Goal: Task Accomplishment & Management: Complete application form

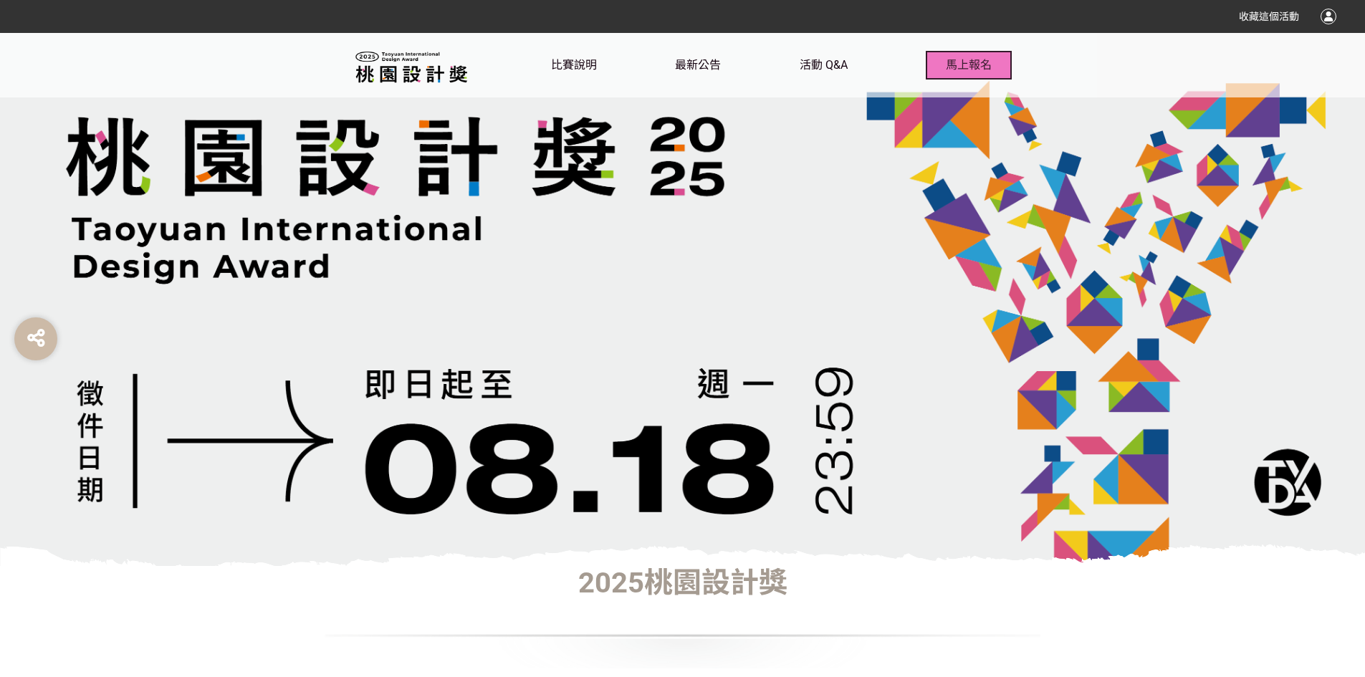
click at [987, 68] on span "馬上報名" at bounding box center [969, 65] width 46 height 14
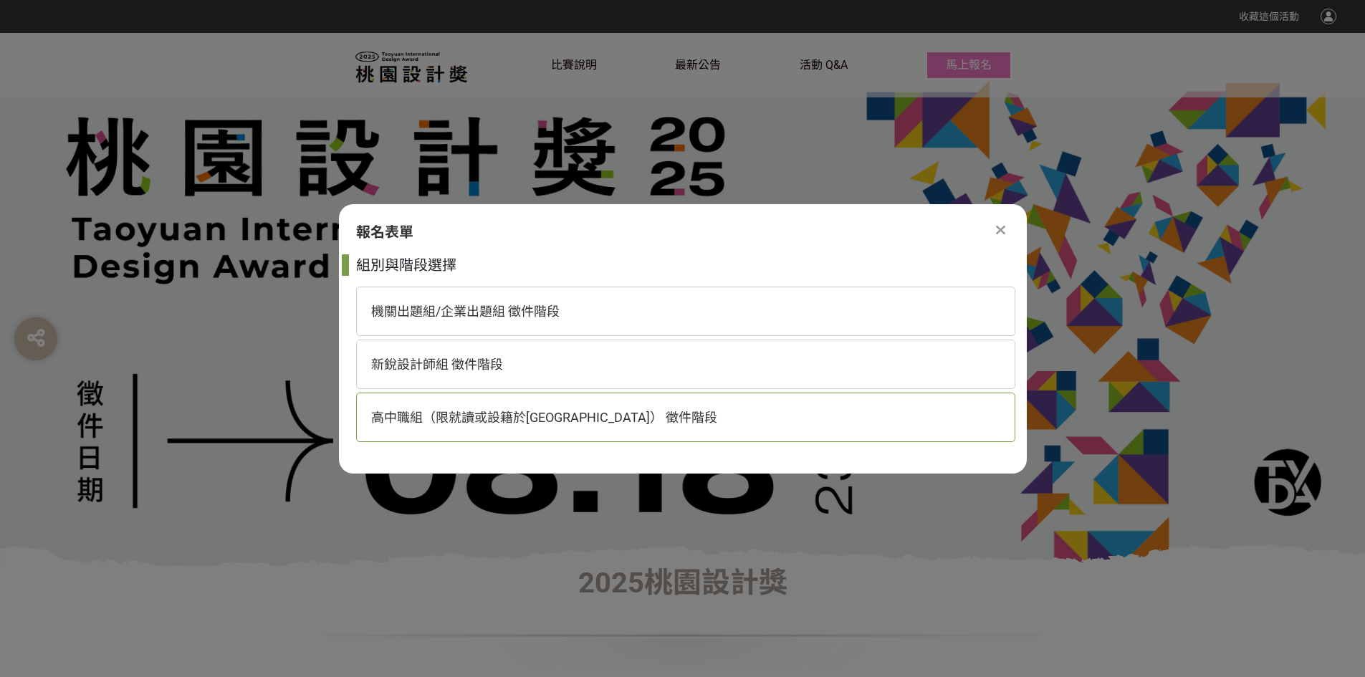
click at [490, 432] on div "高中職組（限就讀或設籍於[GEOGRAPHIC_DATA]） 徵件階段" at bounding box center [685, 417] width 659 height 49
select select "185193:185426"
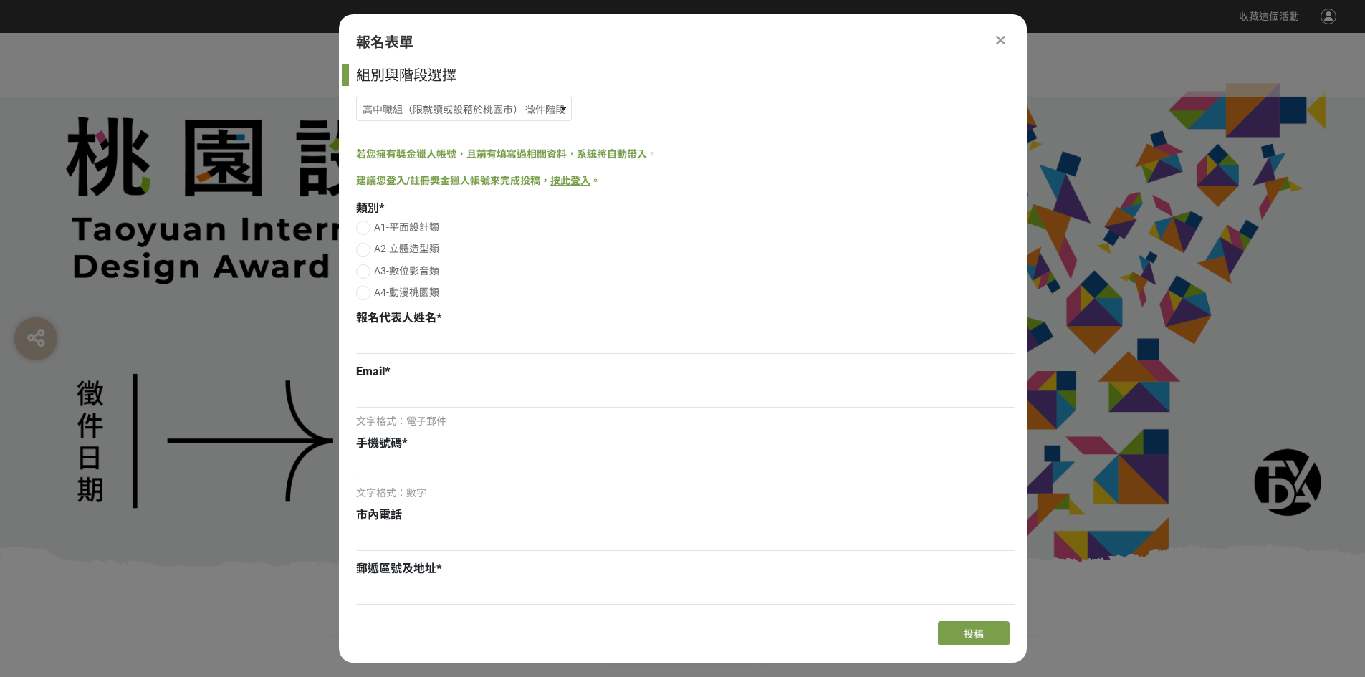
click at [573, 181] on link "按此登入" at bounding box center [570, 180] width 40 height 11
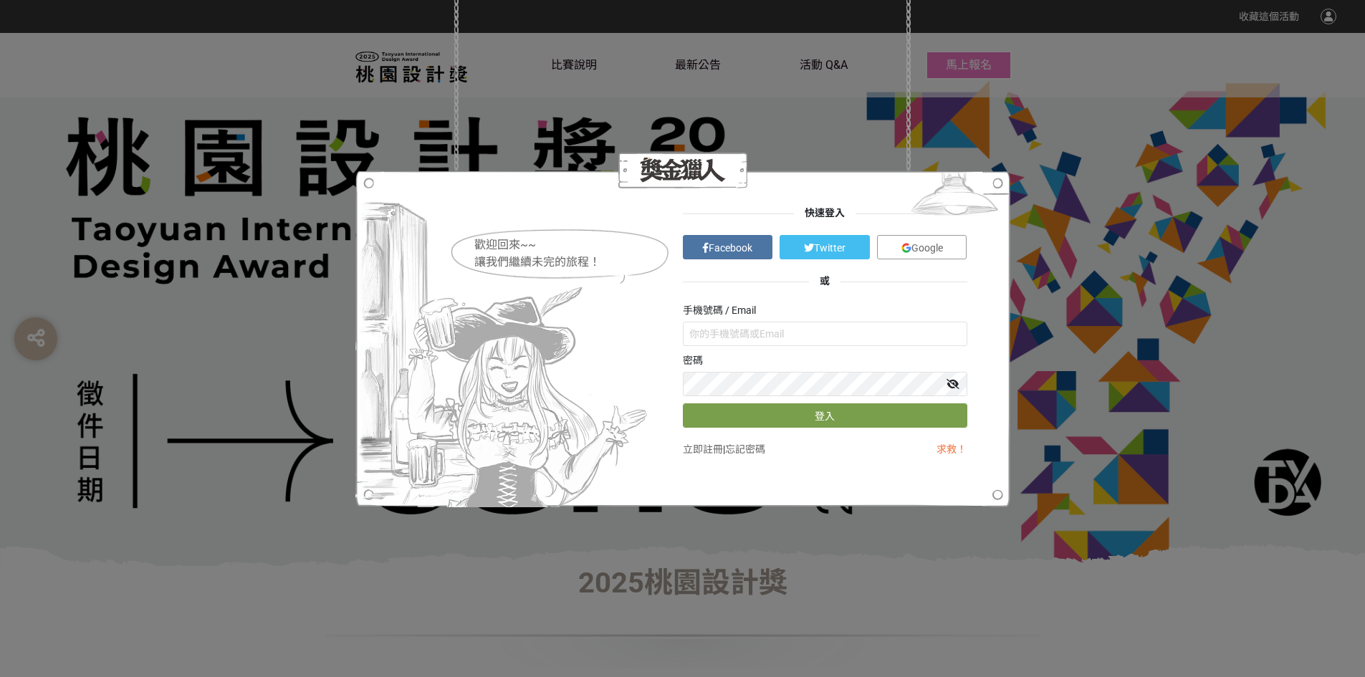
click at [939, 253] on span "Google" at bounding box center [927, 247] width 32 height 11
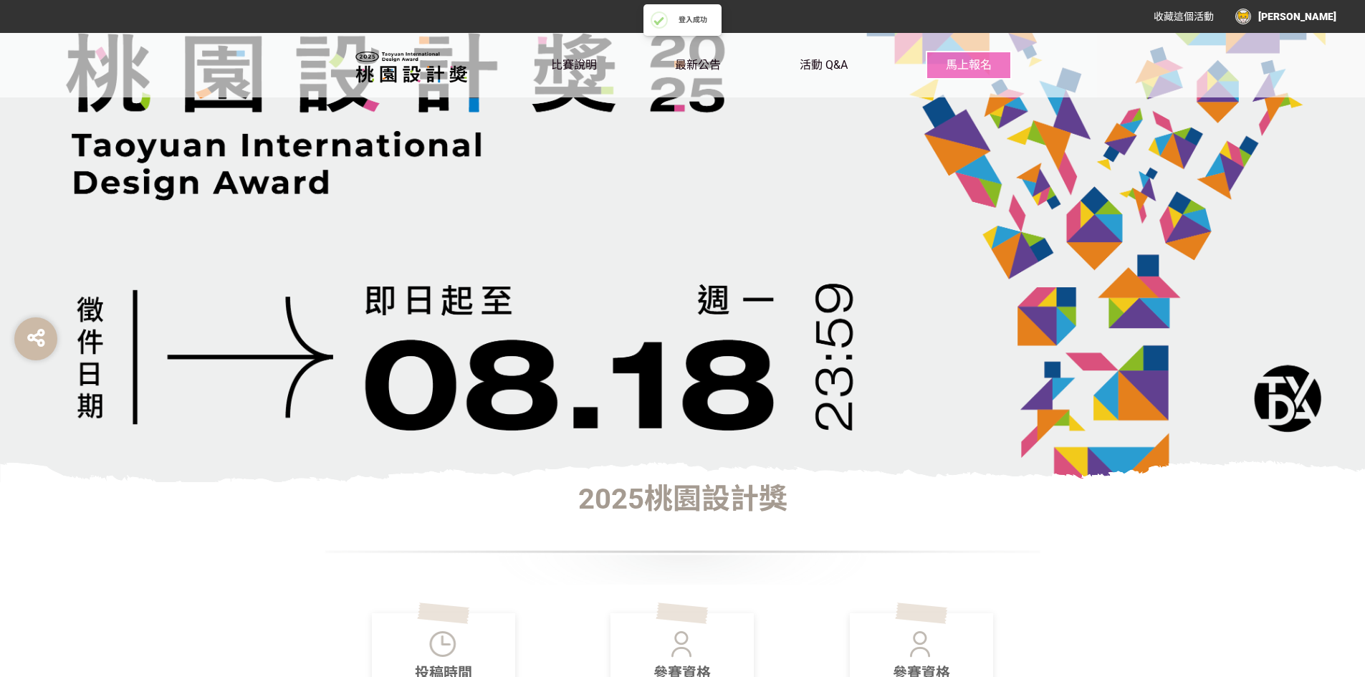
scroll to position [287, 0]
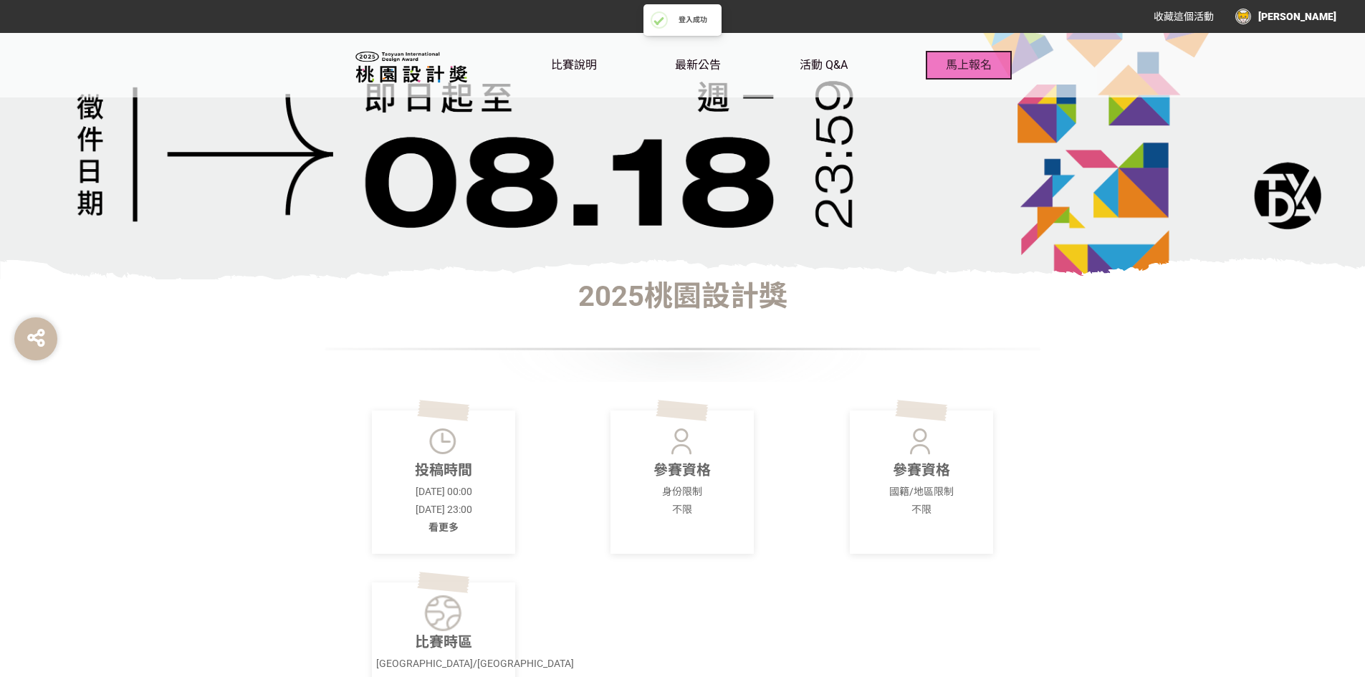
click at [981, 67] on span "馬上報名" at bounding box center [969, 65] width 46 height 14
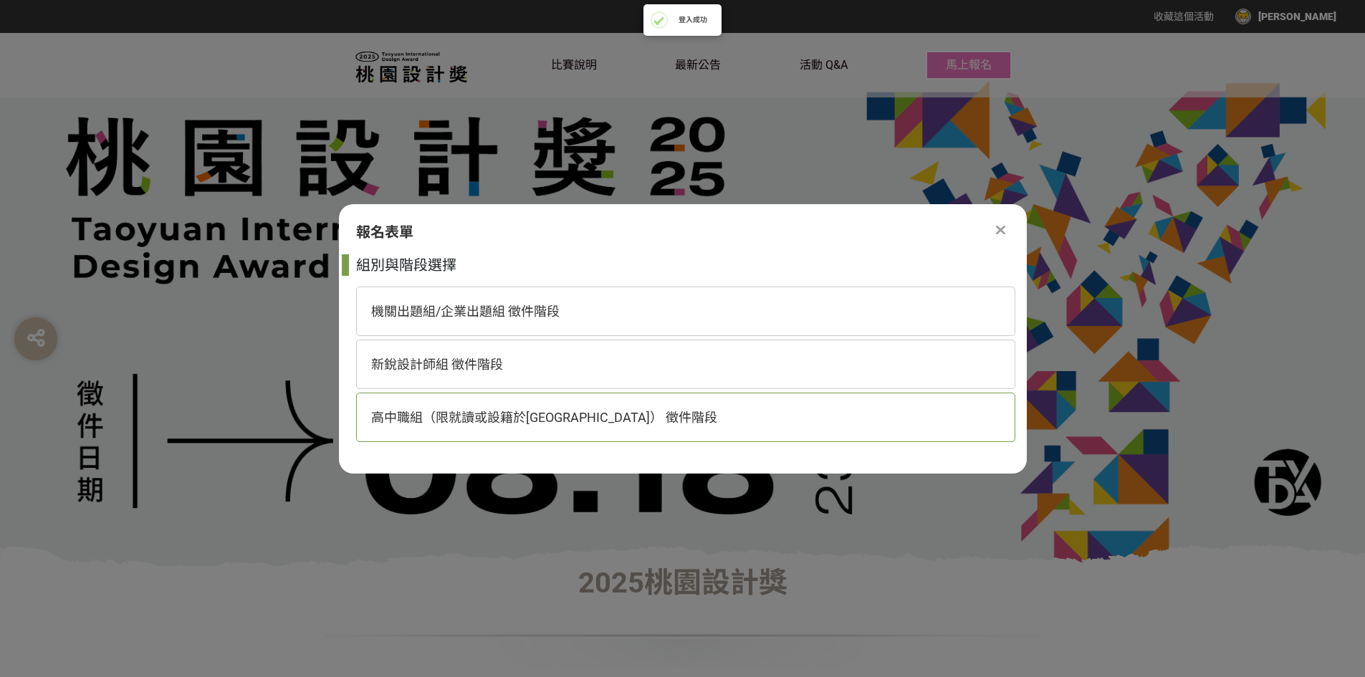
drag, startPoint x: 487, startPoint y: 424, endPoint x: 488, endPoint y: 434, distance: 10.1
click at [488, 434] on div "高中職組（限就讀或設籍於[GEOGRAPHIC_DATA]） 徵件階段" at bounding box center [685, 417] width 659 height 49
select select "185193:185426"
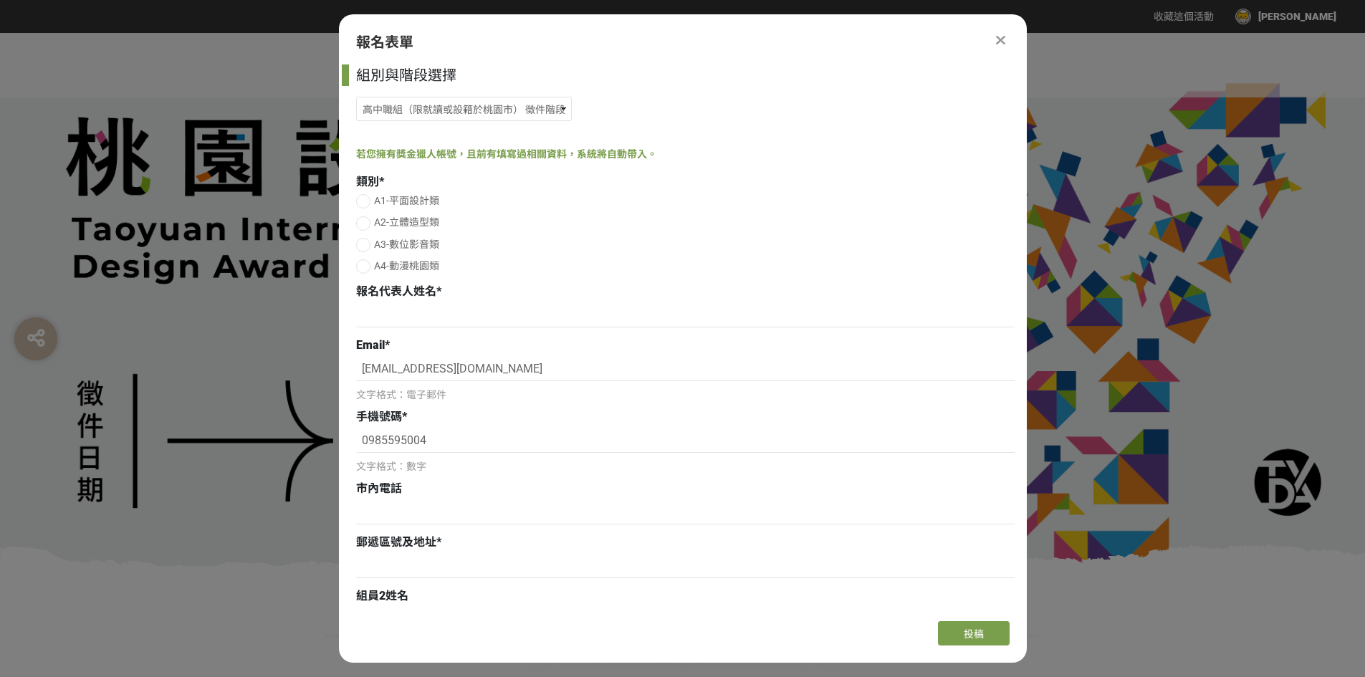
click at [398, 221] on span "A2-立體造型類" at bounding box center [406, 221] width 65 height 11
click at [366, 221] on input "A2-立體造型類" at bounding box center [361, 223] width 9 height 9
radio input "false"
click at [423, 316] on input at bounding box center [685, 315] width 659 height 24
type input "[PERSON_NAME]"
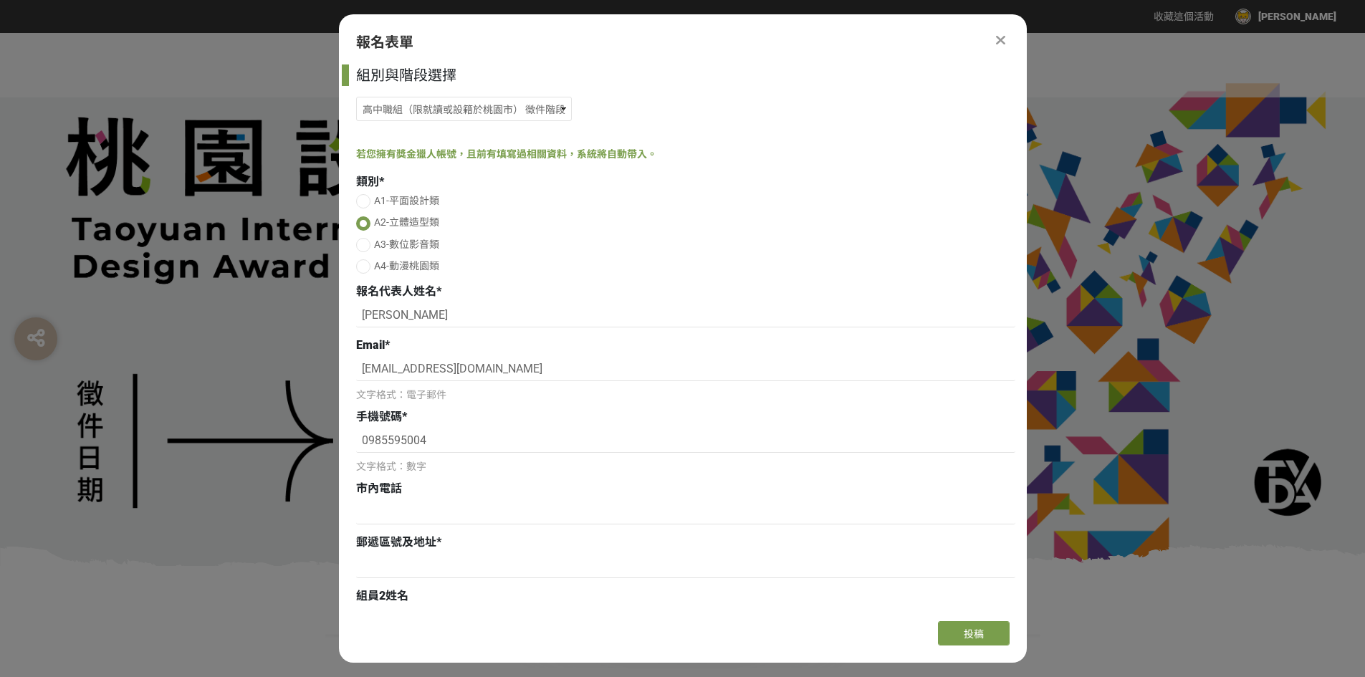
click at [460, 496] on div "市內電話" at bounding box center [685, 488] width 659 height 17
click at [446, 579] on div at bounding box center [685, 568] width 659 height 28
click at [444, 570] on input at bounding box center [685, 566] width 659 height 24
paste input "333[STREET_ADDRESS]"
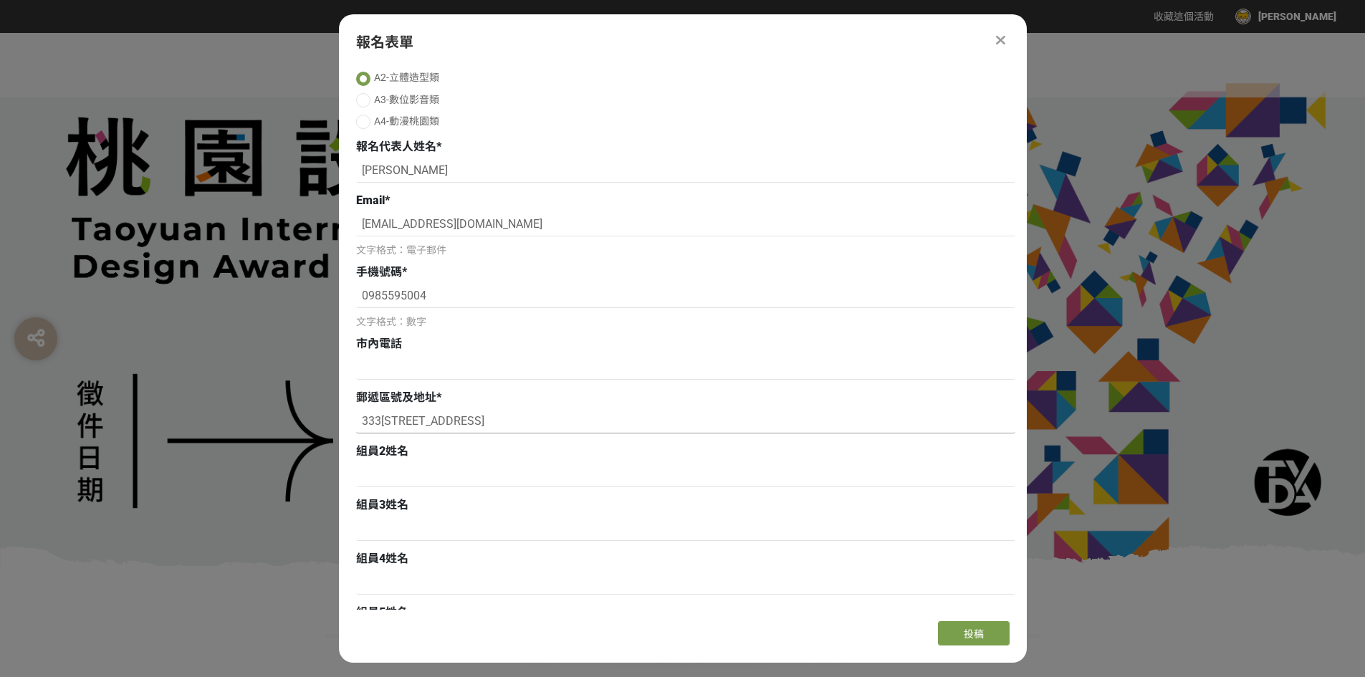
scroll to position [143, 0]
type input "333[STREET_ADDRESS]"
click at [438, 474] on input at bounding box center [685, 476] width 659 height 24
type input "[PERSON_NAME]"
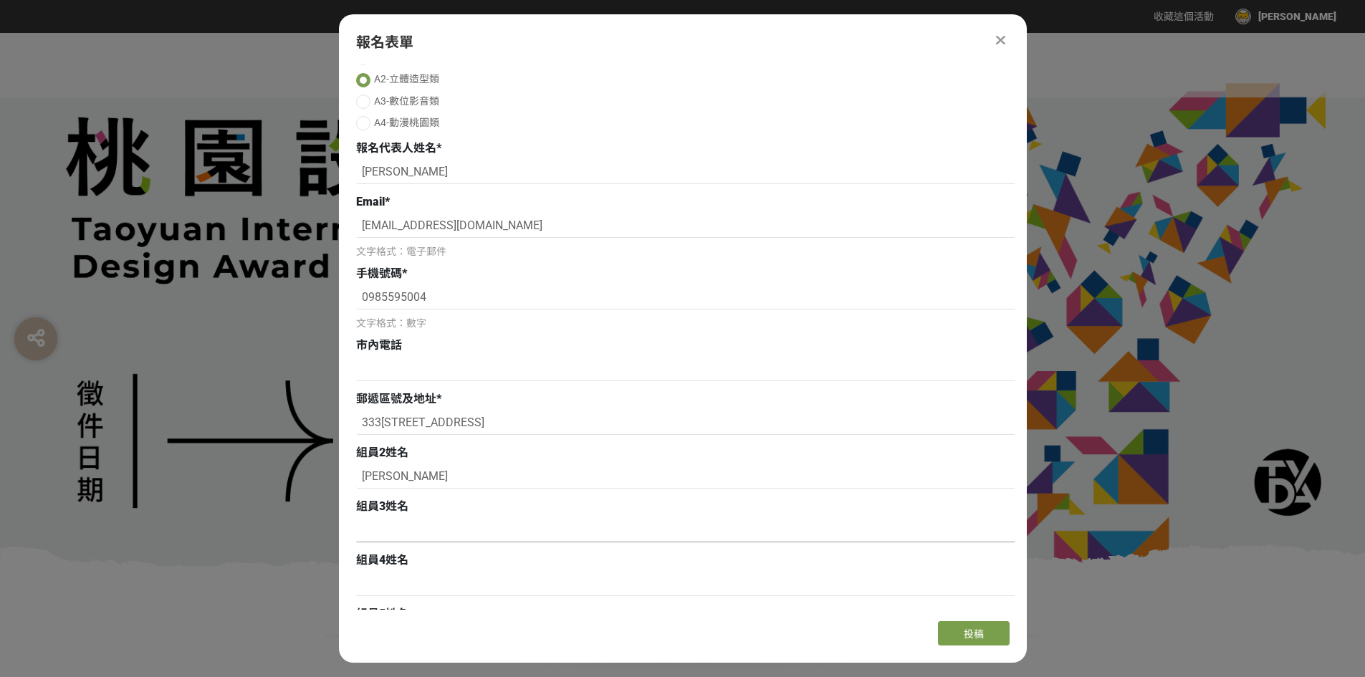
click at [446, 535] on input at bounding box center [685, 530] width 659 height 24
type input "游子葇"
click at [383, 588] on input at bounding box center [685, 584] width 659 height 24
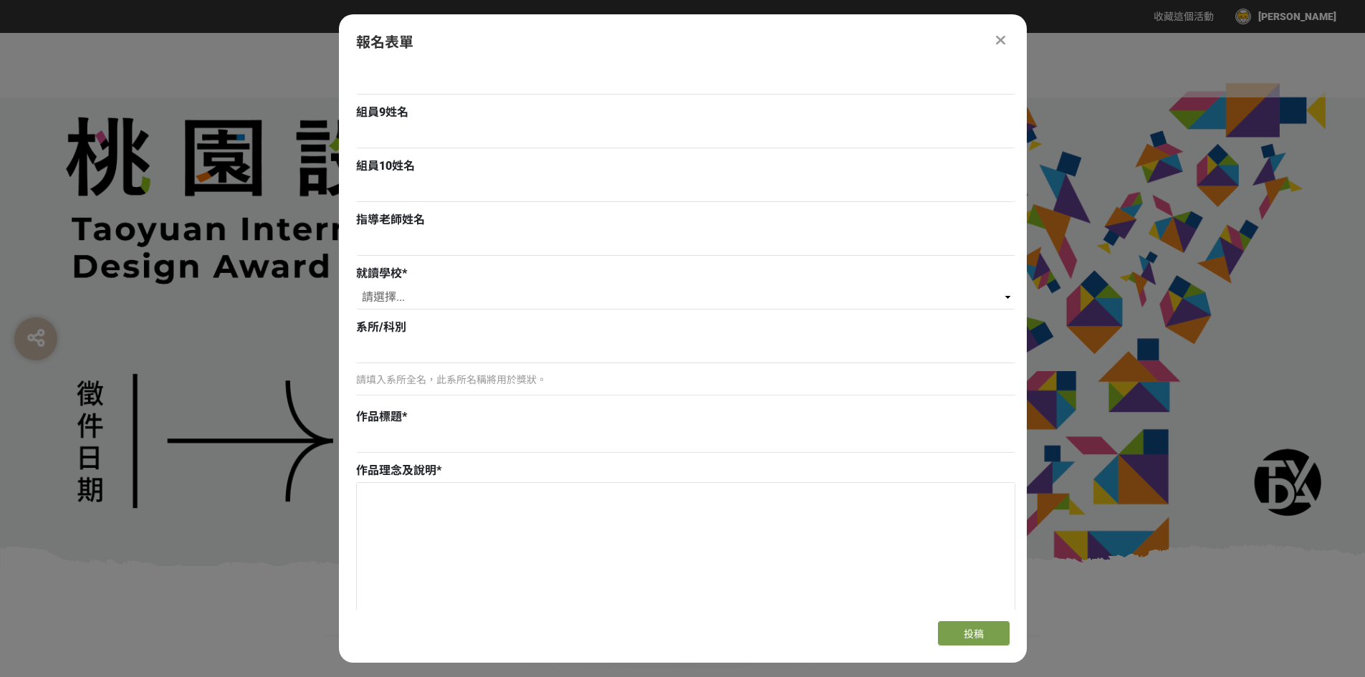
scroll to position [1003, 0]
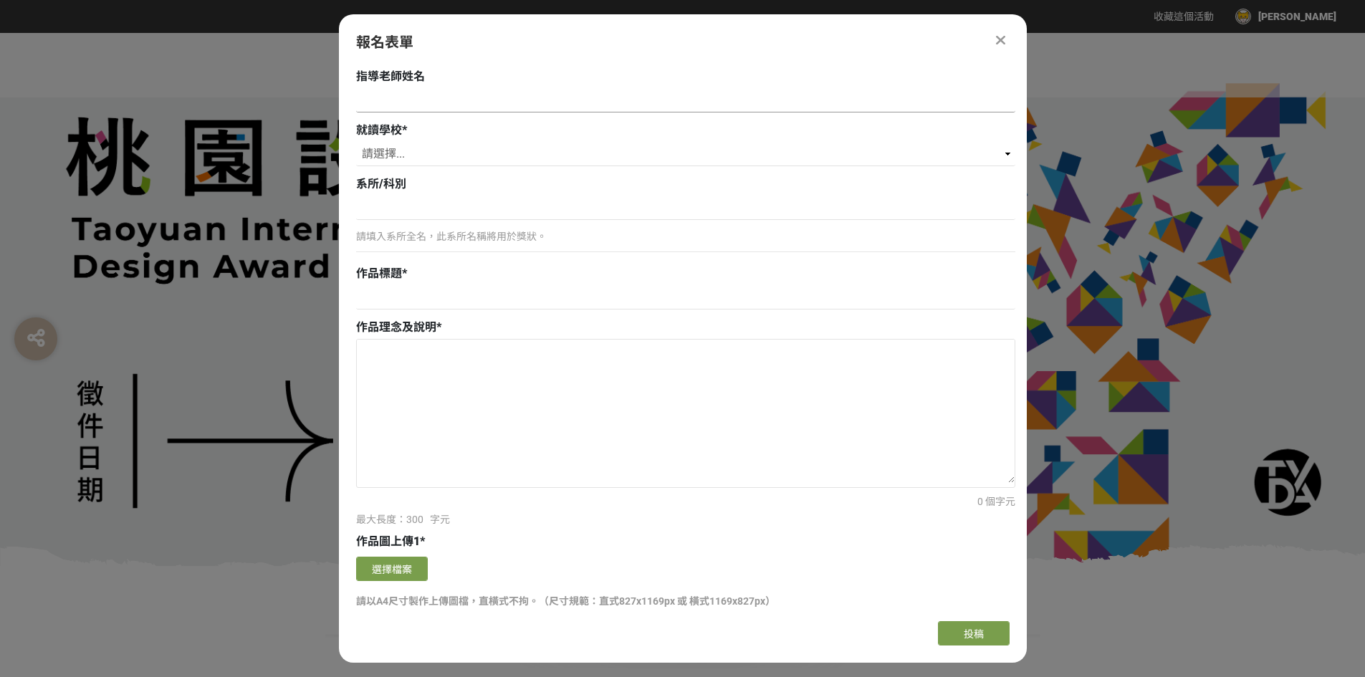
type input "[PERSON_NAME]"
click at [492, 96] on input at bounding box center [685, 100] width 659 height 24
type input "[PERSON_NAME]"
click at [434, 212] on input at bounding box center [685, 208] width 659 height 24
type input "廣告設計科"
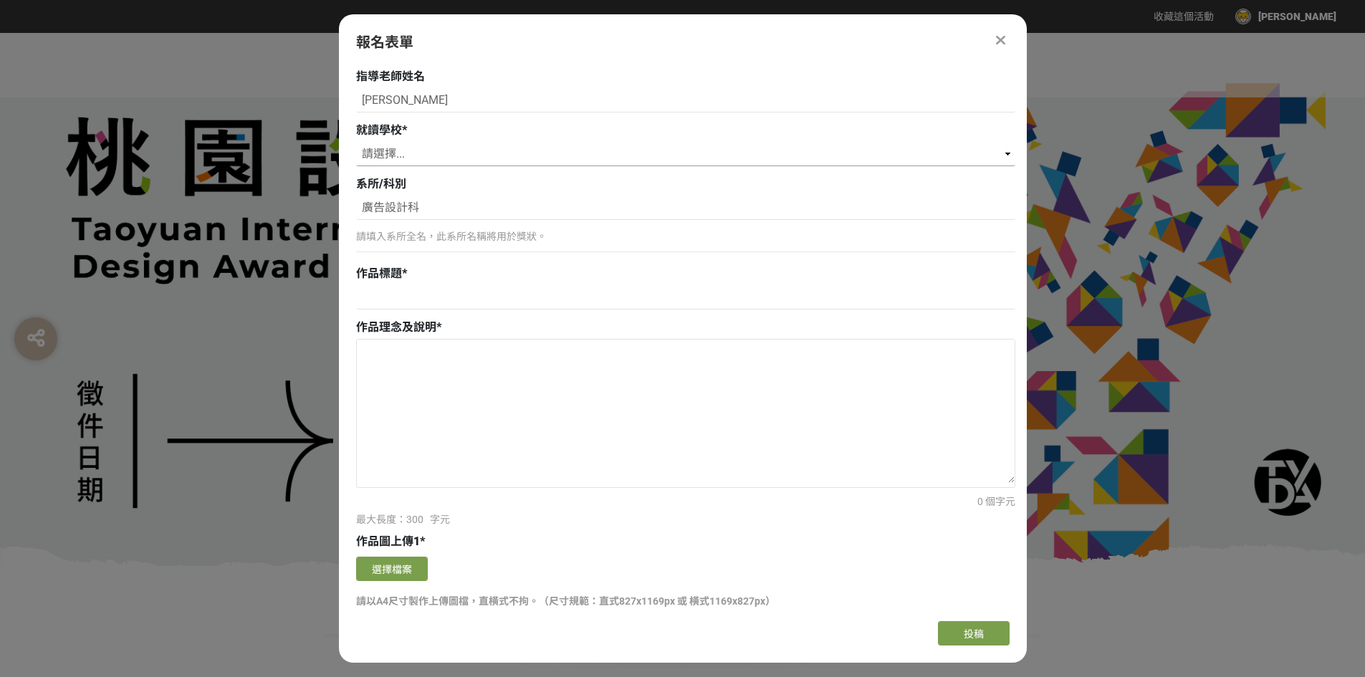
click at [432, 151] on select "請選擇... 私立淡江高中 私立康橋高中 私立[GEOGRAPHIC_DATA]裕德高級中等學校 財團法人南山高中 財團法人恆毅高中 私立聖心女中 私立[GE…" at bounding box center [685, 154] width 659 height 24
select select "市立[GEOGRAPHIC_DATA]高中"
click at [356, 142] on select "請選擇... 私立淡江高中 私立康橋高中 私立[GEOGRAPHIC_DATA]裕德高級中等學校 財團法人南山高中 財團法人恆毅高中 私立聖心女中 私立[GE…" at bounding box center [685, 154] width 659 height 24
click at [447, 300] on input at bounding box center [685, 297] width 659 height 24
paste input "磚美于[PERSON_NAME] Brick Beauty"
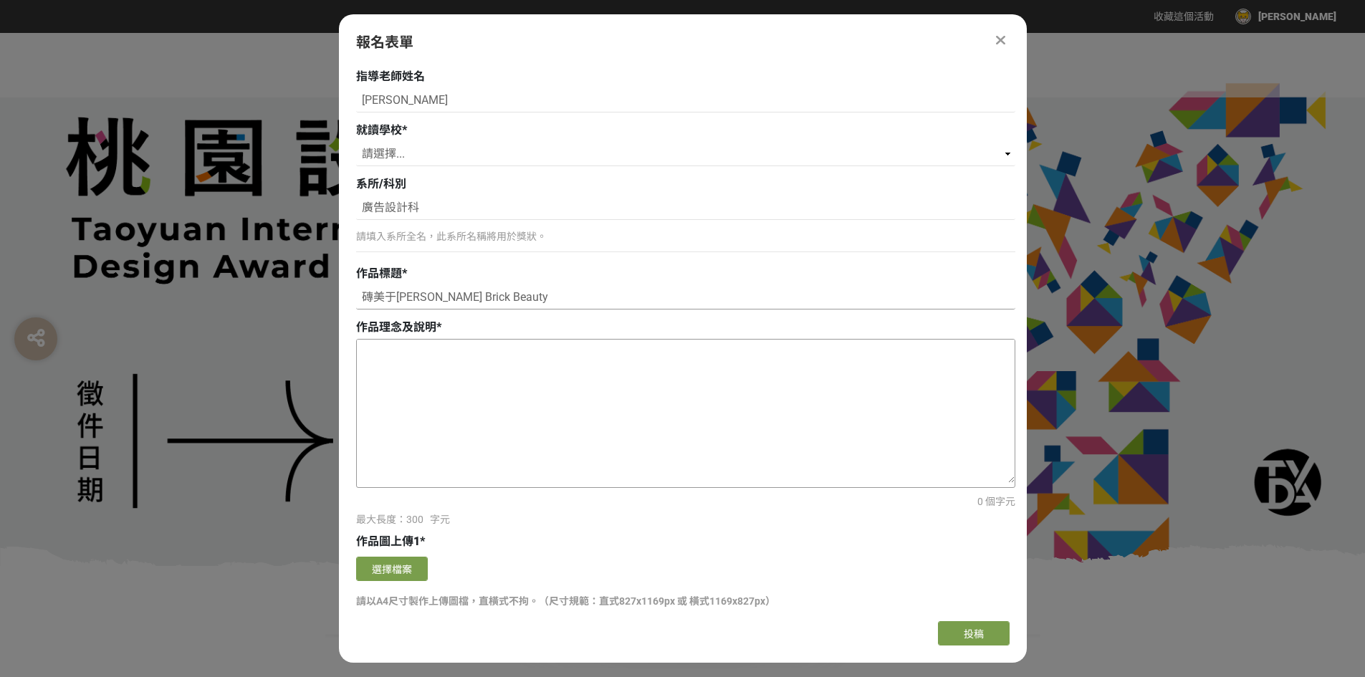
type input "磚美于[PERSON_NAME] Brick Beauty"
click at [460, 350] on textarea at bounding box center [686, 411] width 658 height 143
paste textarea "[PERSON_NAME]樓建於[DATE]，是龜山當地特色建築，[PERSON_NAME]樓是一座風格融合了閩南，日式與西洋風的建築，建築主材料則是磚頭。在…"
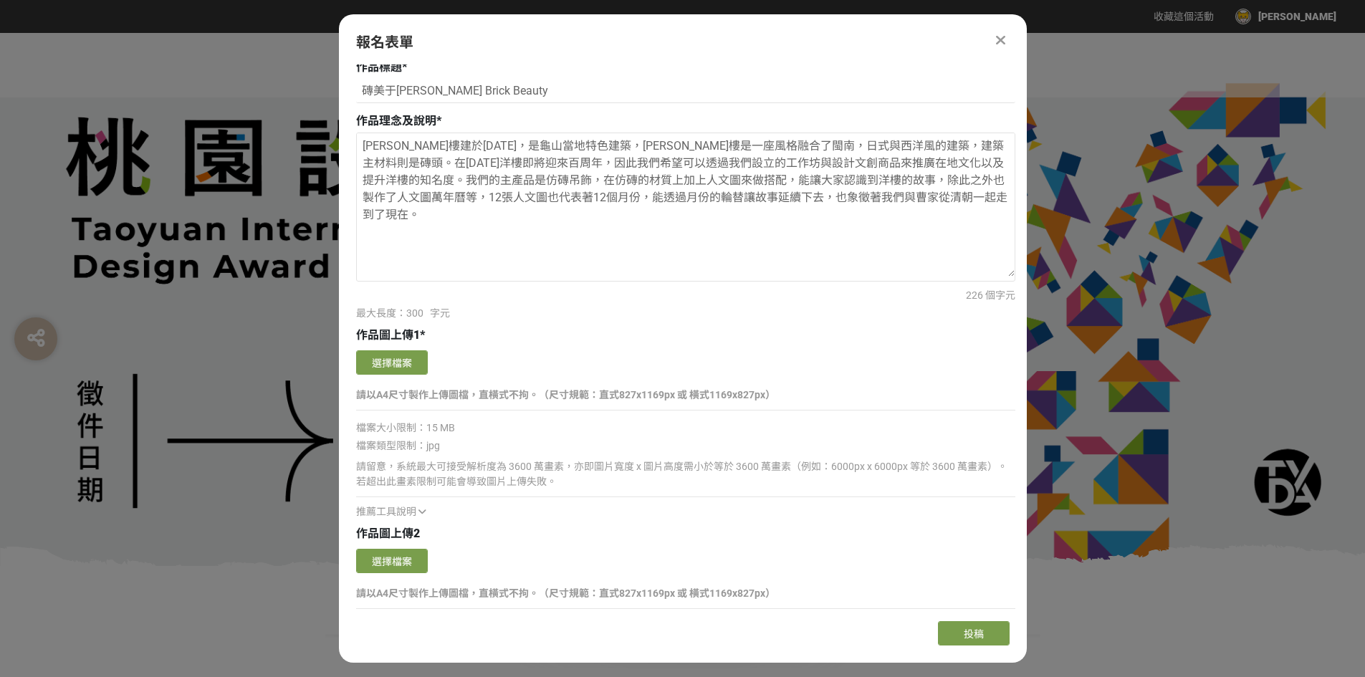
scroll to position [1218, 0]
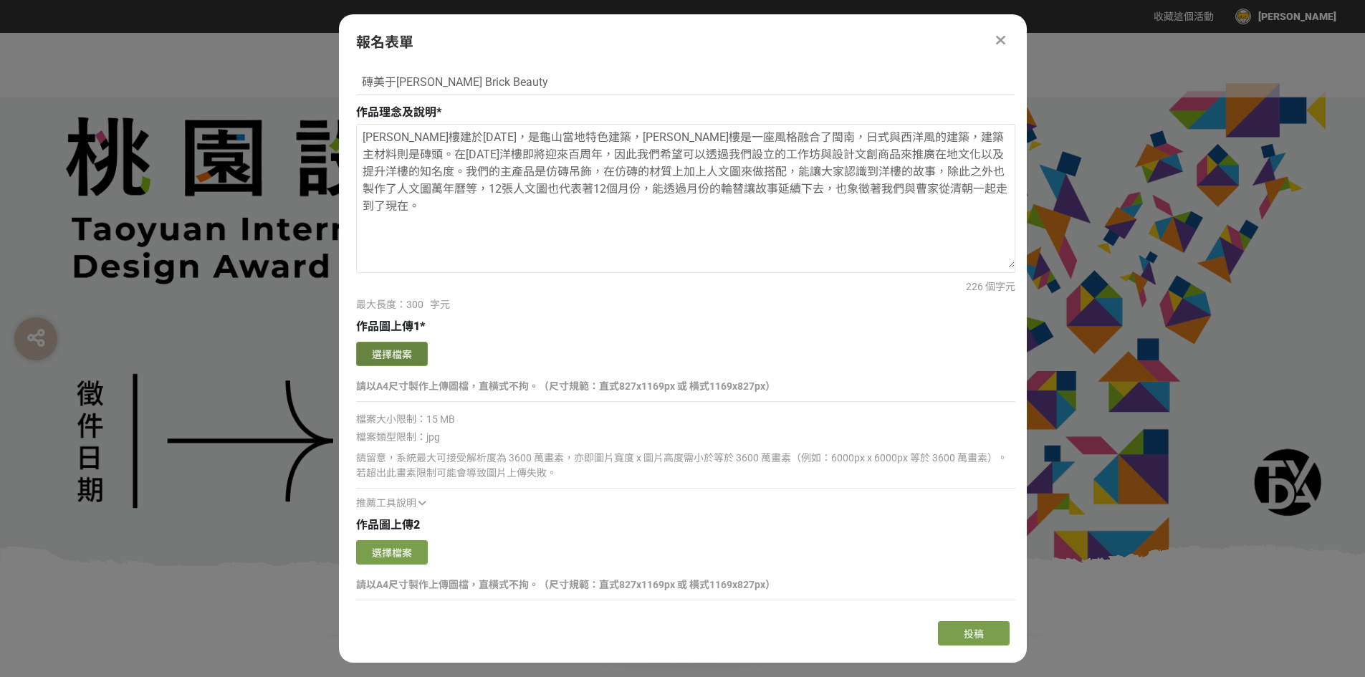
type textarea "[PERSON_NAME]樓建於[DATE]，是龜山當地特色建築，[PERSON_NAME]樓是一座風格融合了閩南，日式與西洋風的建築，建築主材料則是磚頭。在…"
click at [388, 355] on button "選擇檔案" at bounding box center [392, 354] width 72 height 24
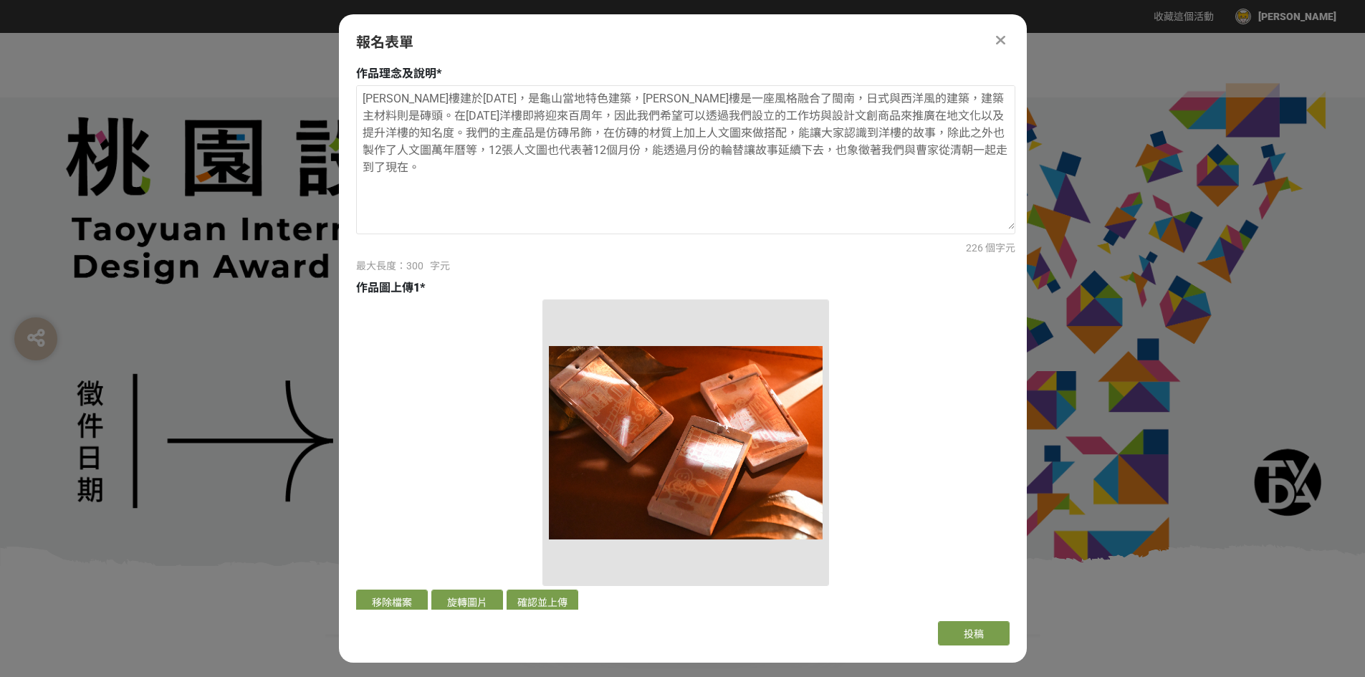
scroll to position [1576, 0]
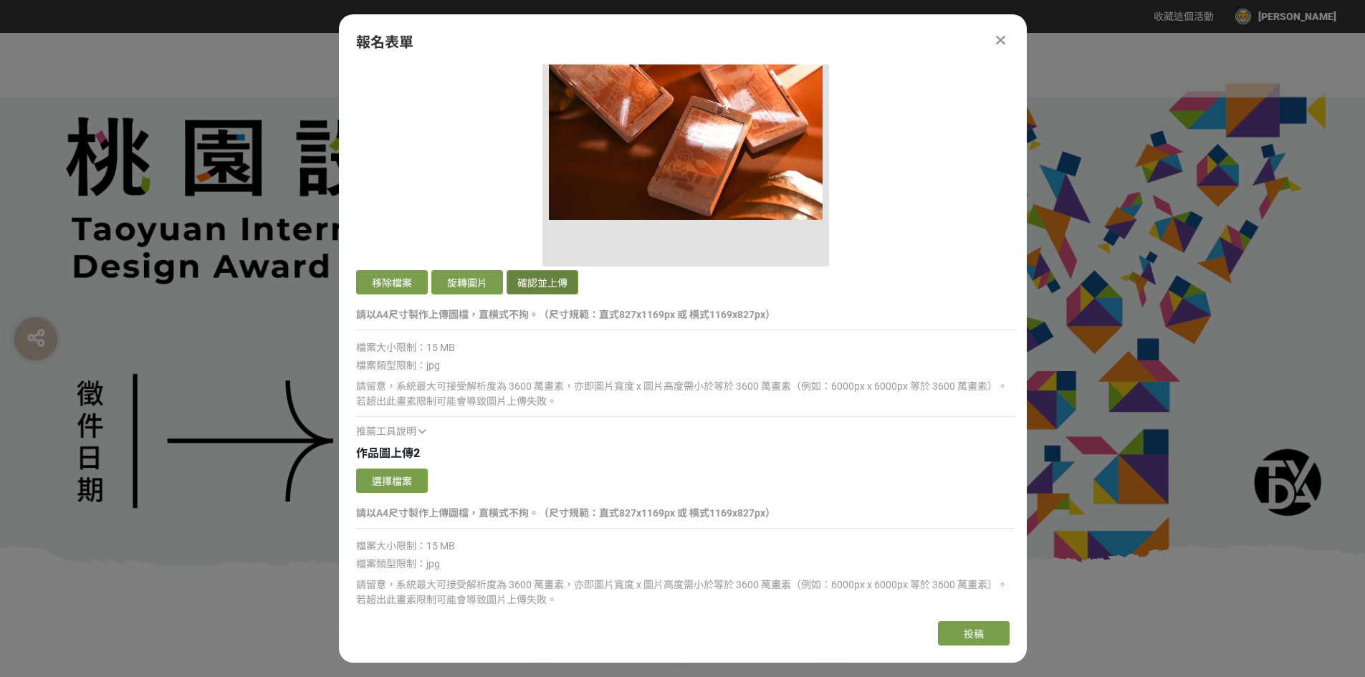
click at [526, 287] on button "確認並上傳" at bounding box center [543, 282] width 72 height 24
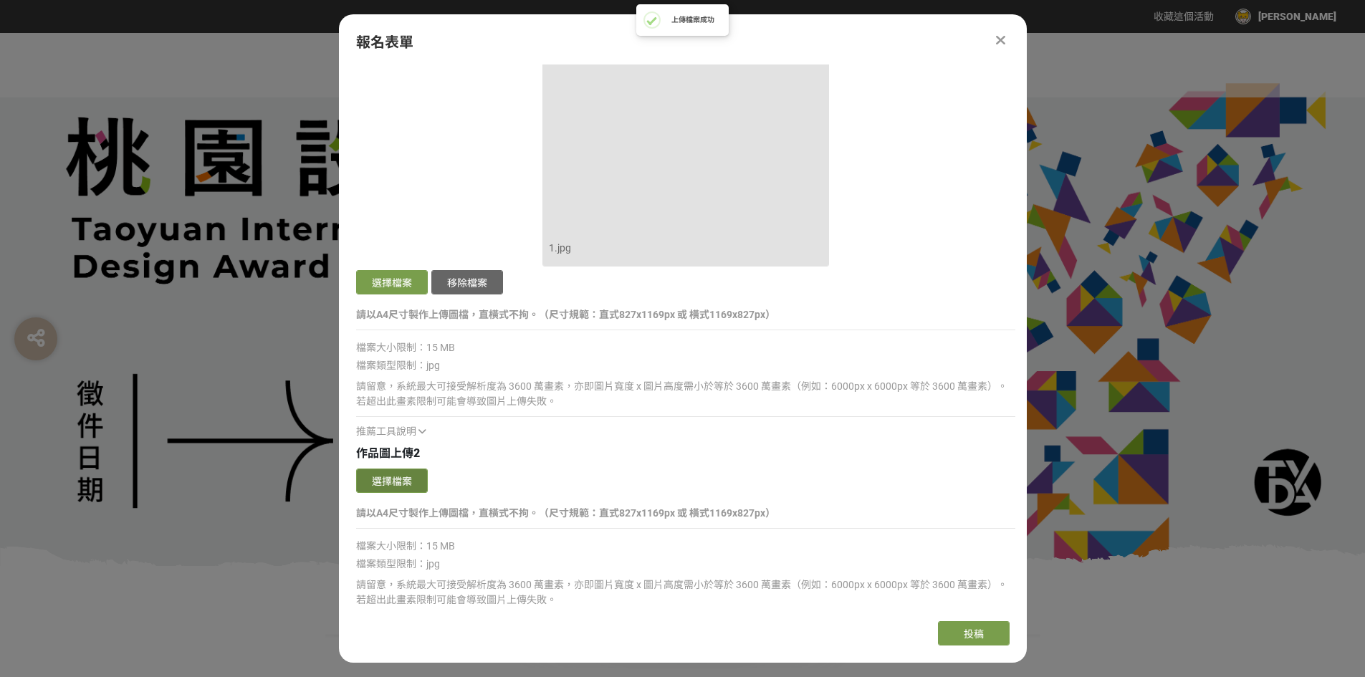
click at [386, 479] on button "選擇檔案" at bounding box center [392, 481] width 72 height 24
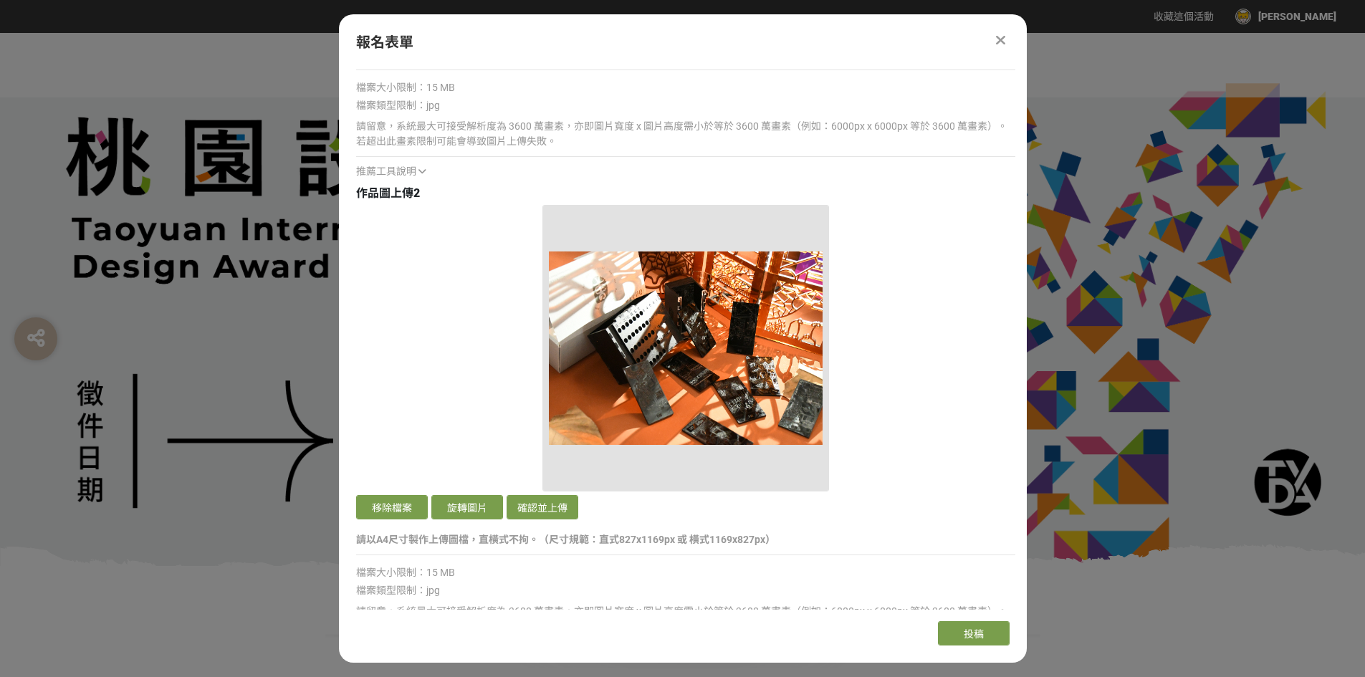
scroll to position [1863, 0]
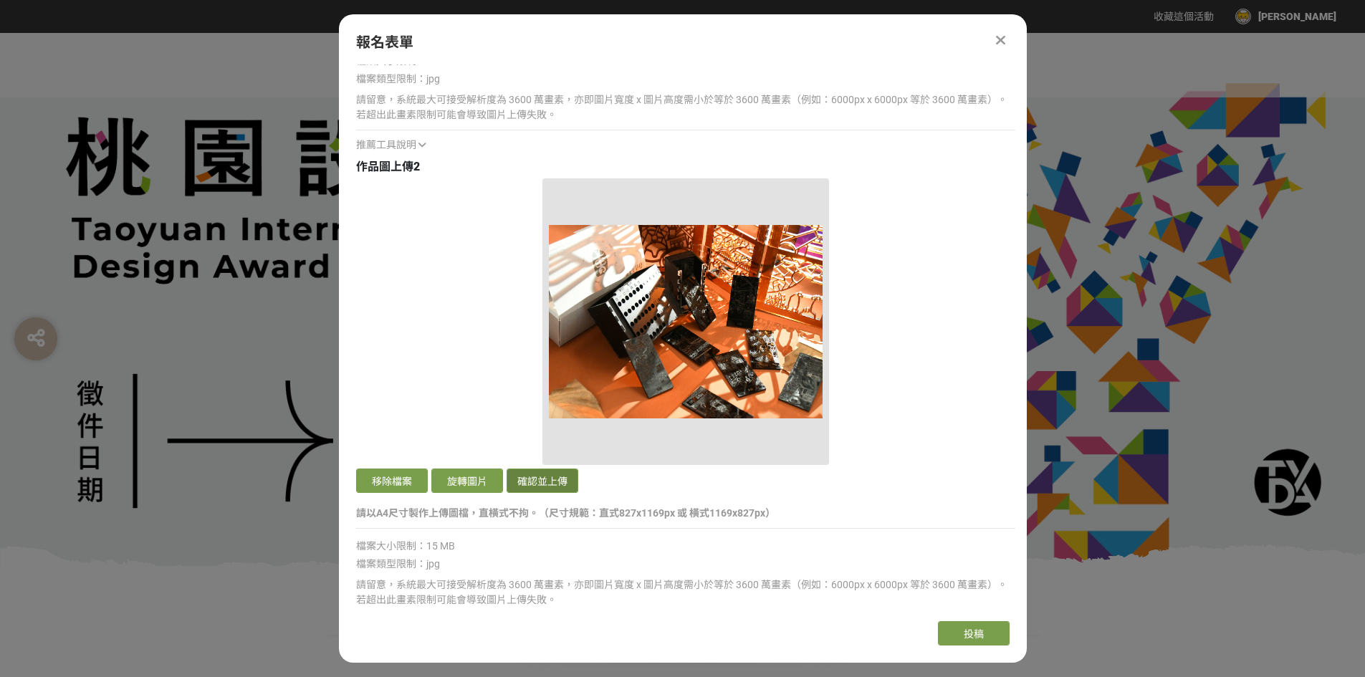
click at [523, 476] on button "確認並上傳" at bounding box center [543, 481] width 72 height 24
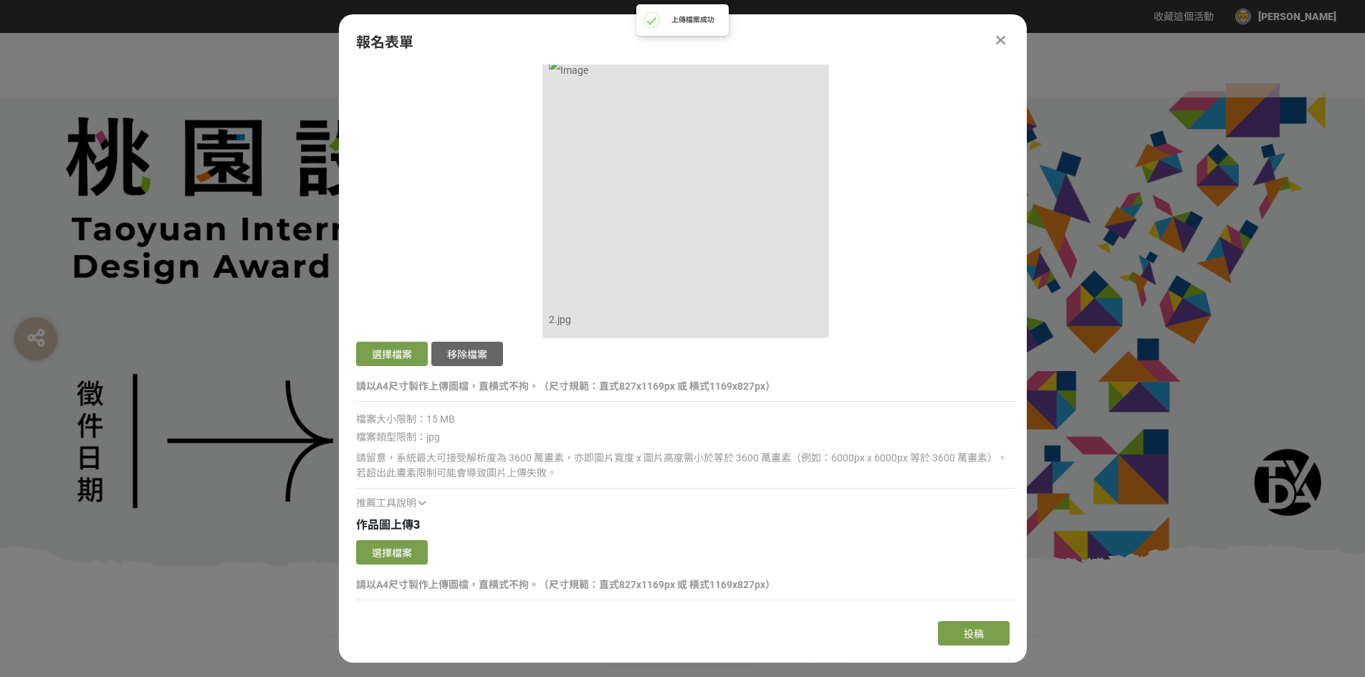
scroll to position [2150, 0]
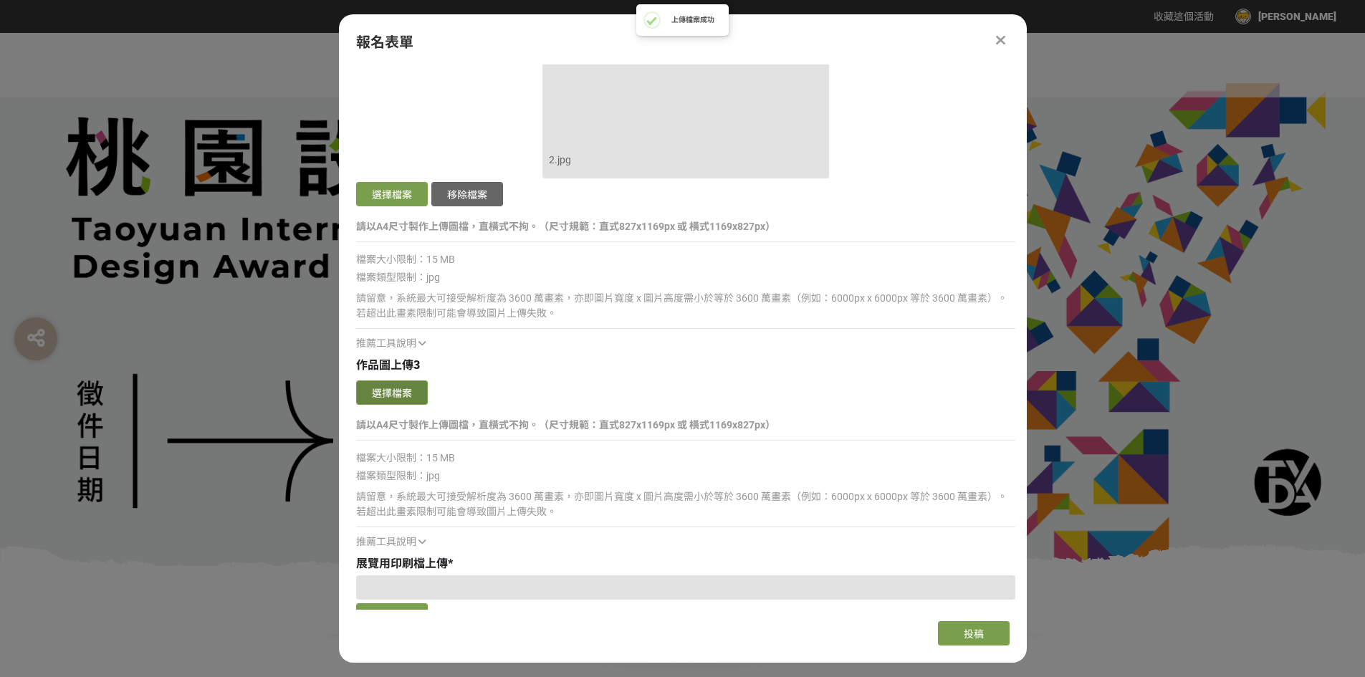
click at [405, 395] on button "選擇檔案" at bounding box center [392, 392] width 72 height 24
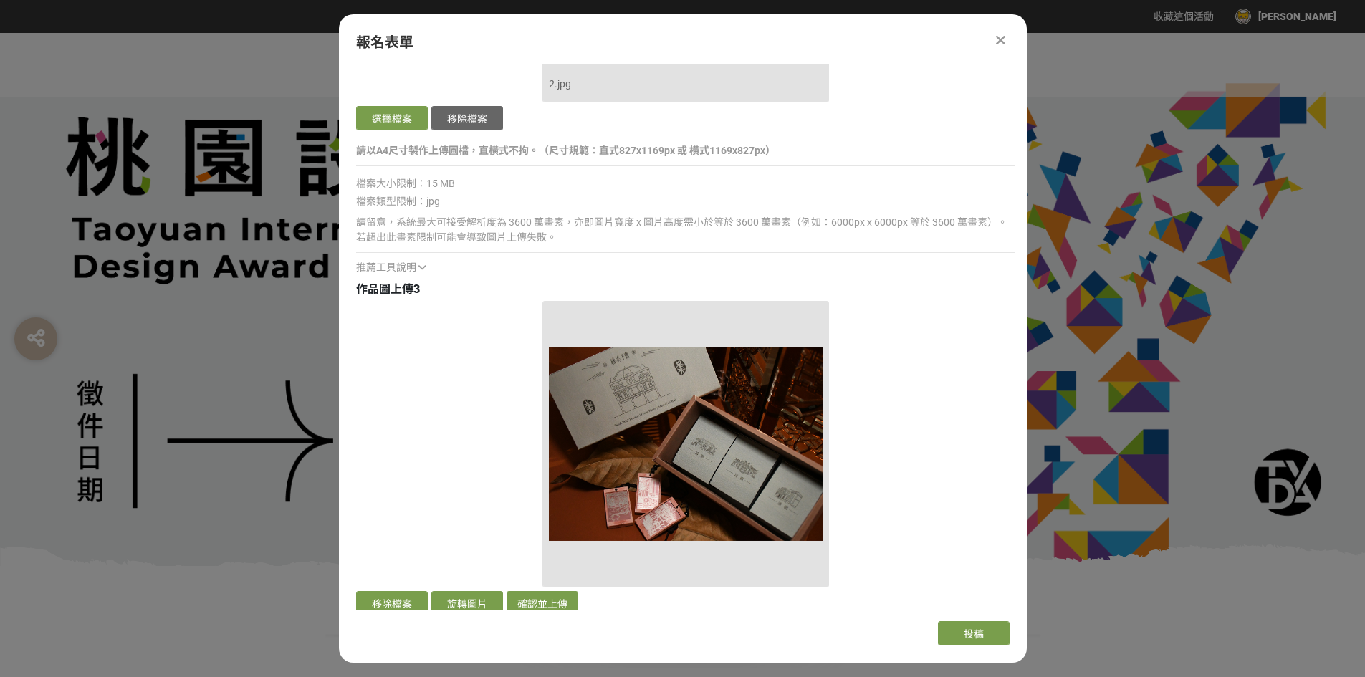
scroll to position [2508, 0]
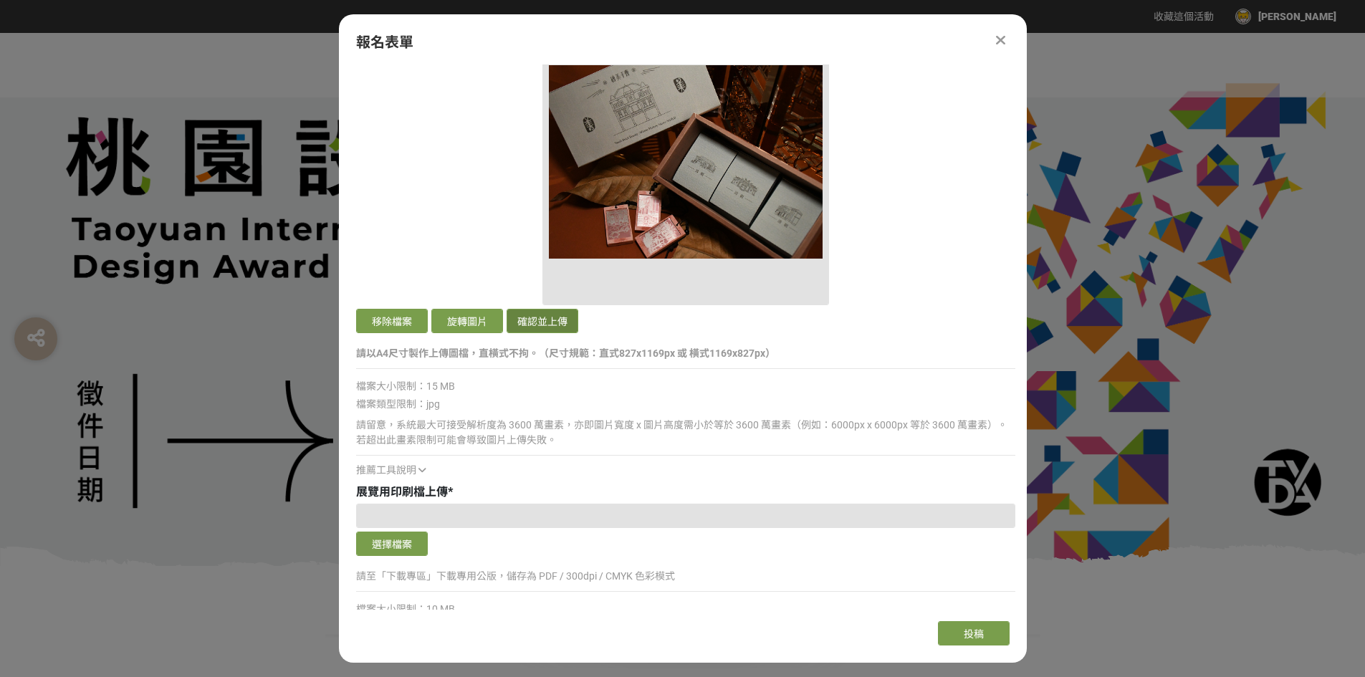
click at [509, 316] on button "確認並上傳" at bounding box center [543, 321] width 72 height 24
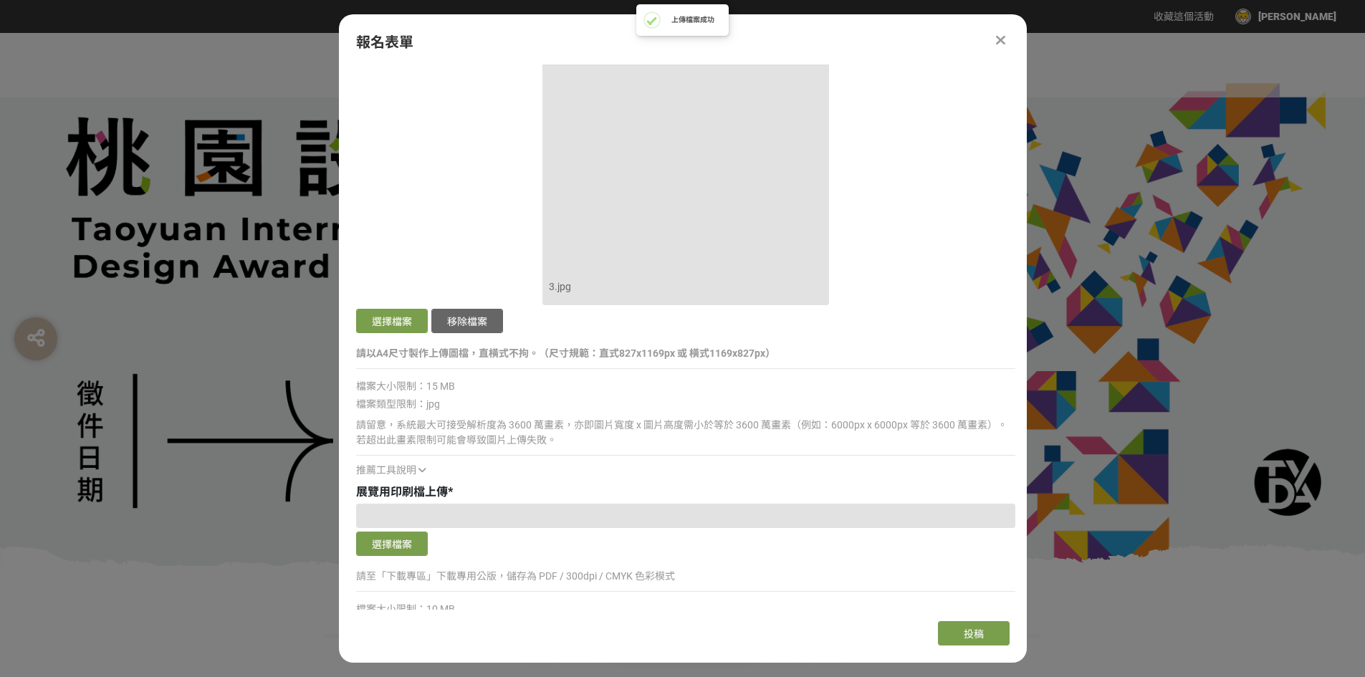
click at [400, 544] on button "選擇檔案" at bounding box center [392, 544] width 72 height 24
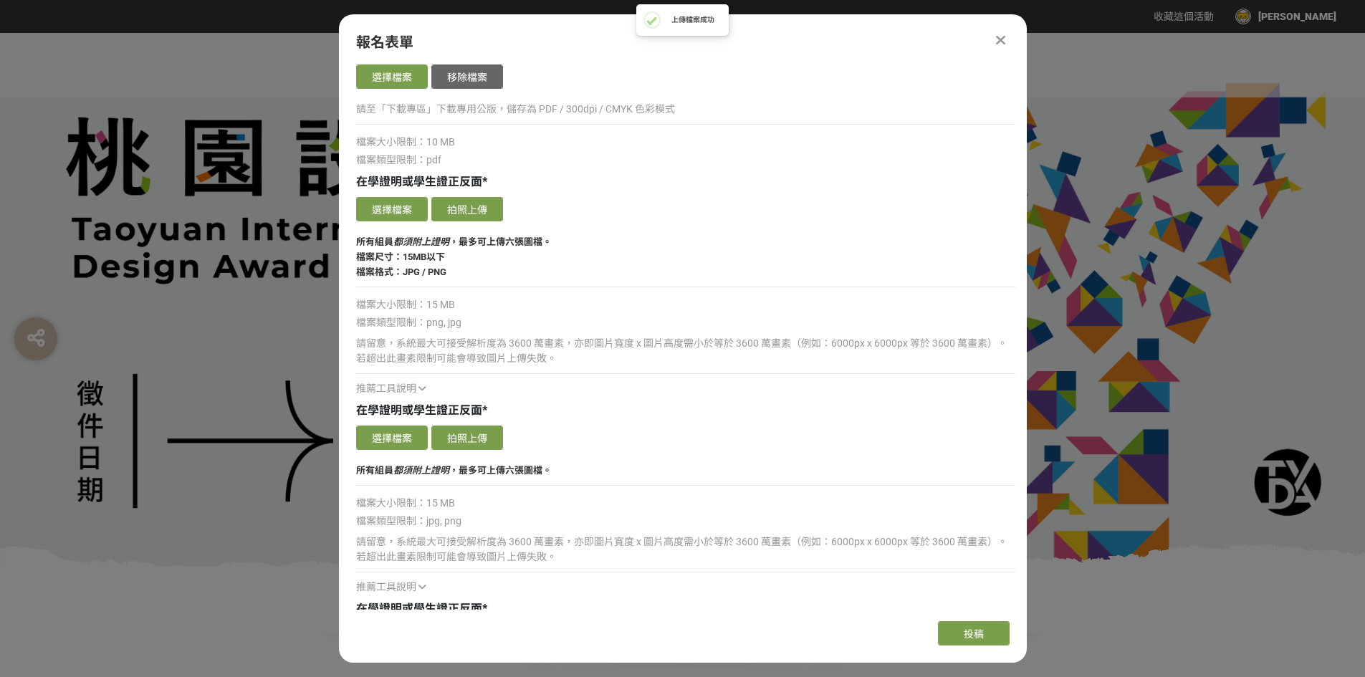
scroll to position [2938, 0]
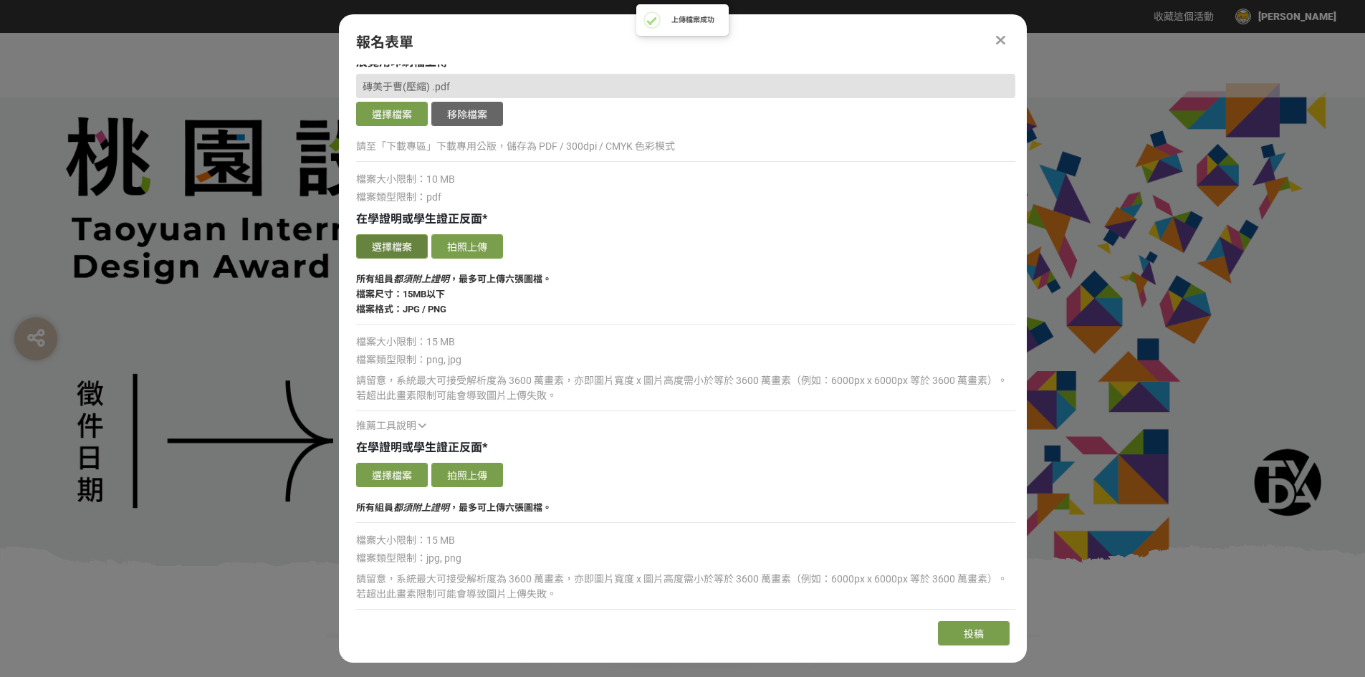
click at [412, 246] on button "選擇檔案" at bounding box center [392, 246] width 72 height 24
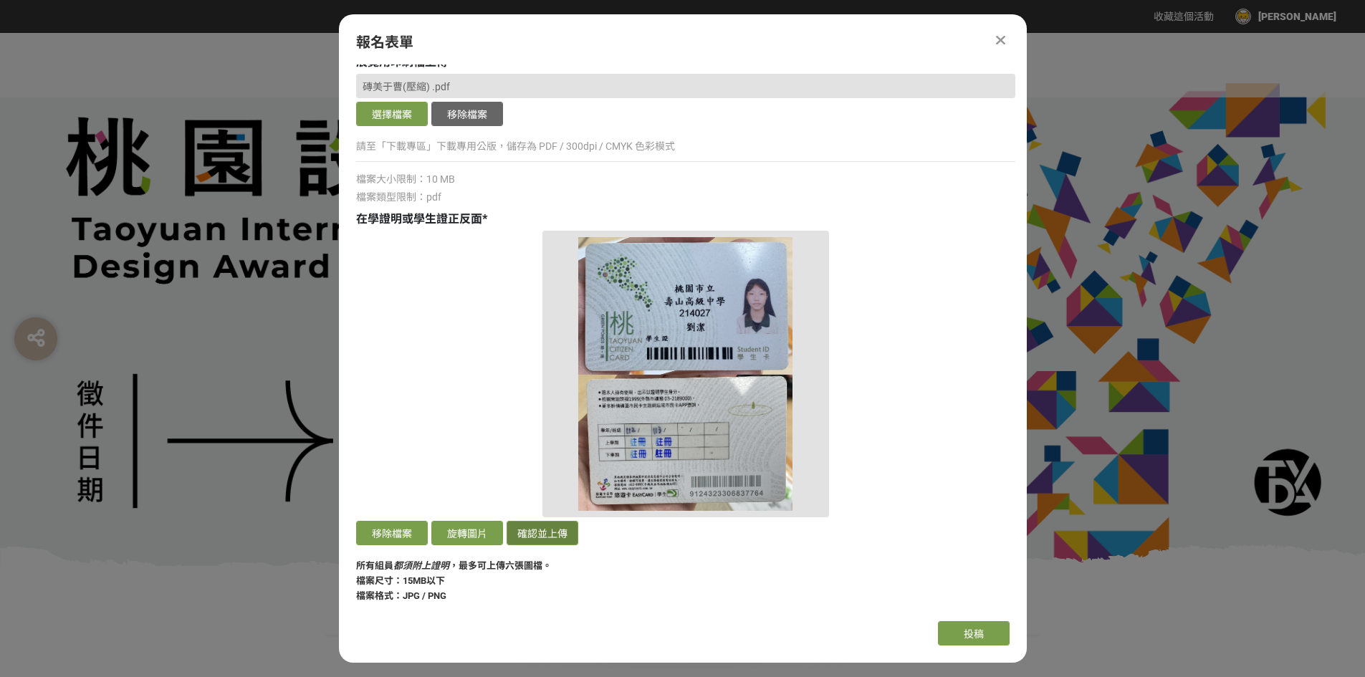
click at [512, 537] on button "確認並上傳" at bounding box center [543, 533] width 72 height 24
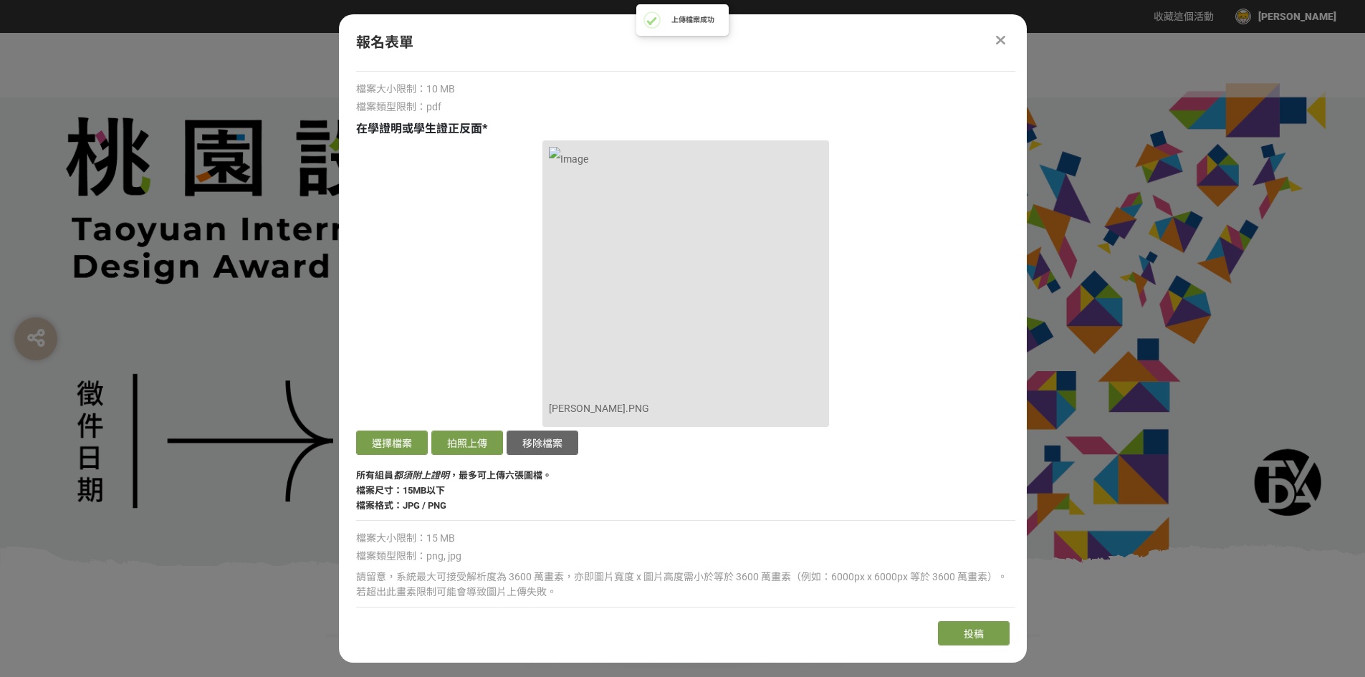
scroll to position [3225, 0]
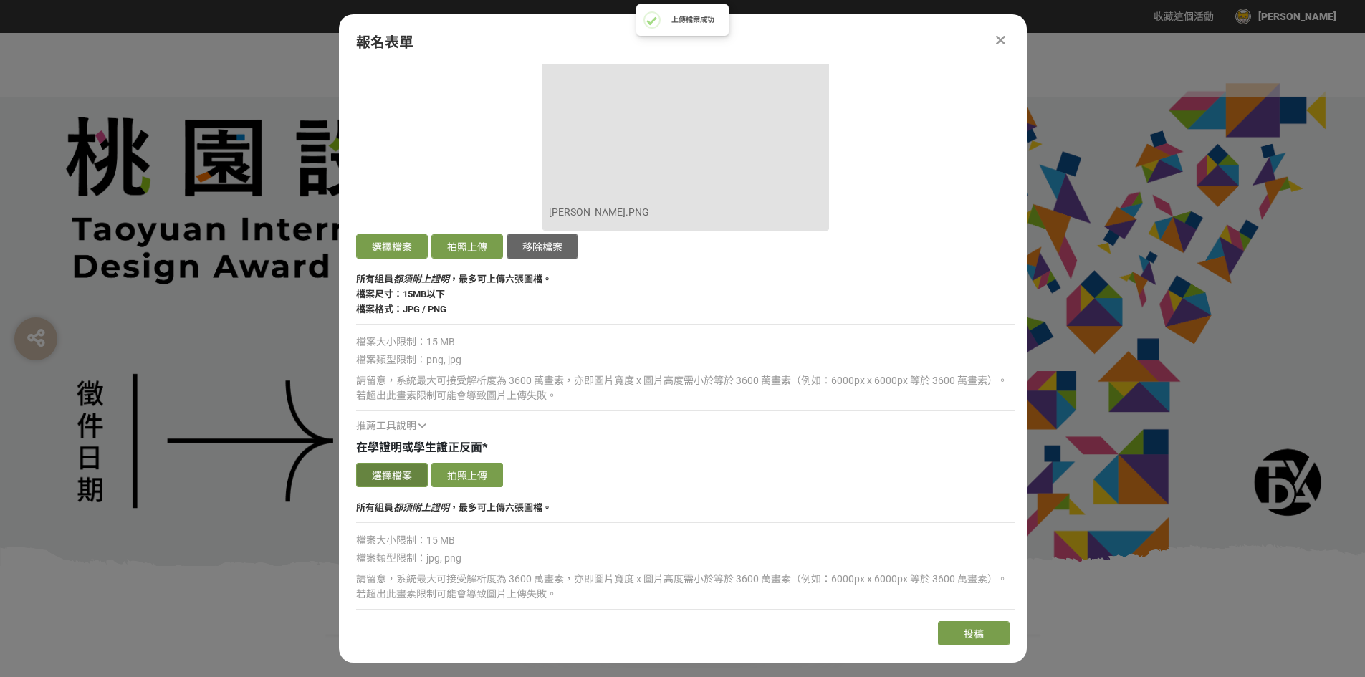
click at [407, 467] on button "選擇檔案" at bounding box center [392, 475] width 72 height 24
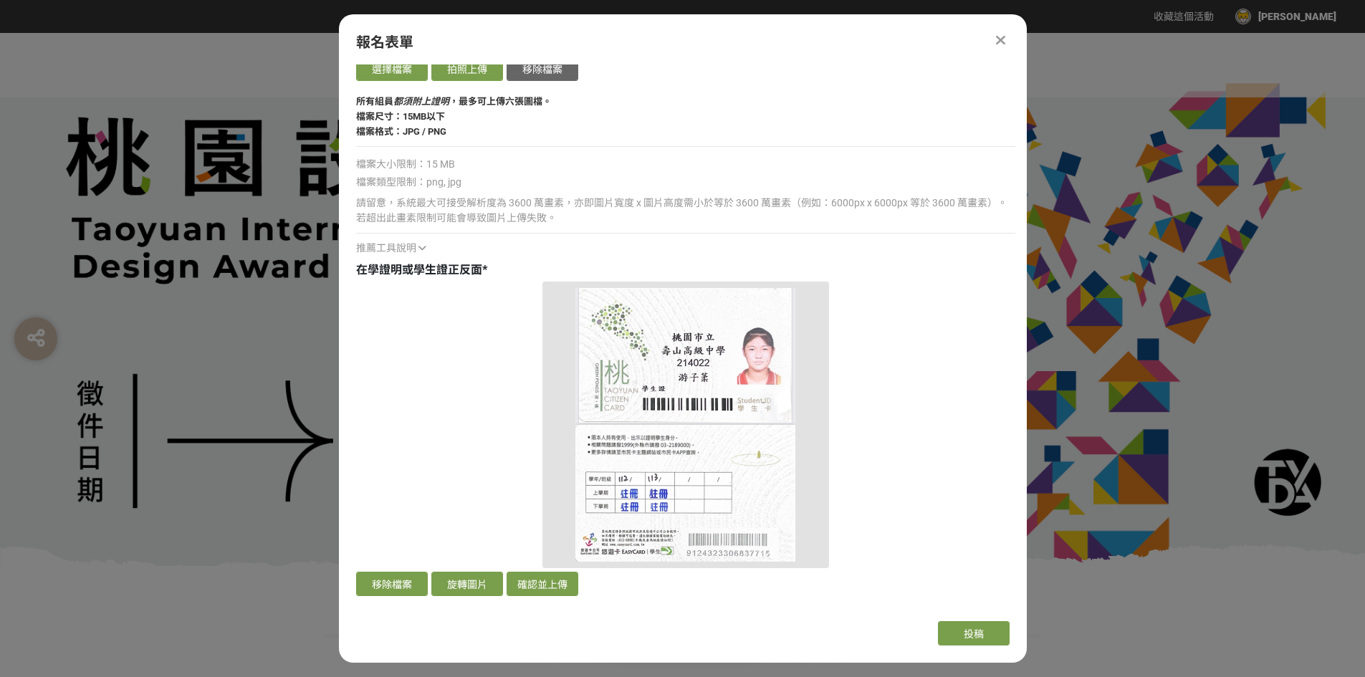
scroll to position [3583, 0]
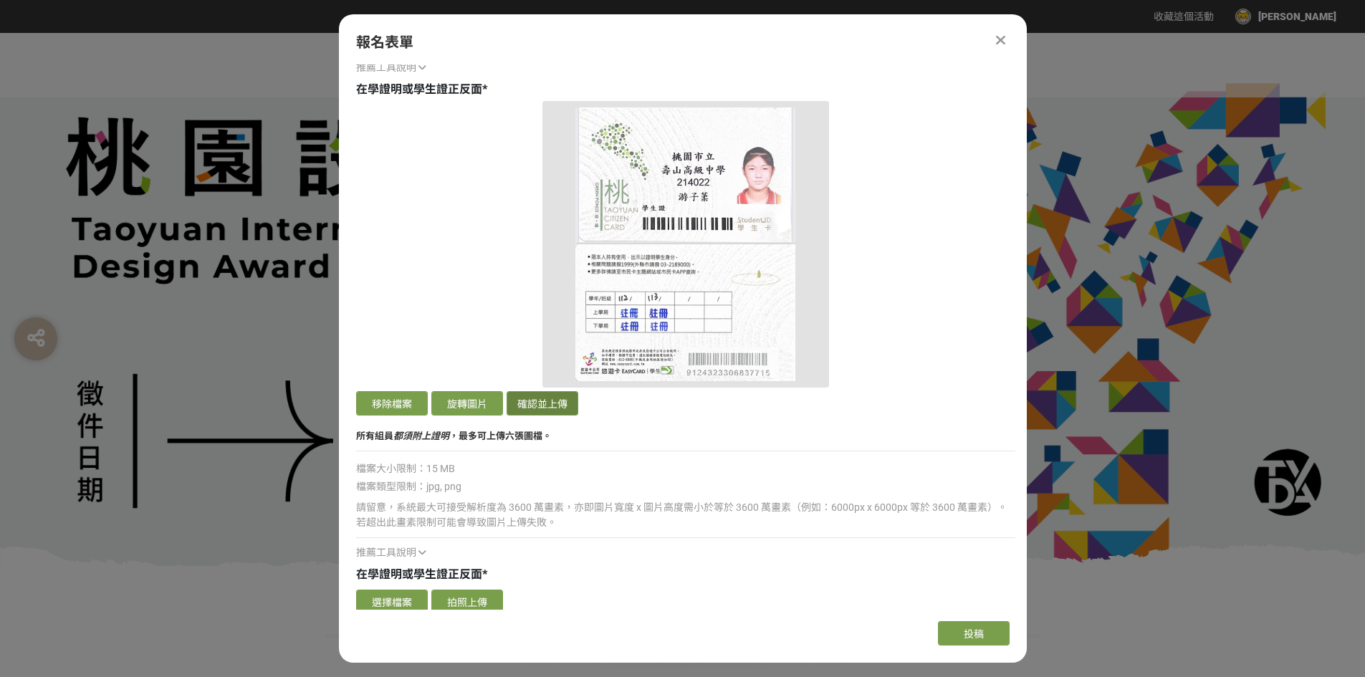
click at [541, 403] on button "確認並上傳" at bounding box center [543, 403] width 72 height 24
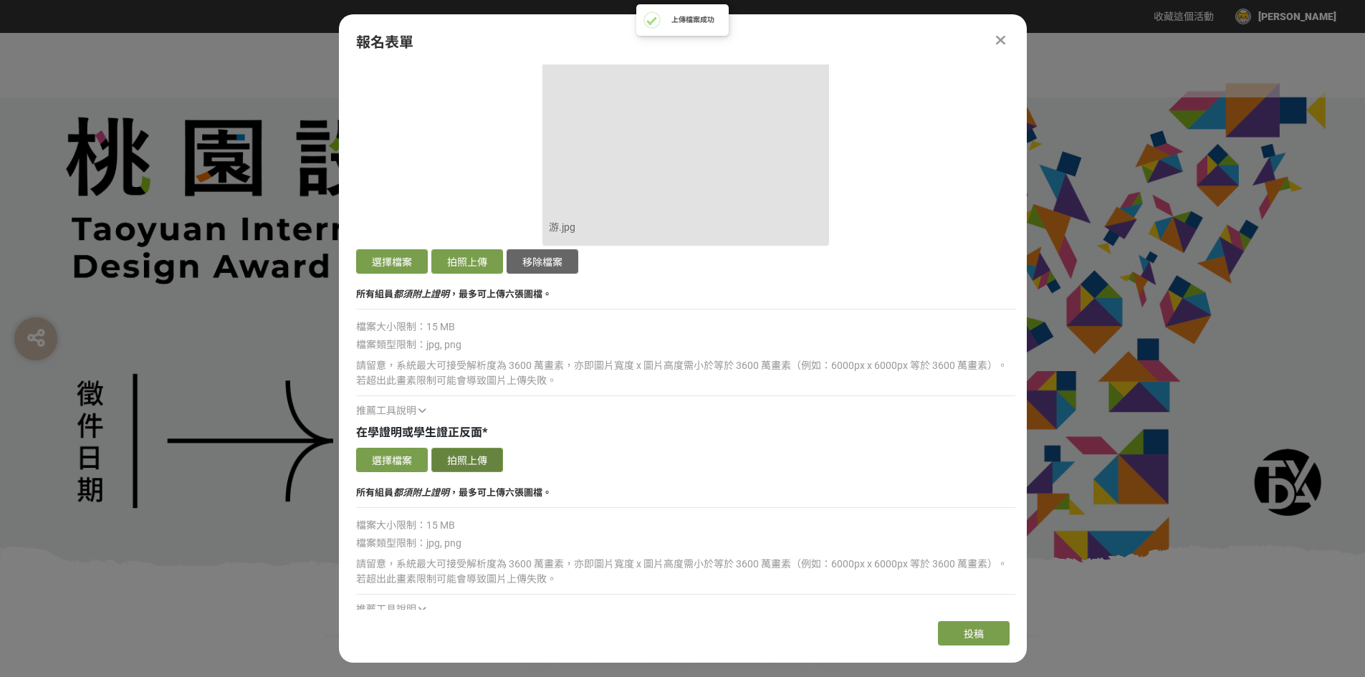
scroll to position [3726, 0]
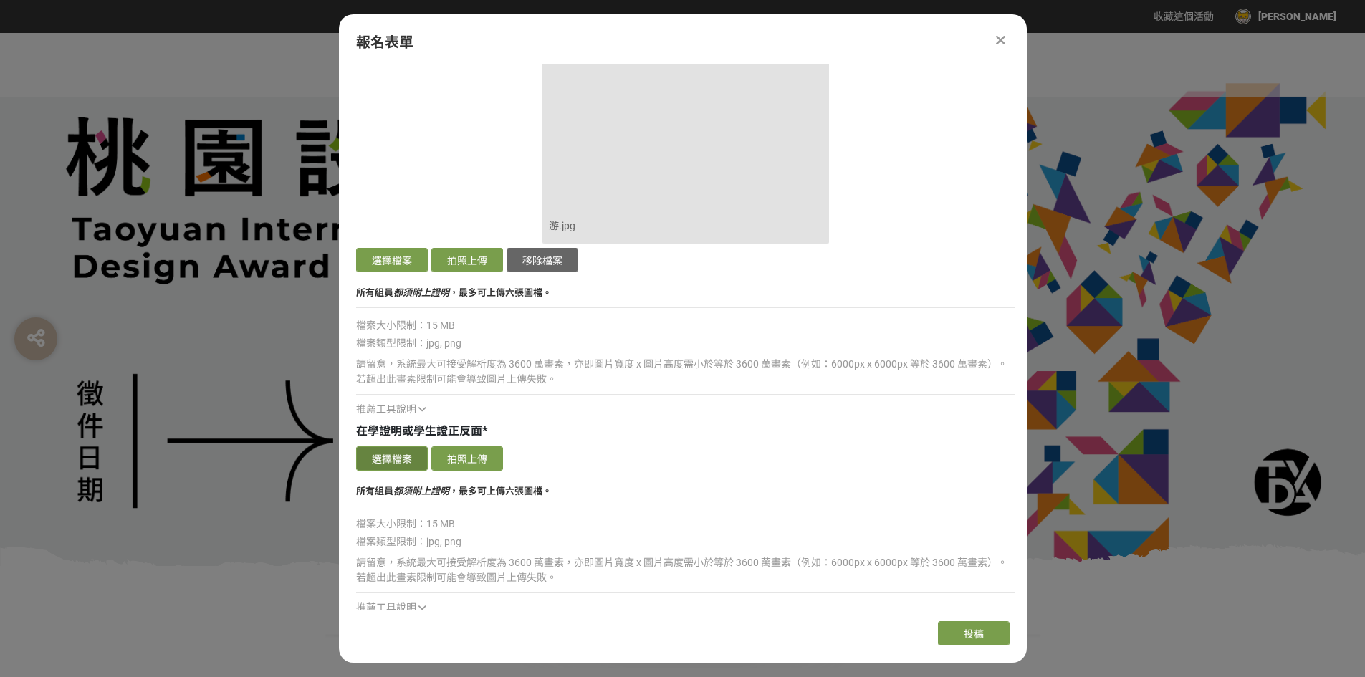
click at [357, 467] on button "選擇檔案" at bounding box center [392, 458] width 72 height 24
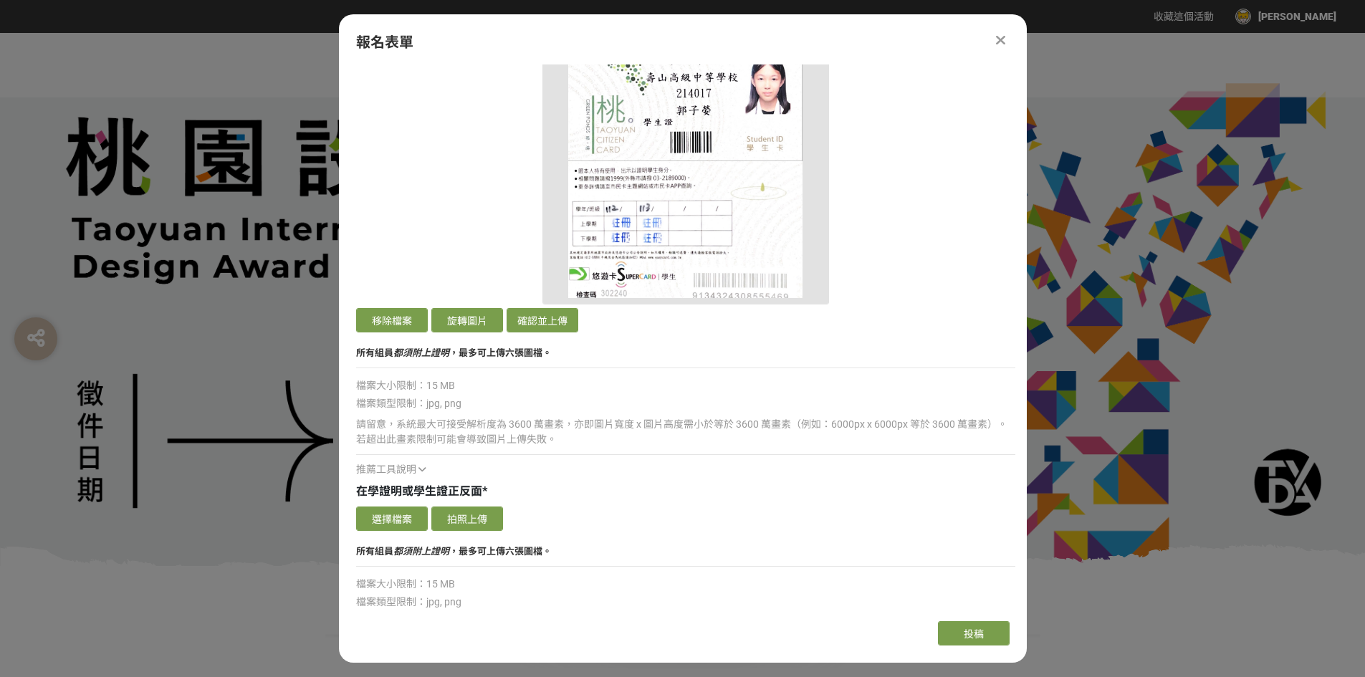
scroll to position [4156, 0]
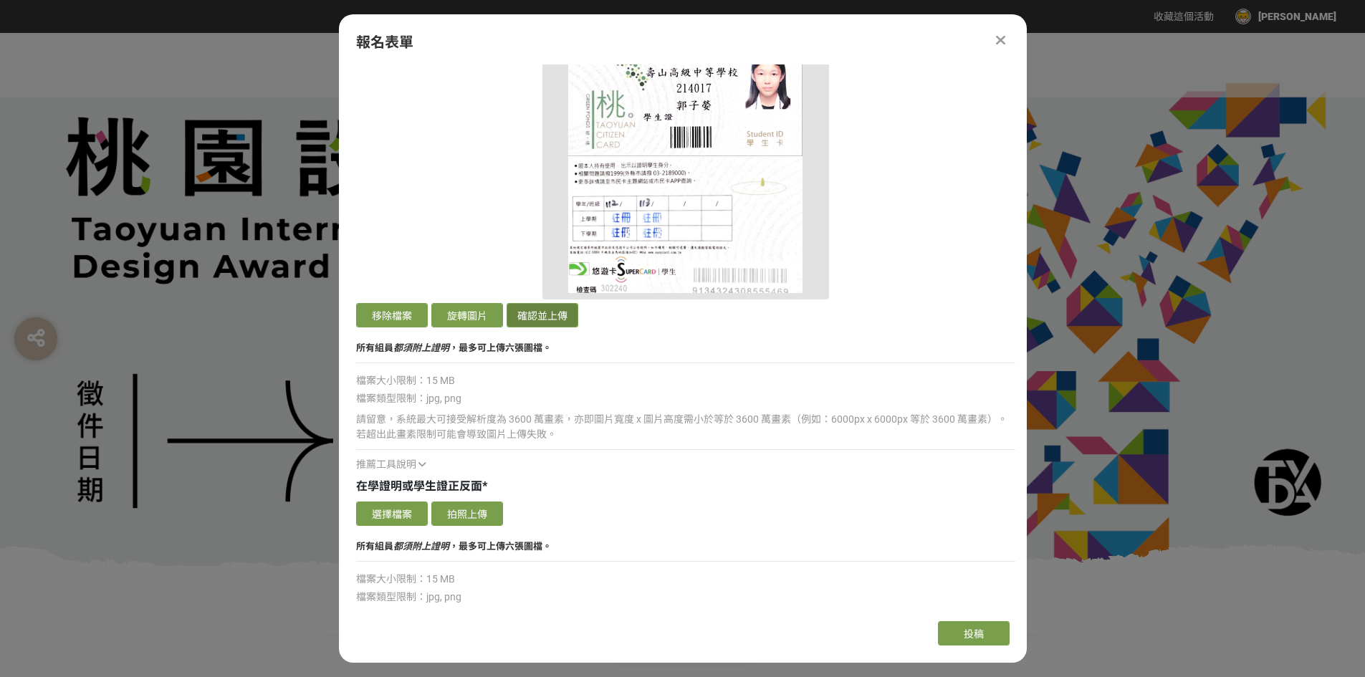
click at [542, 314] on button "確認並上傳" at bounding box center [543, 315] width 72 height 24
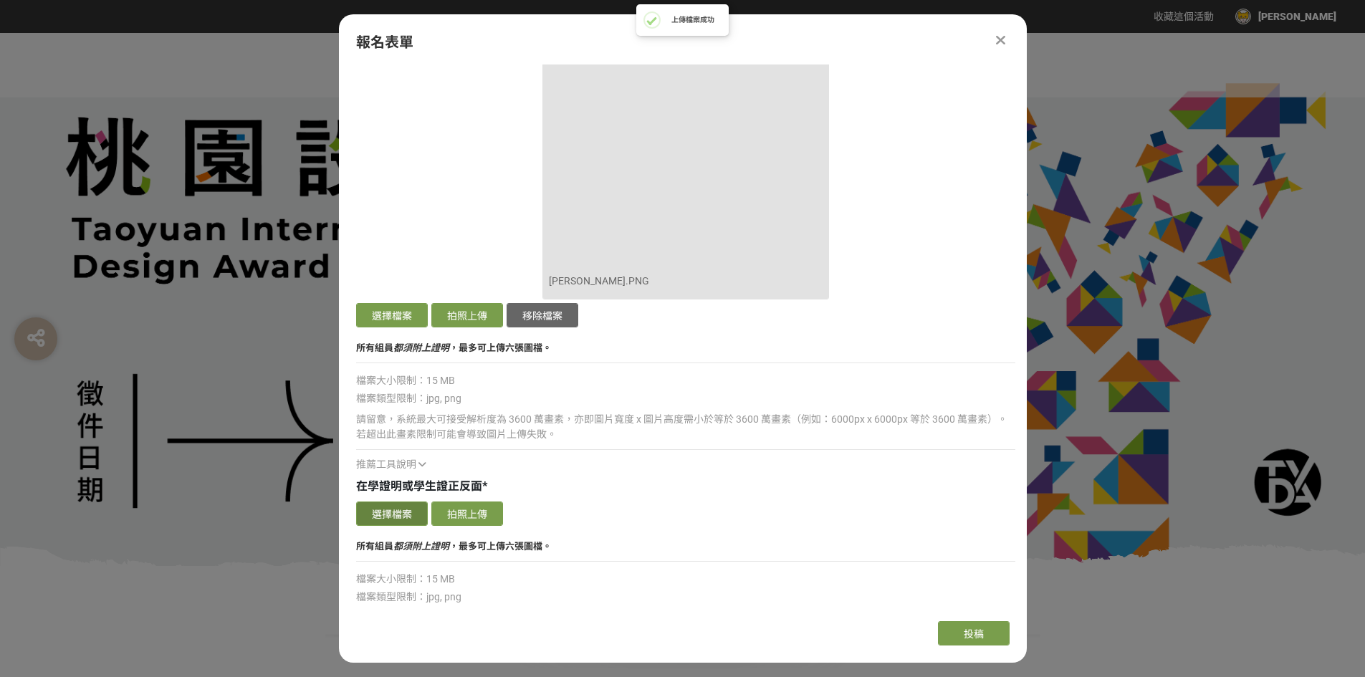
click at [403, 512] on button "選擇檔案" at bounding box center [392, 514] width 72 height 24
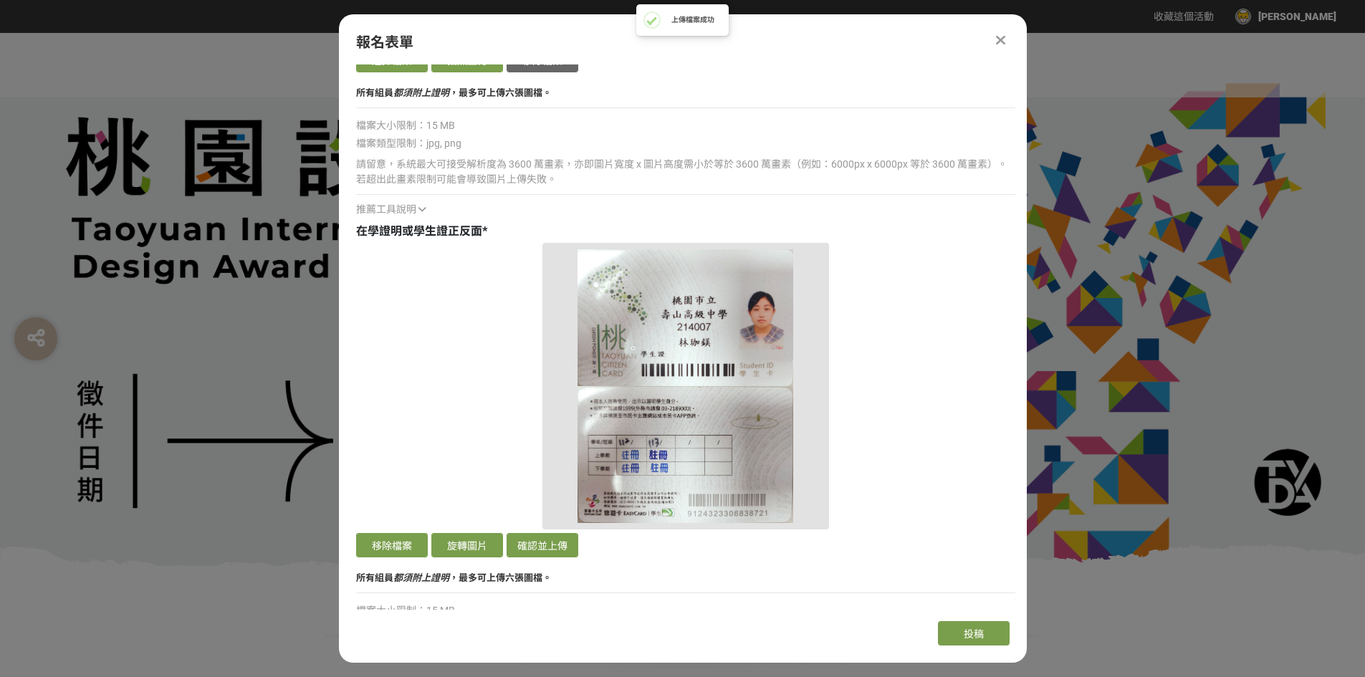
scroll to position [4586, 0]
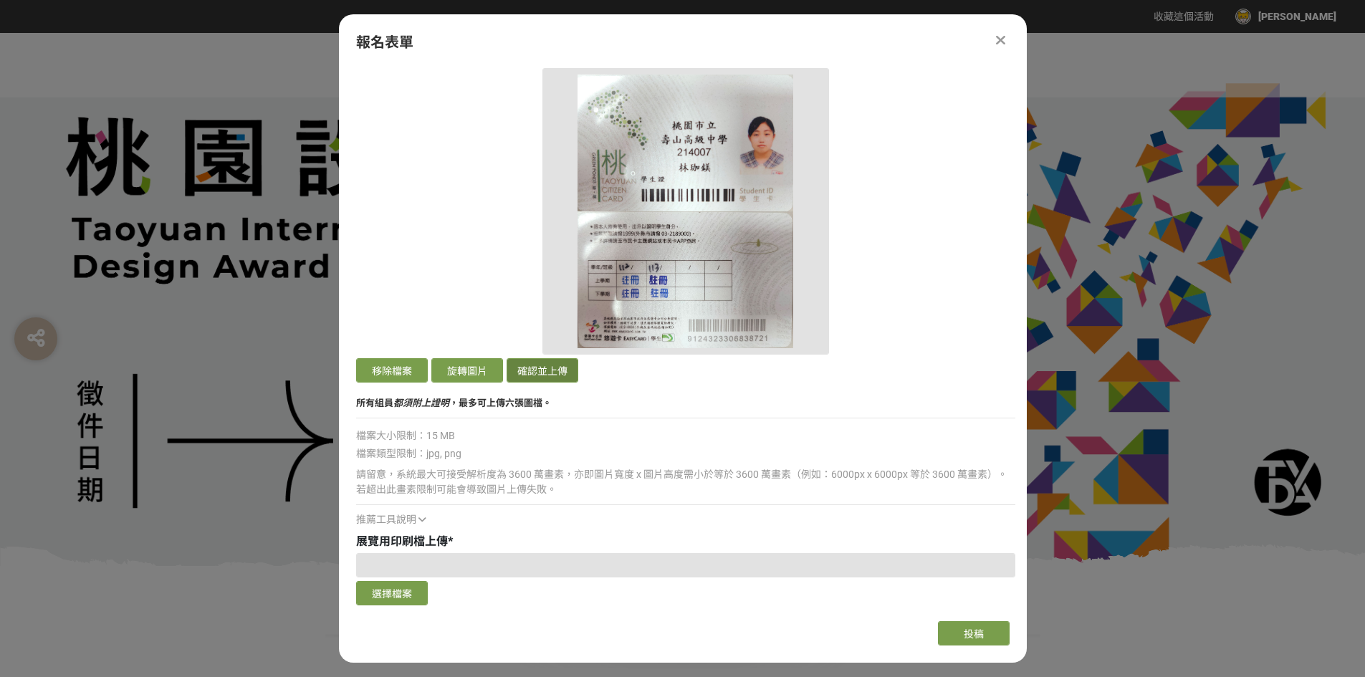
click at [542, 369] on button "確認並上傳" at bounding box center [543, 370] width 72 height 24
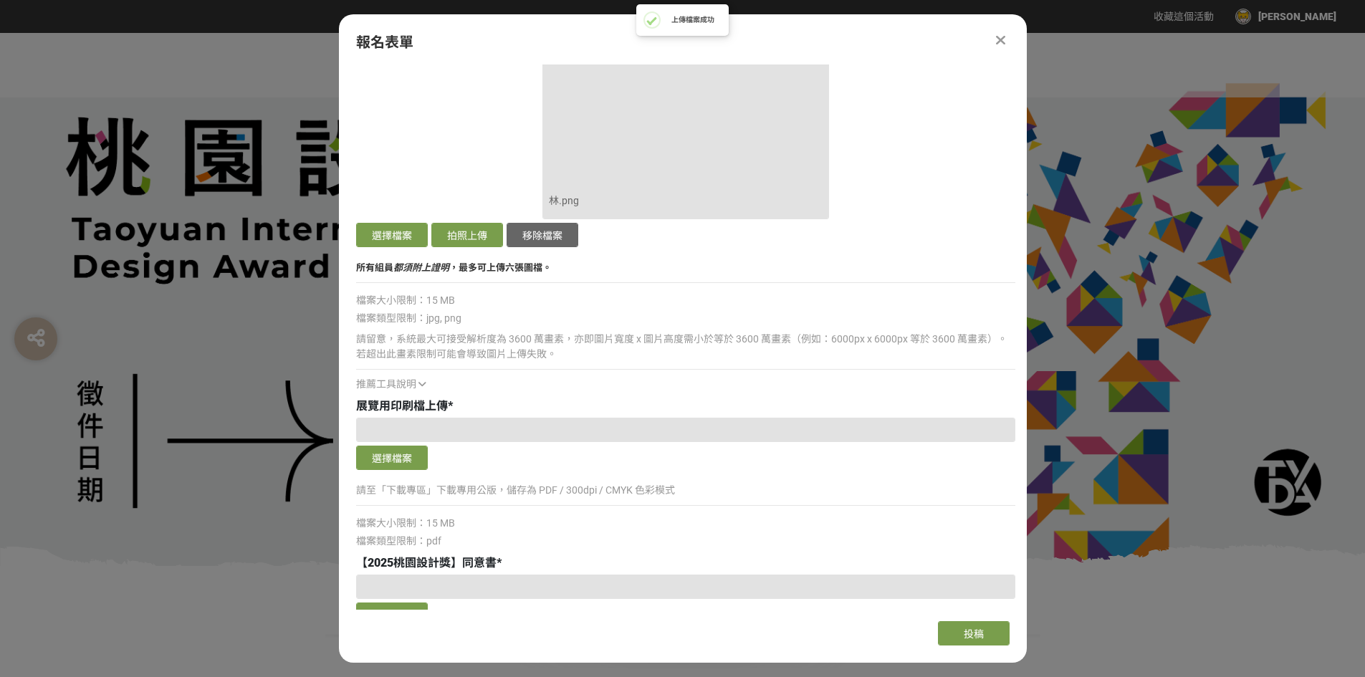
scroll to position [4801, 0]
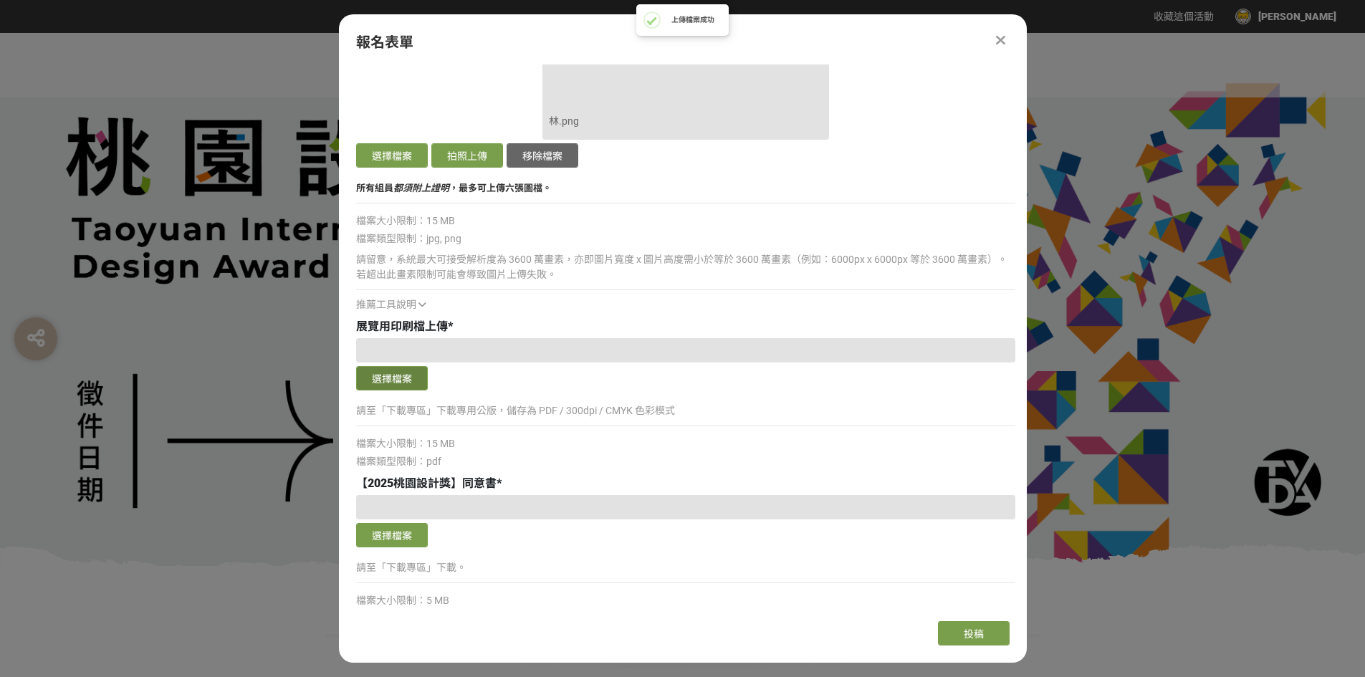
click at [426, 387] on button "選擇檔案" at bounding box center [392, 378] width 72 height 24
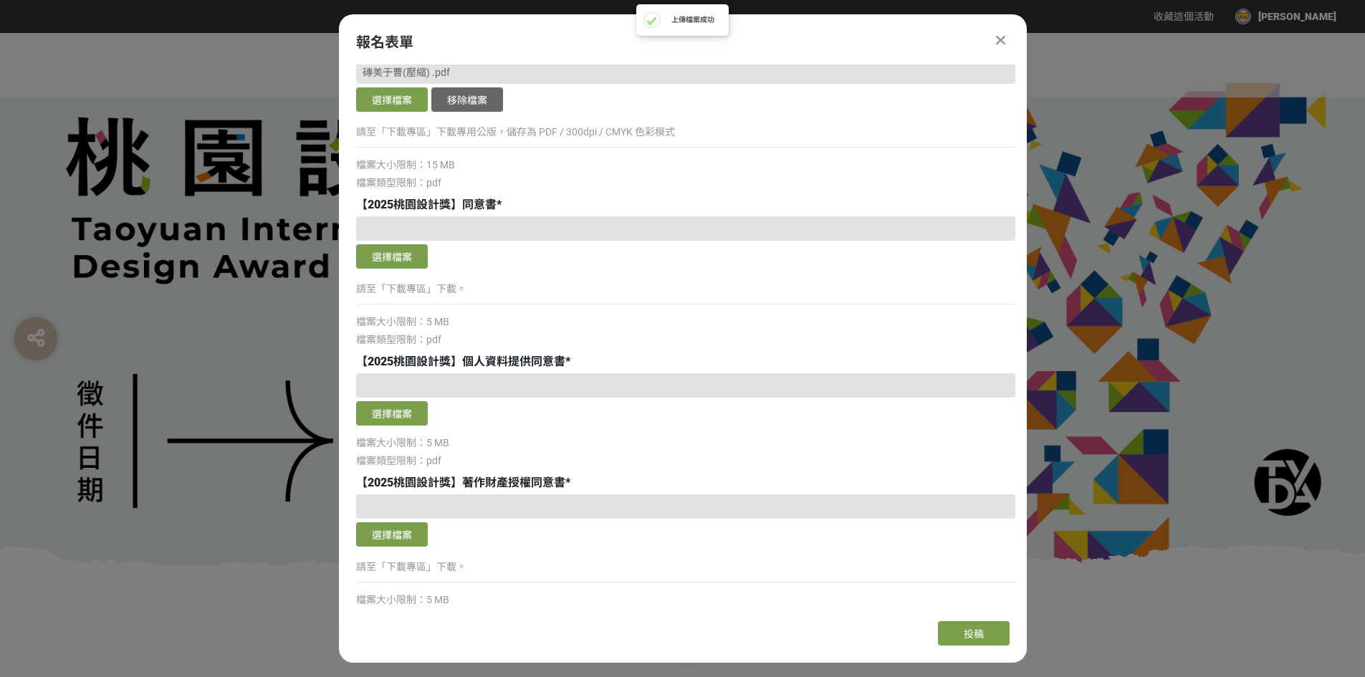
scroll to position [5159, 0]
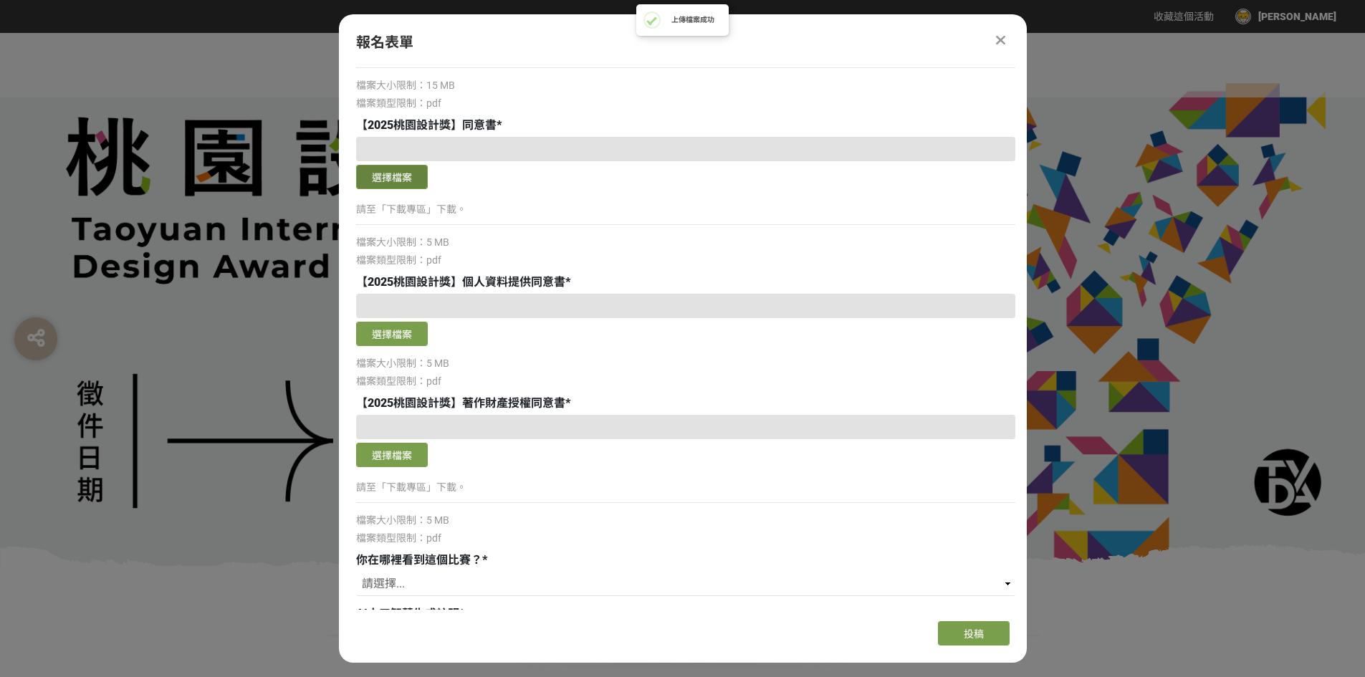
click at [408, 183] on button "選擇檔案" at bounding box center [392, 177] width 72 height 24
click at [426, 340] on button "選擇檔案" at bounding box center [392, 334] width 72 height 24
click at [400, 453] on button "選擇檔案" at bounding box center [392, 455] width 72 height 24
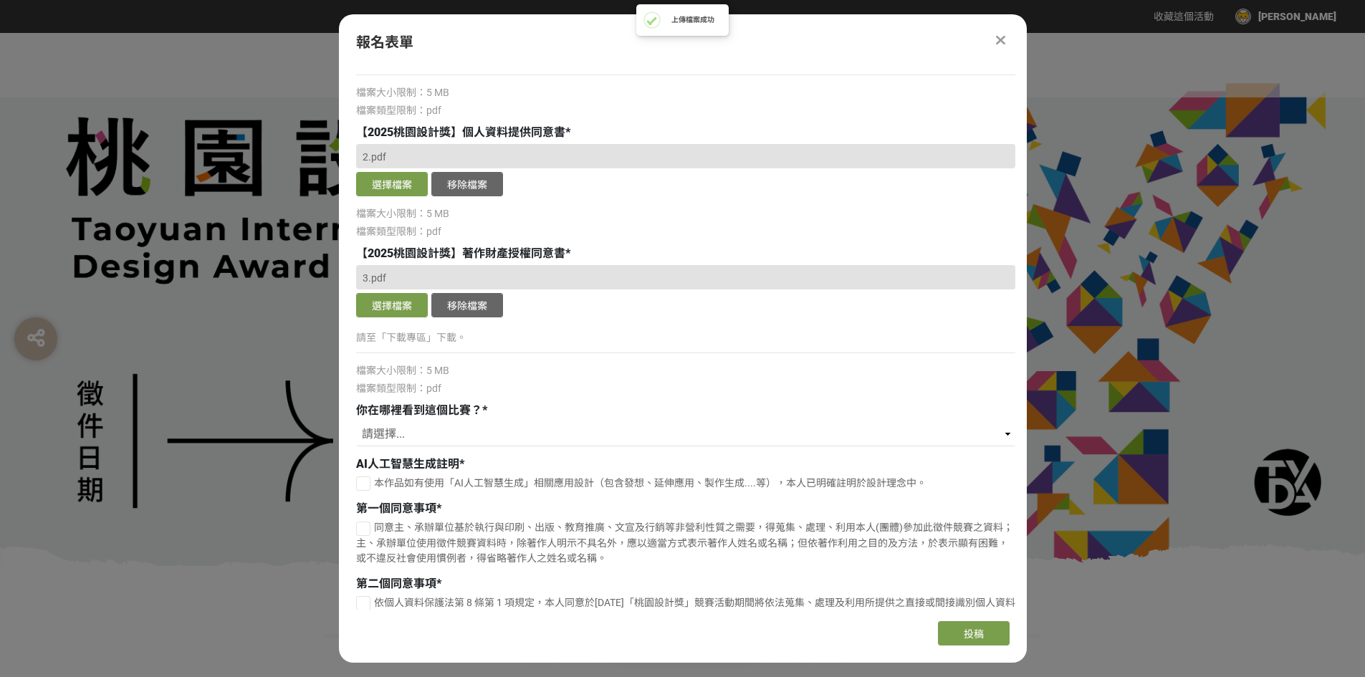
scroll to position [5518, 0]
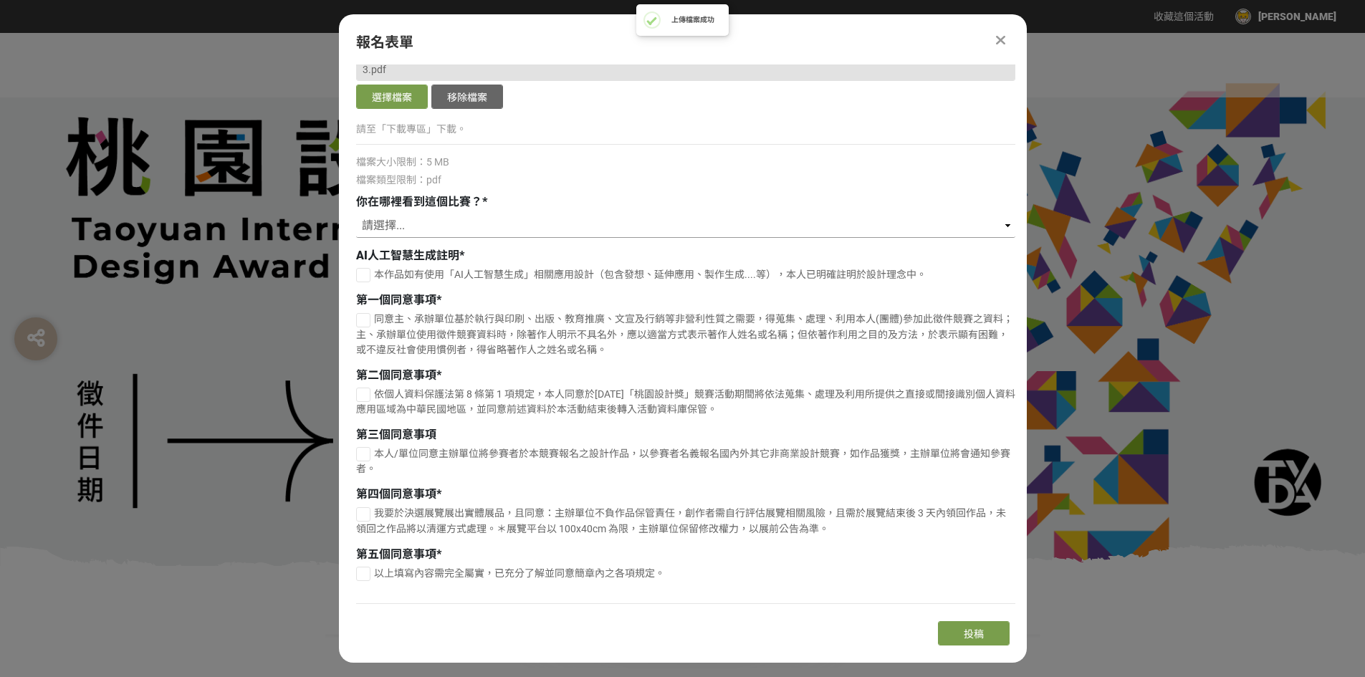
click at [514, 229] on select "請選擇... 獎金獵人網站 Facebook / Instagram 校園講座 / 老師系上推薦 電子郵件 海報 其他" at bounding box center [685, 226] width 659 height 24
select select "校園講座 / 老師系上推薦"
click at [356, 214] on select "請選擇... 獎金獵人網站 Facebook / Instagram 校園講座 / 老師系上推薦 電子郵件 海報 其他" at bounding box center [685, 226] width 659 height 24
click at [364, 278] on div at bounding box center [363, 275] width 14 height 14
checkbox input "true"
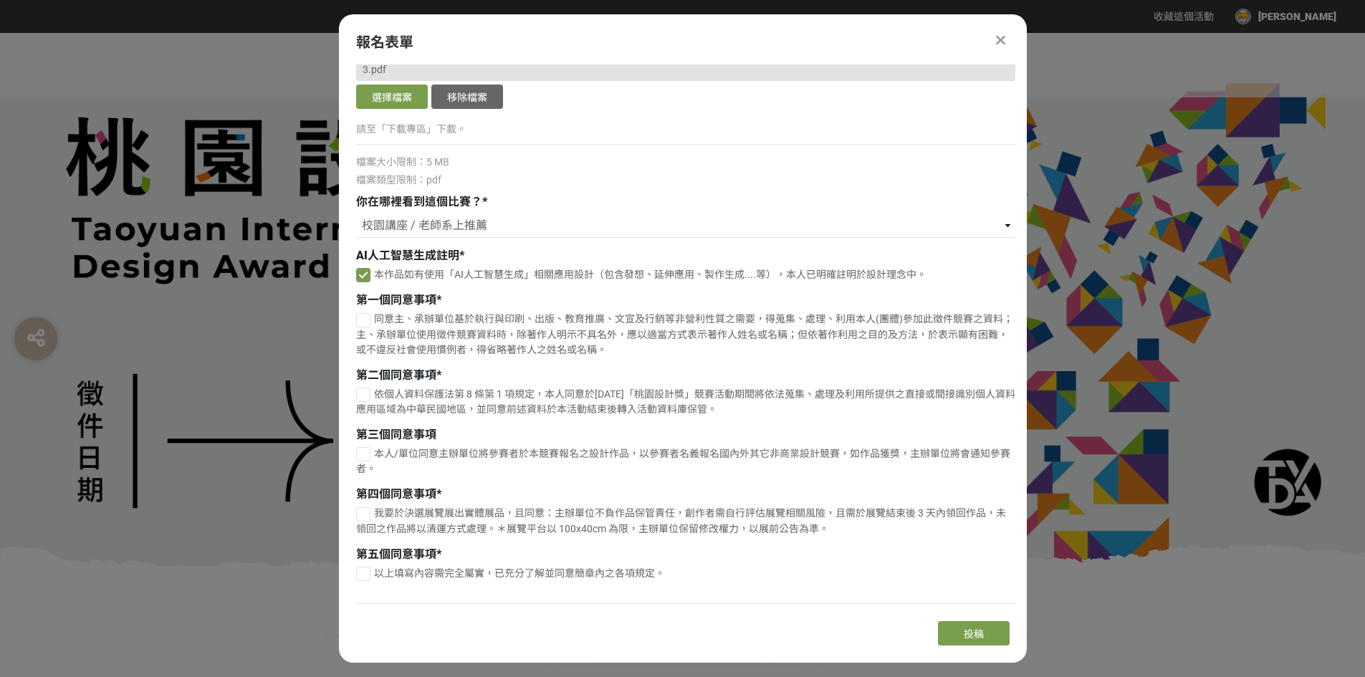
click at [363, 323] on div at bounding box center [363, 320] width 14 height 14
checkbox input "true"
click at [363, 390] on div at bounding box center [363, 395] width 14 height 14
checkbox input "true"
click at [360, 461] on div at bounding box center [363, 454] width 14 height 14
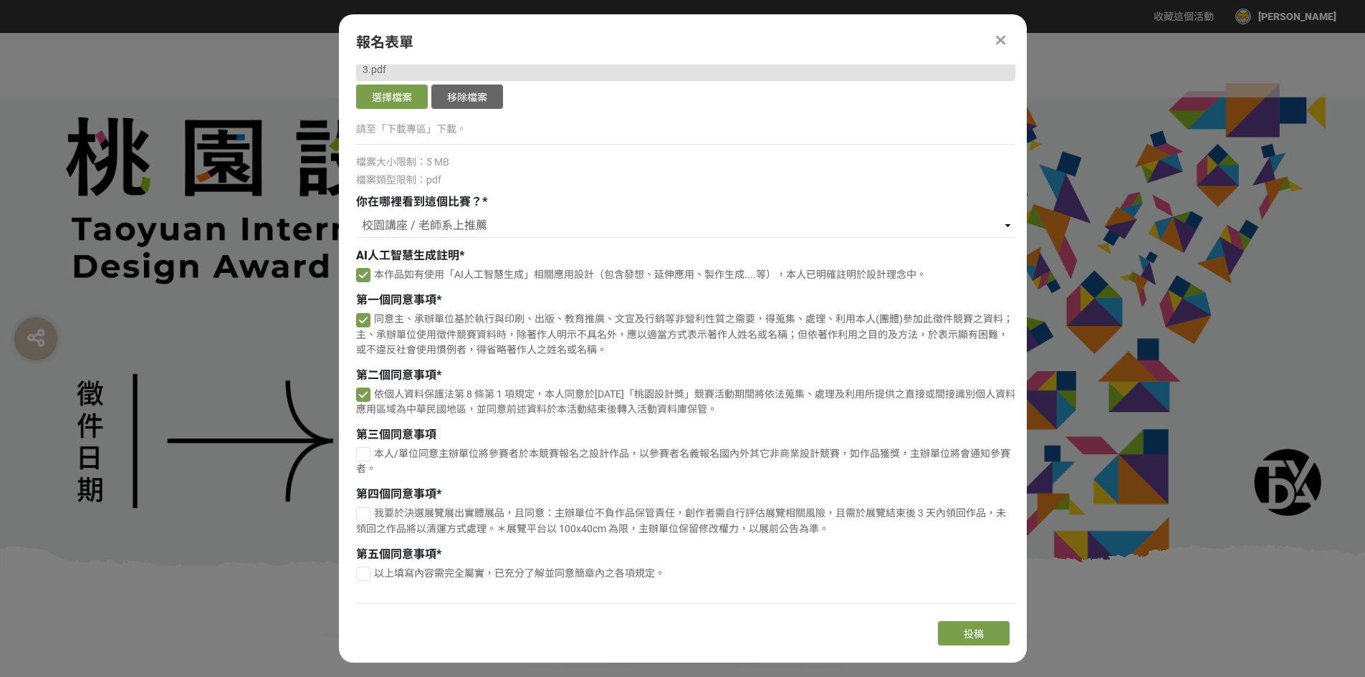
checkbox input "true"
drag, startPoint x: 366, startPoint y: 518, endPoint x: 366, endPoint y: 535, distance: 17.2
click at [365, 521] on div at bounding box center [363, 514] width 14 height 14
checkbox input "true"
click at [364, 578] on div at bounding box center [363, 574] width 14 height 14
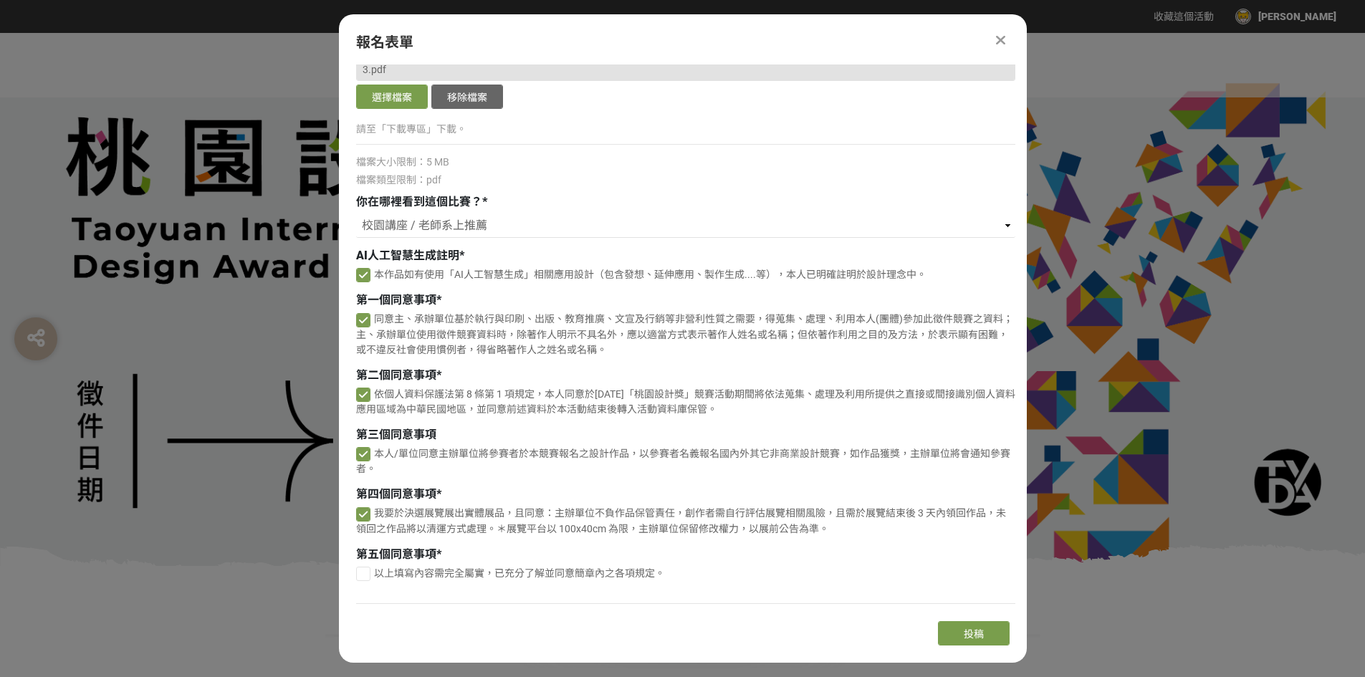
checkbox input "true"
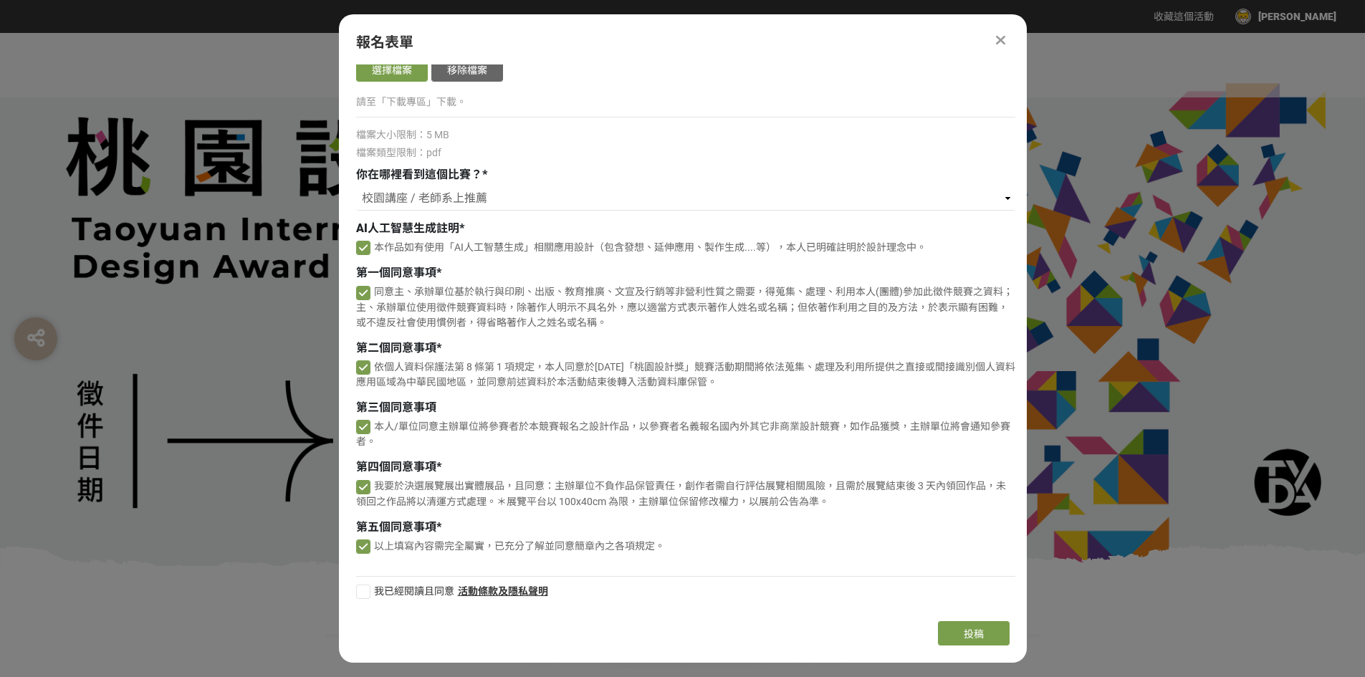
click at [363, 598] on div at bounding box center [363, 592] width 14 height 14
checkbox input "true"
click at [1002, 632] on button "投稿" at bounding box center [974, 633] width 72 height 24
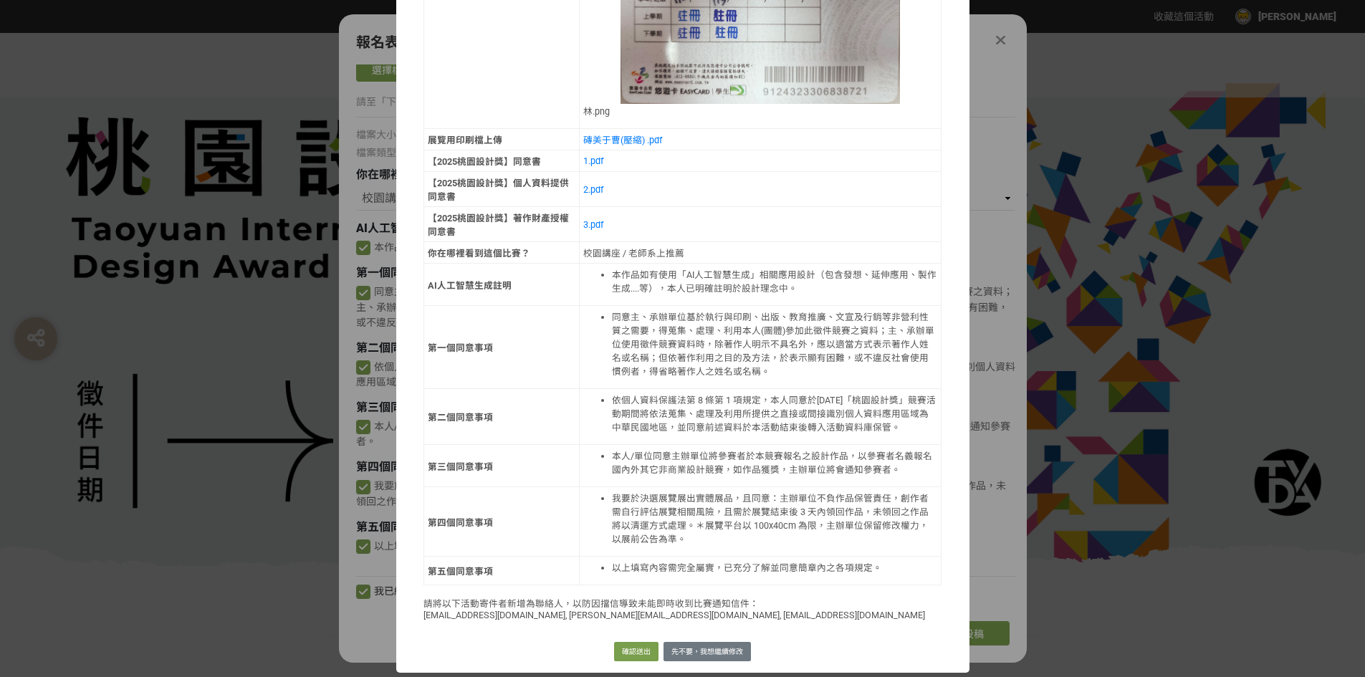
scroll to position [3033, 0]
click at [643, 646] on button "確認送出" at bounding box center [636, 652] width 44 height 20
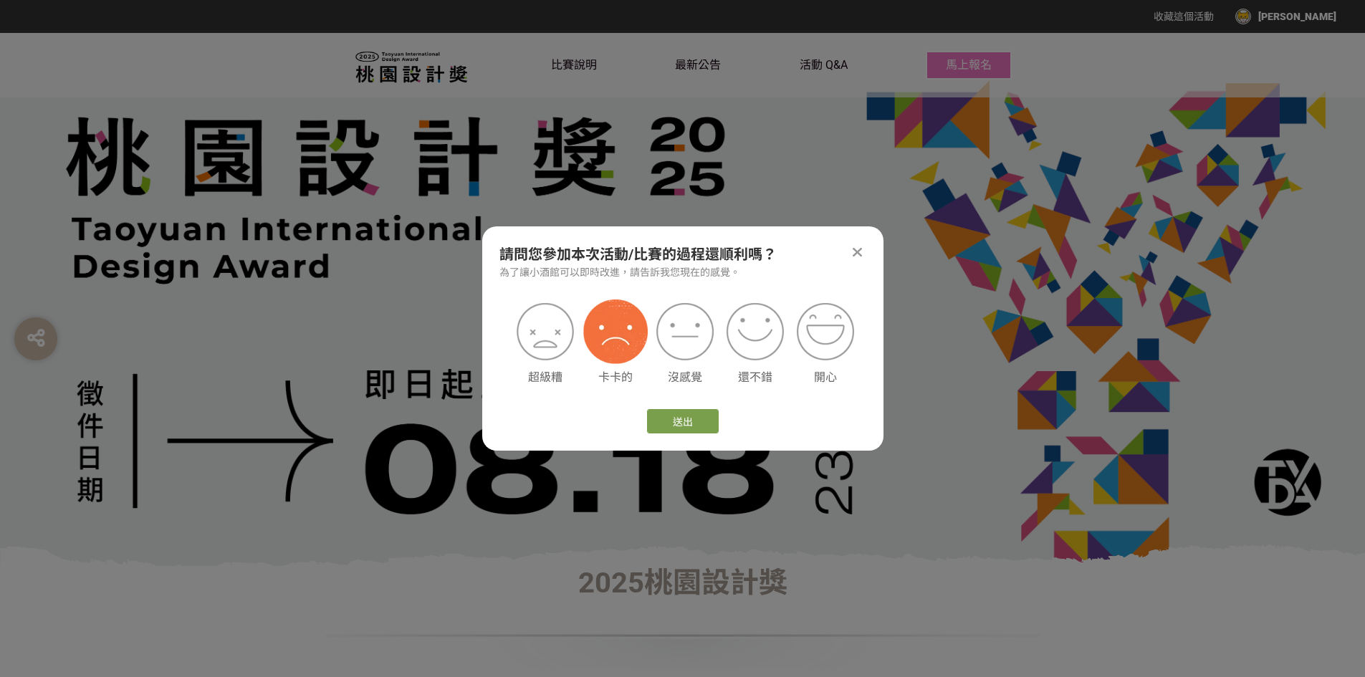
click at [611, 344] on img at bounding box center [615, 332] width 64 height 64
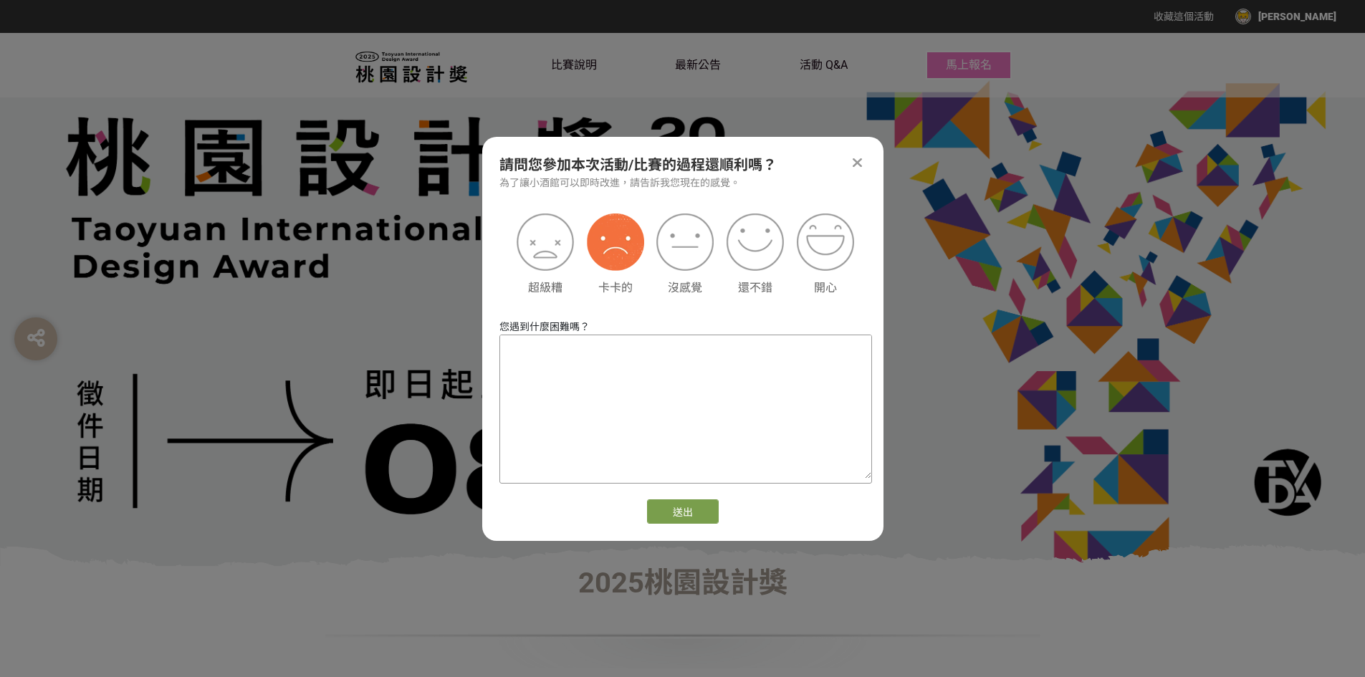
click at [621, 383] on textarea at bounding box center [685, 406] width 371 height 143
type textarea "1"
type textarea "報名上傳時不順利"
click at [703, 509] on button "送出" at bounding box center [683, 511] width 72 height 24
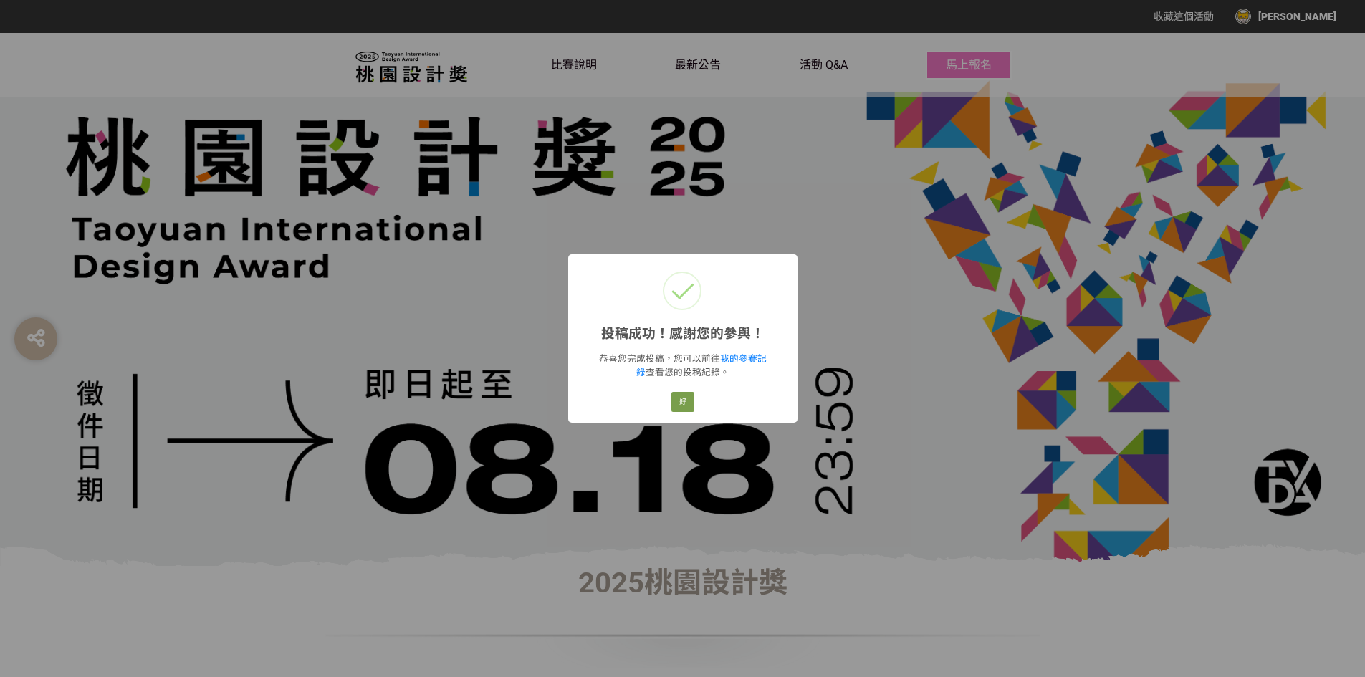
click at [941, 209] on div "投稿成功！感謝您的參與！ × 恭喜您完成投稿，您可以前往 我的參賽記錄 查看您的投稿紀錄。 好 Cancel" at bounding box center [682, 338] width 1365 height 677
click at [681, 392] on button "好" at bounding box center [682, 402] width 23 height 20
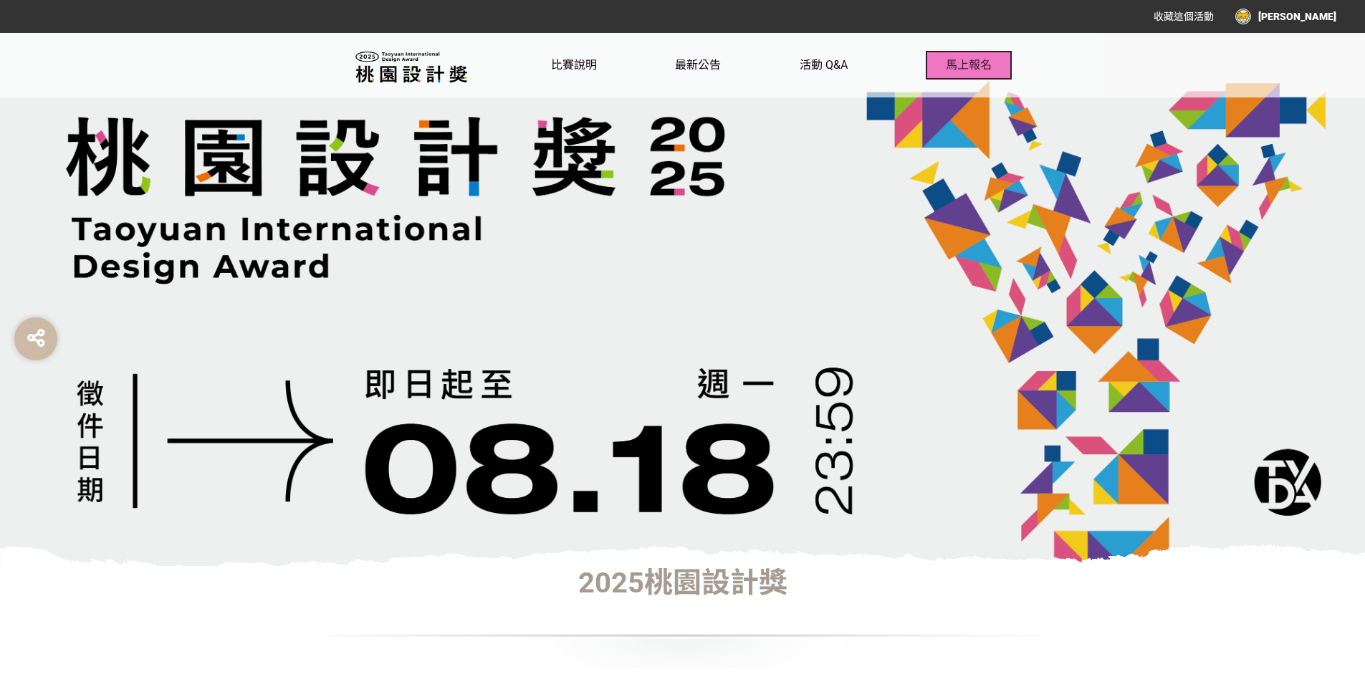
click at [957, 79] on button "馬上報名" at bounding box center [969, 65] width 86 height 29
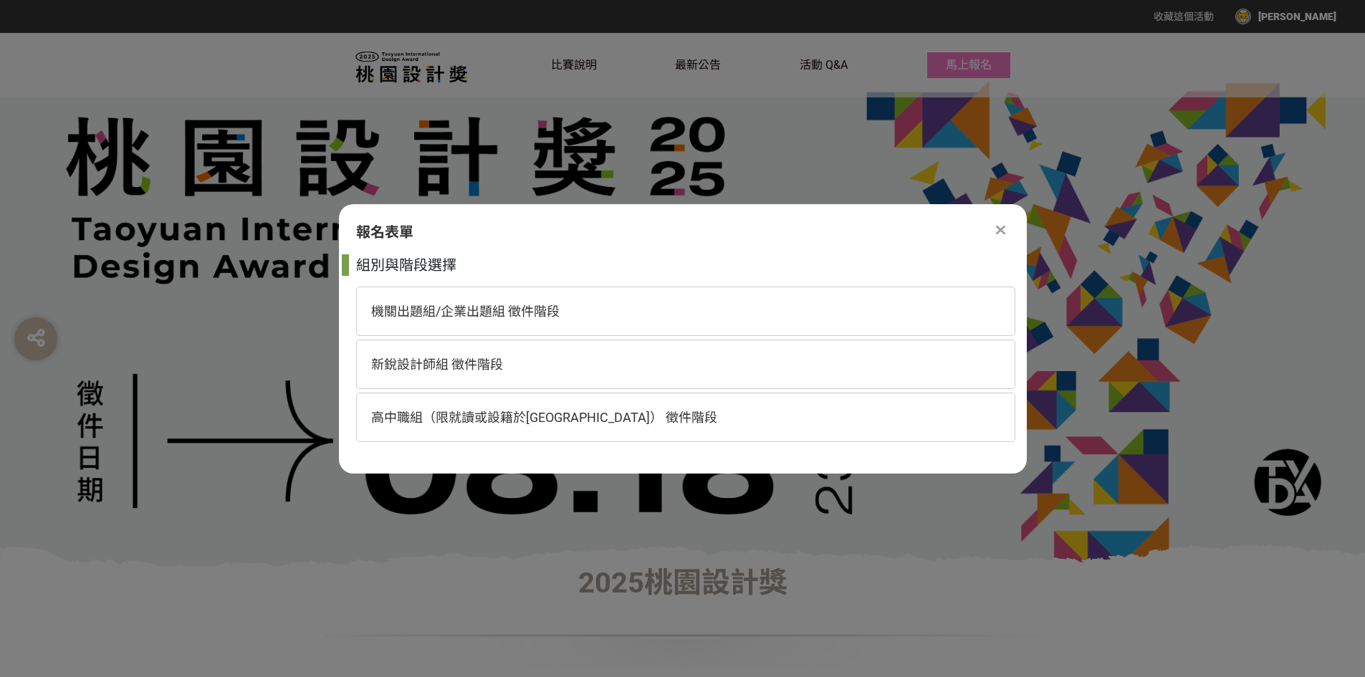
click at [1000, 225] on icon at bounding box center [1000, 230] width 9 height 14
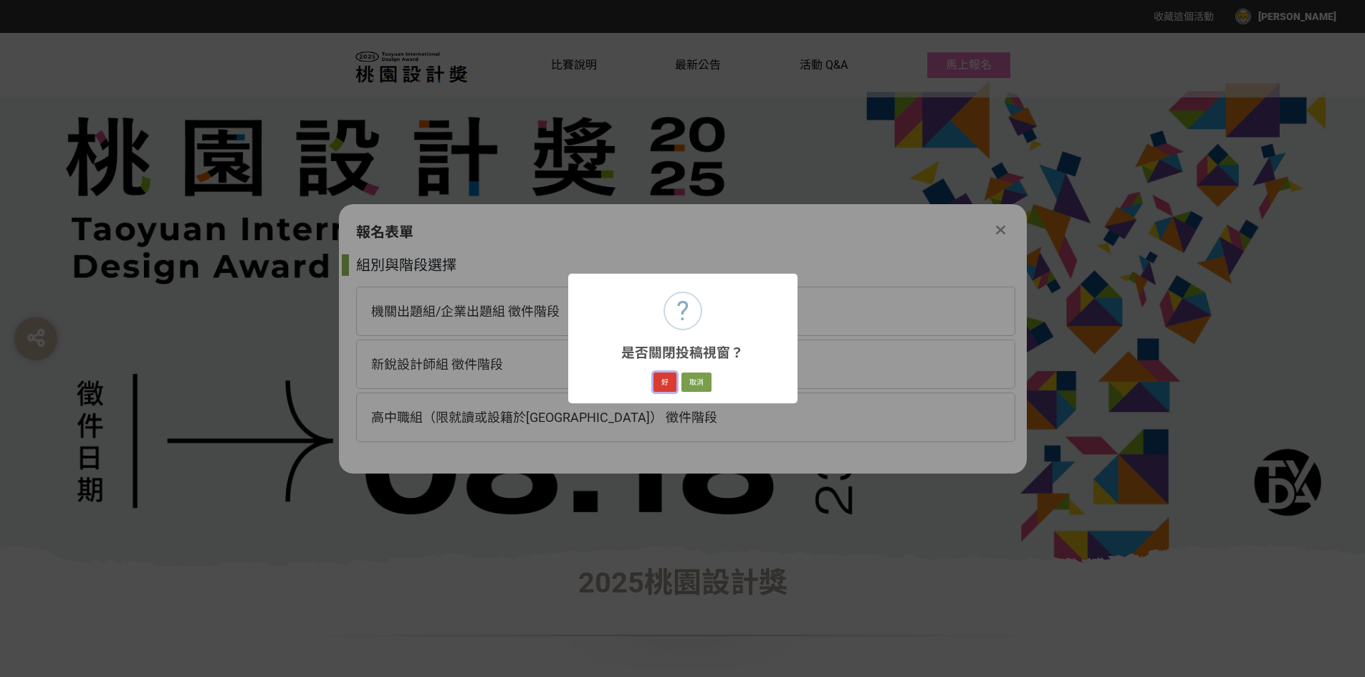
click at [671, 379] on button "好" at bounding box center [665, 383] width 23 height 20
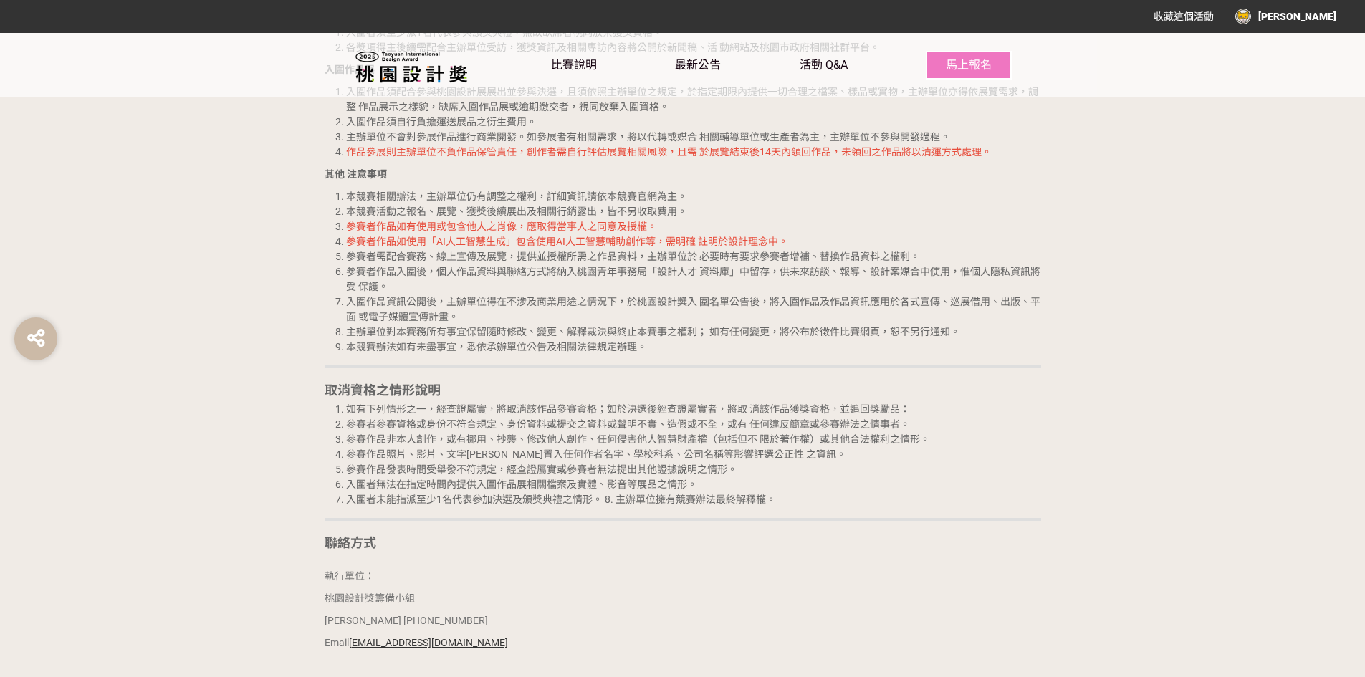
scroll to position [4084, 0]
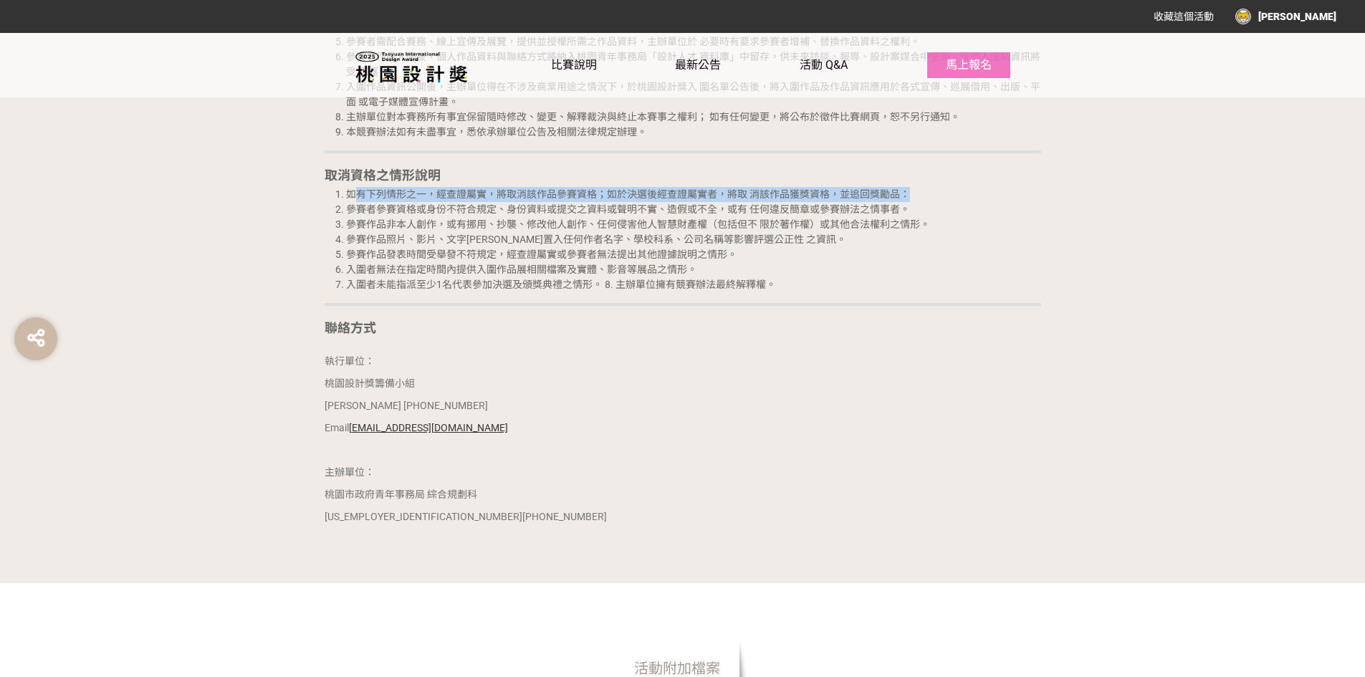
drag, startPoint x: 393, startPoint y: 201, endPoint x: 550, endPoint y: 199, distance: 157.7
click at [886, 199] on li "如有下列情形之一，經查證屬實，將取消該作品參賽資格；如於決選後經查證屬實者，將取 消該作品獲獎資格，並追回獎勵品：" at bounding box center [693, 194] width 695 height 15
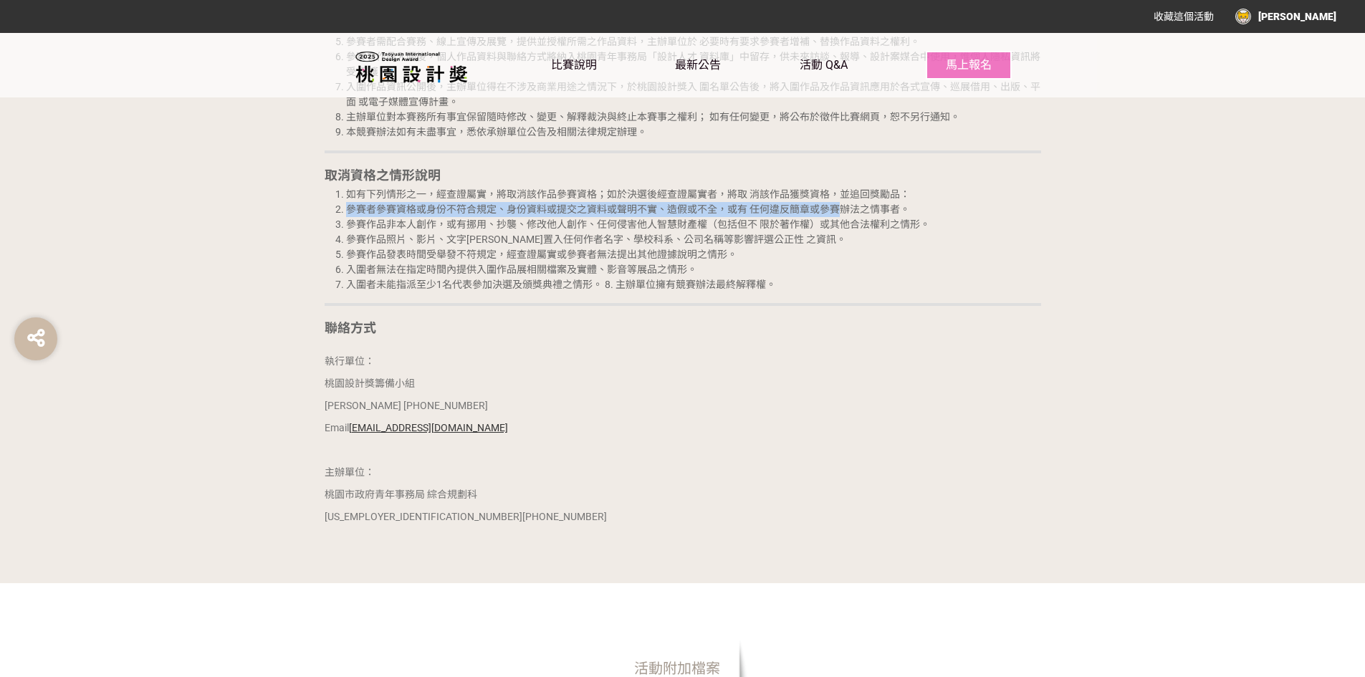
drag, startPoint x: 335, startPoint y: 217, endPoint x: 838, endPoint y: 203, distance: 503.2
click at [838, 203] on ol "如有下列情形之一，經查證屬實，將取消該作品參賽資格；如於決選後經查證屬實者，將取 消該作品獲獎資格，並追回獎勵品： 參賽者參賽資格或身份不符合規定、身份資料或…" at bounding box center [683, 239] width 717 height 105
drag, startPoint x: 959, startPoint y: 215, endPoint x: 431, endPoint y: 246, distance: 529.0
click at [435, 251] on ol "如有下列情形之一，經查證屬實，將取消該作品參賽資格；如於決選後經查證屬實者，將取 消該作品獲獎資格，並追回獎勵品： 參賽者參賽資格或身份不符合規定、身份資料或…" at bounding box center [683, 239] width 717 height 105
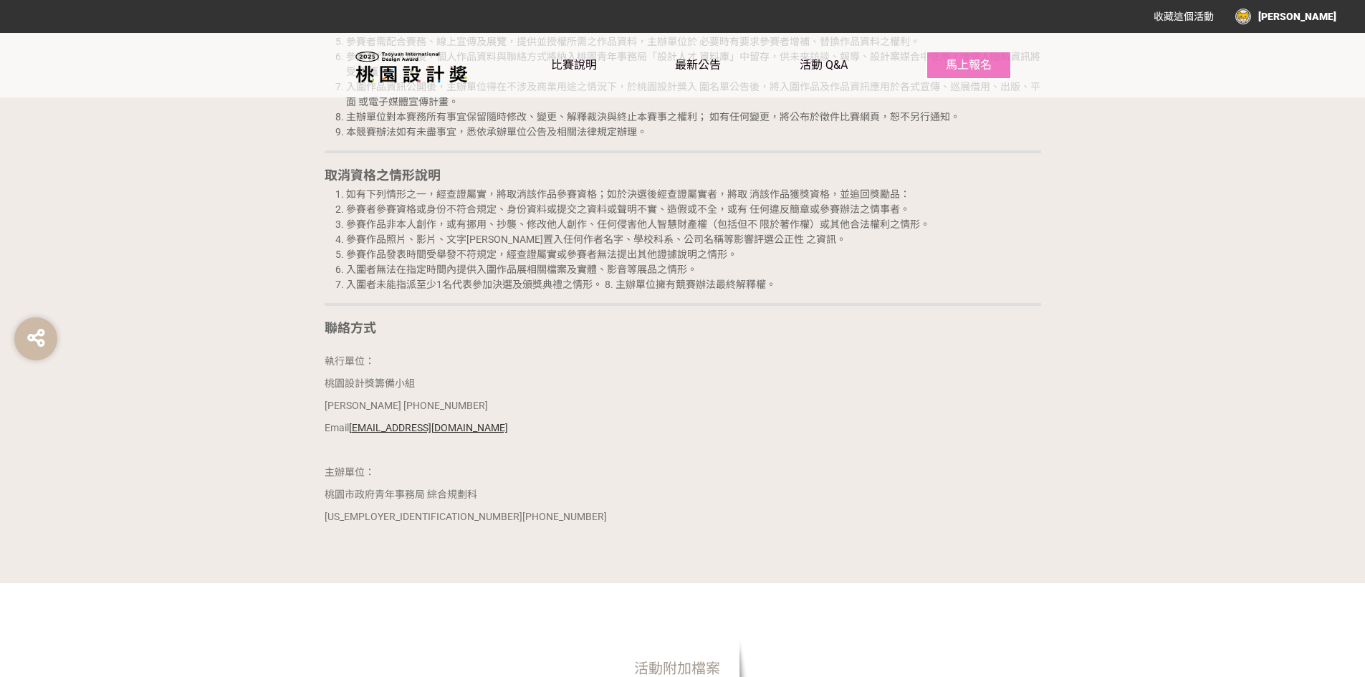
drag, startPoint x: 737, startPoint y: 254, endPoint x: 655, endPoint y: 243, distance: 82.4
click at [730, 252] on li "參賽作品發表時間受舉發不符規定，經查證屬實或參賽者無法提出其他證據說明之情形。" at bounding box center [693, 254] width 695 height 15
drag, startPoint x: 571, startPoint y: 252, endPoint x: 617, endPoint y: 234, distance: 49.2
click at [651, 244] on ol "如有下列情形之一，經查證屬實，將取消該作品參賽資格；如於決選後經查證屬實者，將取 消該作品獲獎資格，並追回獎勵品： 參賽者參賽資格或身份不符合規定、身份資料或…" at bounding box center [683, 239] width 717 height 105
click at [616, 234] on li "參賽作品照片、影片、文字[PERSON_NAME]置入任何作者名字、學校科系、公司名稱等影響評選公正性 之資訊。" at bounding box center [693, 239] width 695 height 15
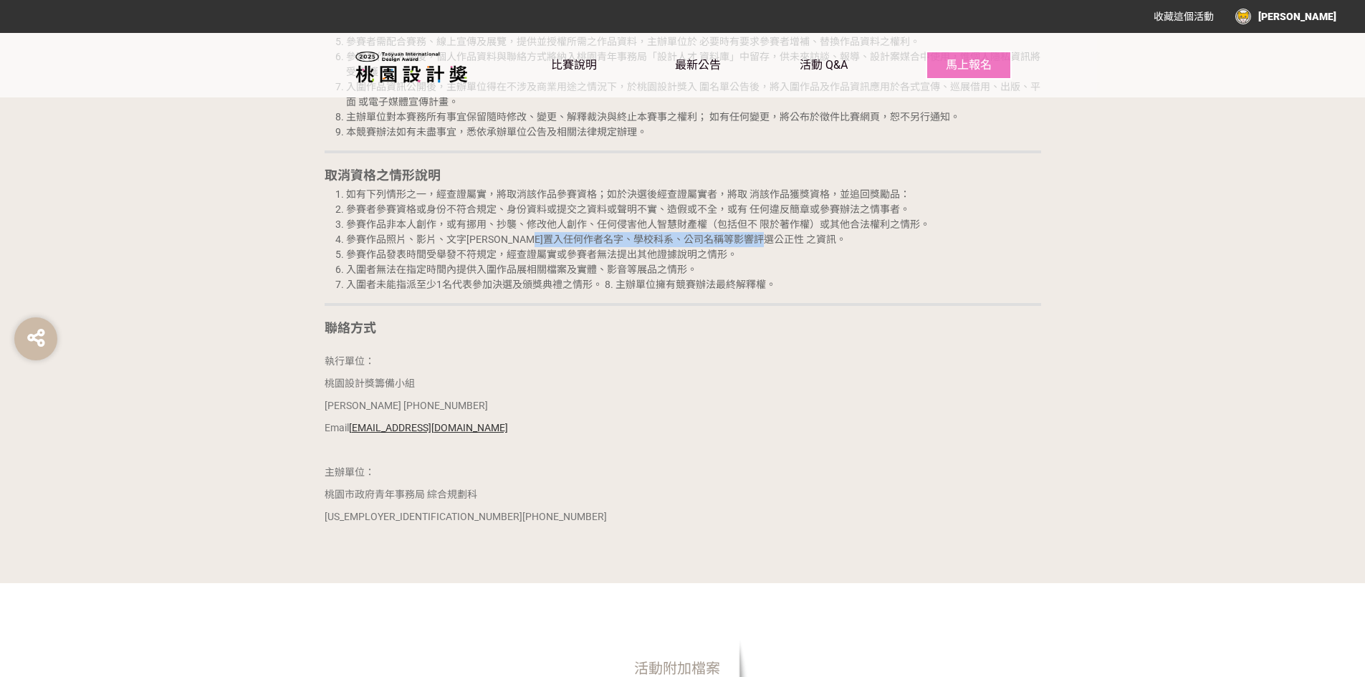
drag, startPoint x: 694, startPoint y: 244, endPoint x: 848, endPoint y: 235, distance: 153.6
click at [848, 235] on li "參賽作品照片、影片、文字[PERSON_NAME]置入任何作者名字、學校科系、公司名稱等影響評選公正性 之資訊。" at bounding box center [693, 239] width 695 height 15
drag, startPoint x: 335, startPoint y: 242, endPoint x: 836, endPoint y: 224, distance: 501.2
click at [861, 226] on ol "如有下列情形之一，經查證屬實，將取消該作品參賽資格；如於決選後經查證屬實者，將取 消該作品獲獎資格，並追回獎勵品： 參賽者參賽資格或身份不符合規定、身份資料或…" at bounding box center [683, 239] width 717 height 105
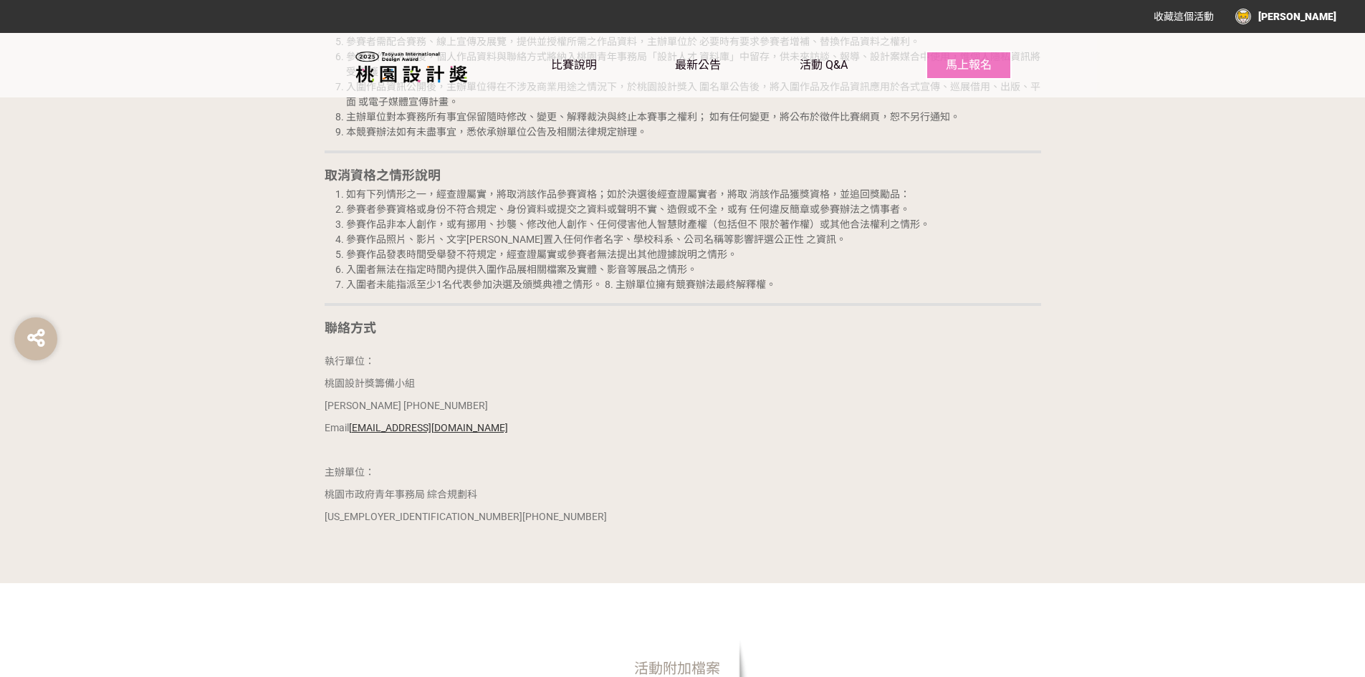
drag, startPoint x: 490, startPoint y: 247, endPoint x: 436, endPoint y: 248, distance: 54.5
click at [488, 248] on li "參賽作品發表時間受舉發不符規定，經查證屬實或參賽者無法提出其他證據說明之情形。" at bounding box center [693, 254] width 695 height 15
drag, startPoint x: 509, startPoint y: 267, endPoint x: 879, endPoint y: 264, distance: 369.8
click at [891, 267] on ol "如有下列情形之一，經查證屬實，將取消該作品參賽資格；如於決選後經查證屬實者，將取 消該作品獲獎資格，並追回獎勵品： 參賽者參賽資格或身份不符合規定、身份資料或…" at bounding box center [683, 239] width 717 height 105
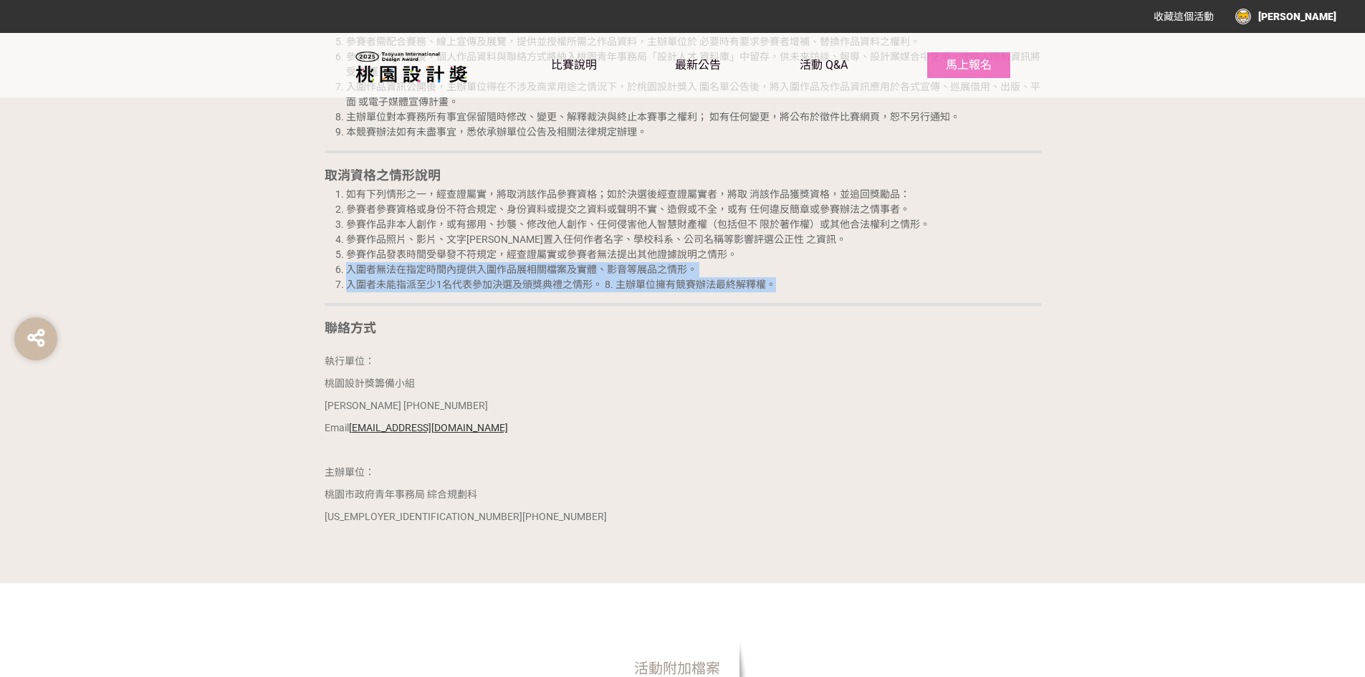
drag, startPoint x: 488, startPoint y: 280, endPoint x: 860, endPoint y: 277, distance: 371.9
click at [810, 268] on li "入圍者無法在指定時間內提供入圍作品展相關檔案及實體、影音等展品之情形。" at bounding box center [693, 269] width 695 height 15
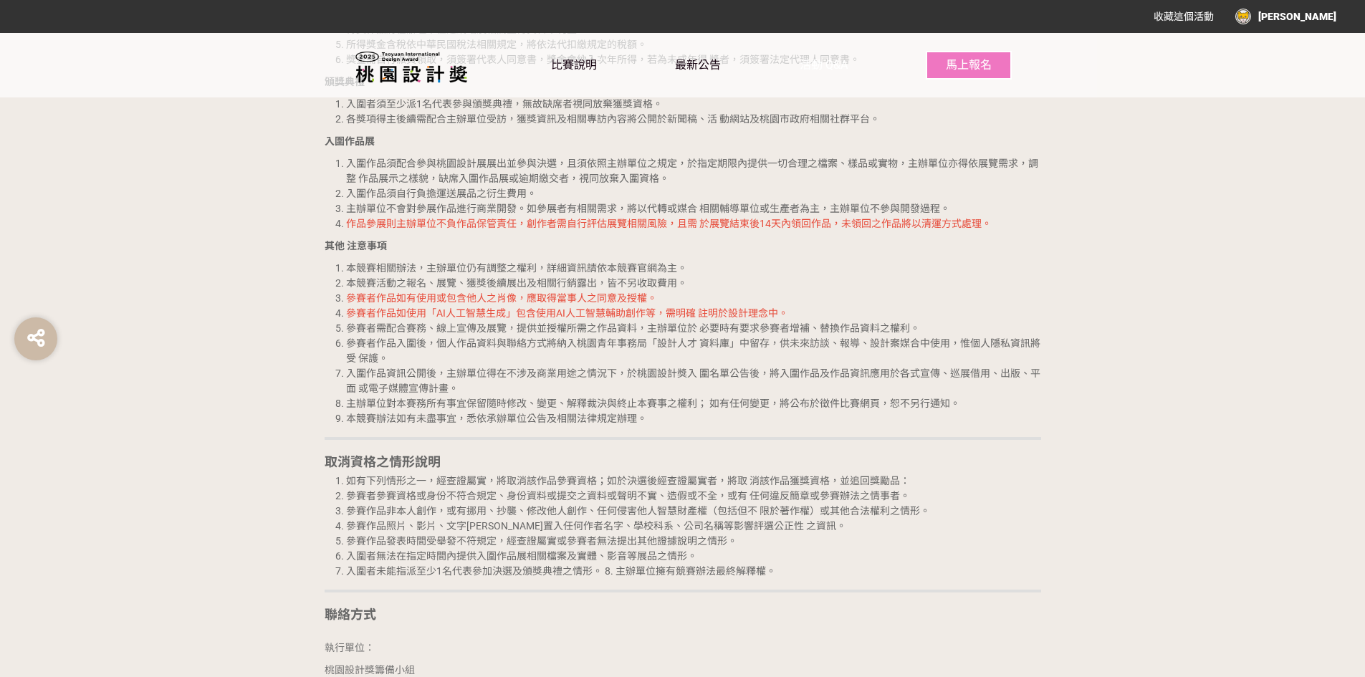
click at [825, 68] on span "活動 Q&A" at bounding box center [824, 65] width 48 height 14
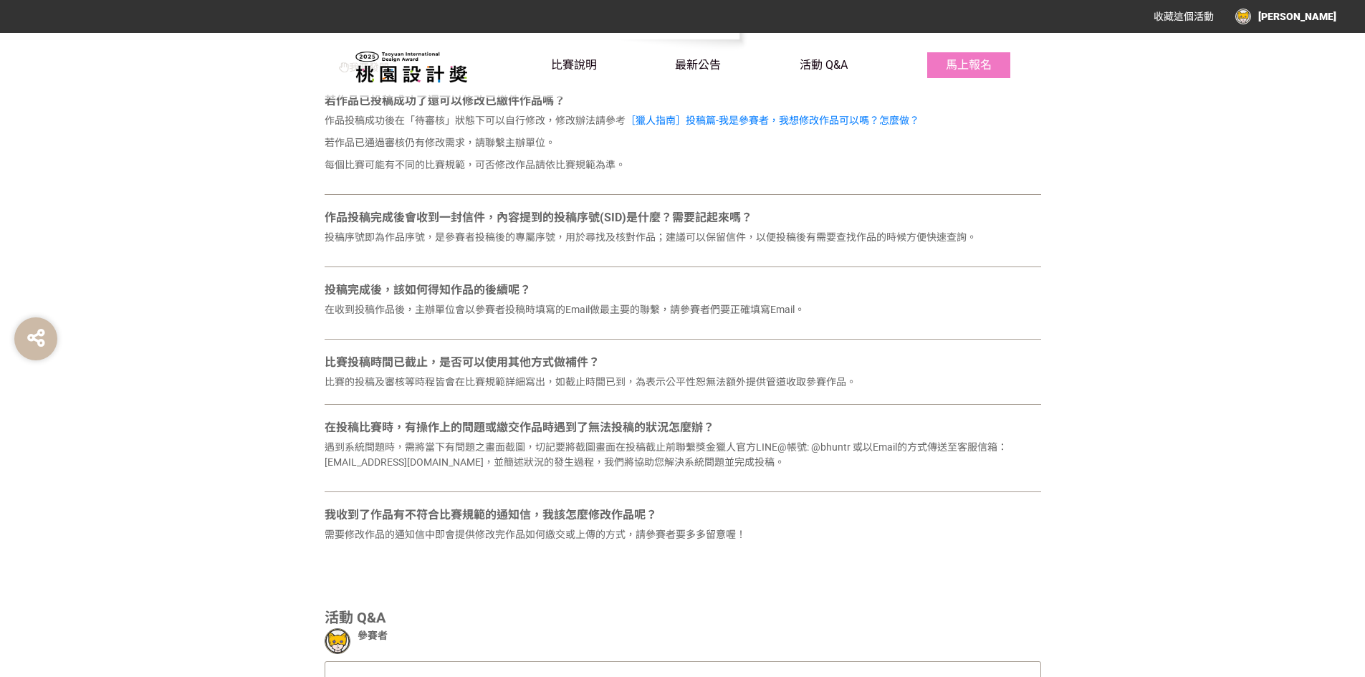
scroll to position [645, 0]
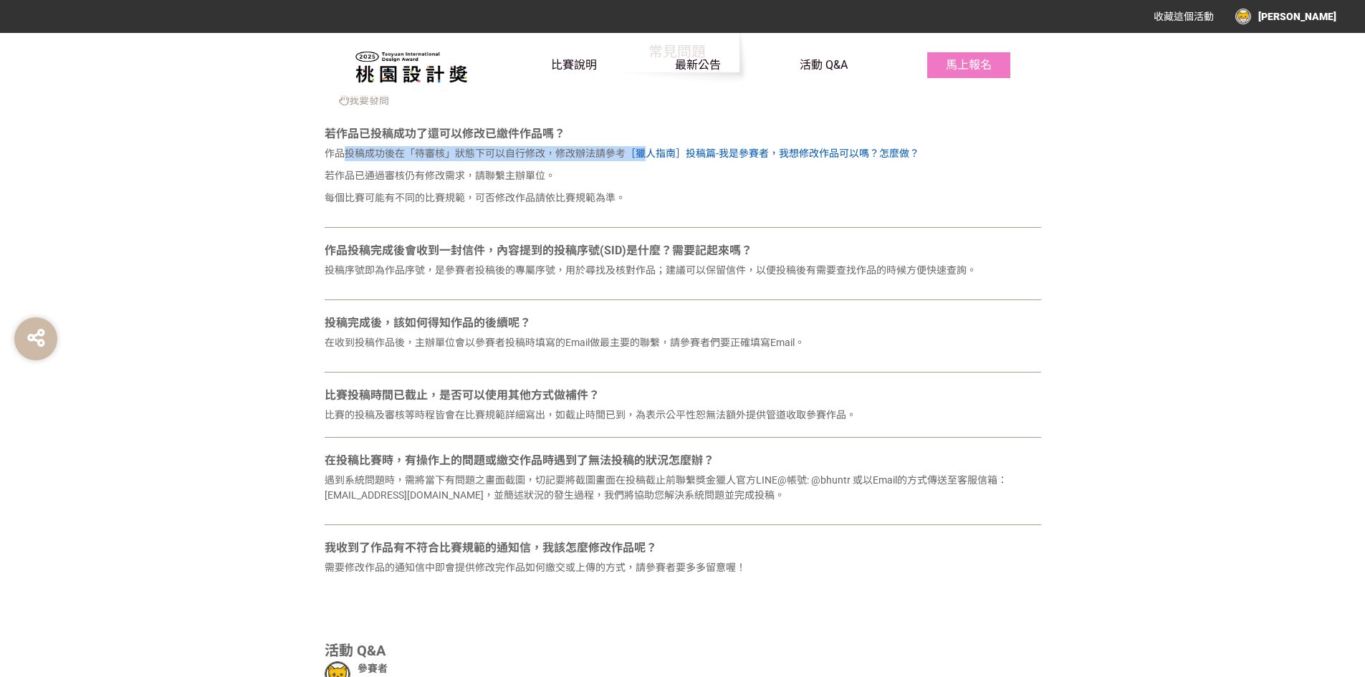
drag, startPoint x: 340, startPoint y: 156, endPoint x: 643, endPoint y: 153, distance: 303.8
click at [643, 153] on p "作品投稿成功後在「待審核」狀態下可以自行修改，修改辦法請參考 ［獵人指南］投稿篇-我是參賽者，我想修改作品可以嗎？怎麼做？" at bounding box center [683, 153] width 717 height 15
drag, startPoint x: 626, startPoint y: 168, endPoint x: 561, endPoint y: 168, distance: 65.2
click at [625, 168] on p "若作品已通過審核仍有修改需求，請聯繫主辦單位。" at bounding box center [683, 175] width 717 height 15
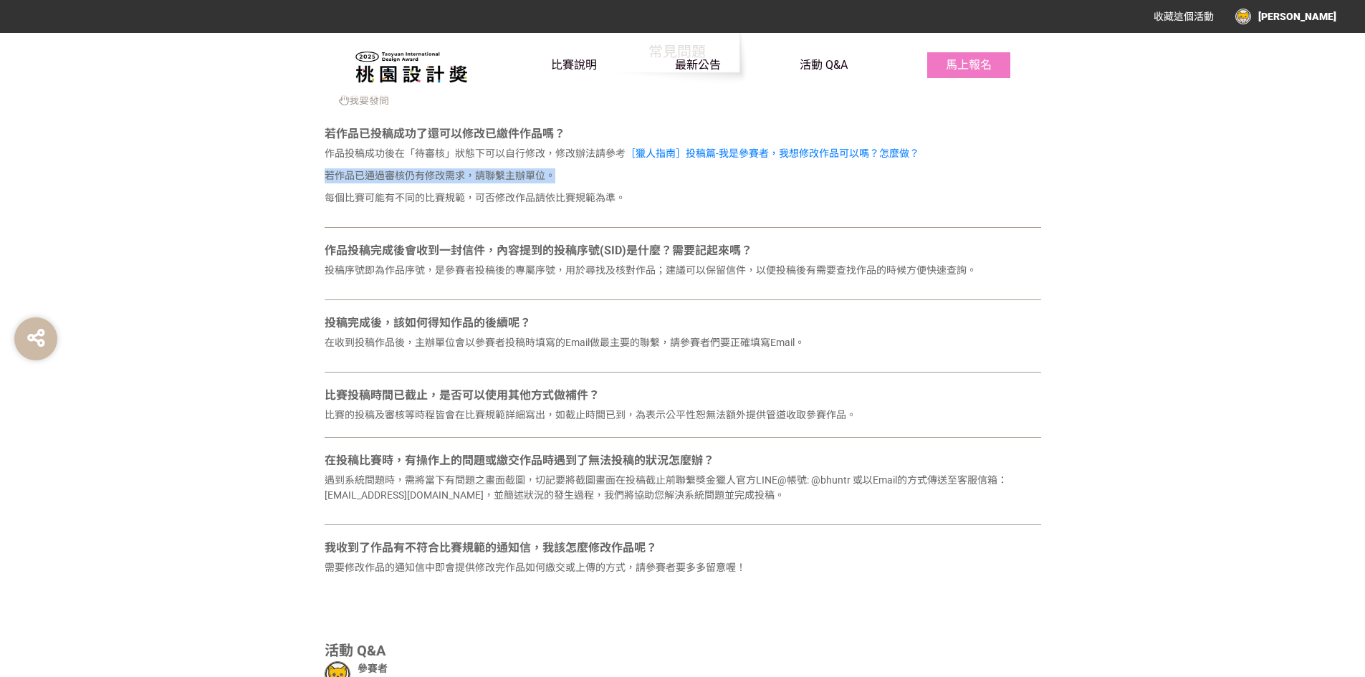
drag, startPoint x: 456, startPoint y: 177, endPoint x: 627, endPoint y: 181, distance: 171.3
click at [627, 181] on div "2025桃園設計獎 常見問題 我要發問 若作品已投稿成功了還可以修改已繳件作品嗎？ 作品投稿成功後在「待審核」狀態下可以自行修改，修改辦法請參考 ［獵人指南］…" at bounding box center [682, 610] width 817 height 1379
drag, startPoint x: 416, startPoint y: 196, endPoint x: 388, endPoint y: 196, distance: 28.7
click at [406, 196] on p "每個比賽可能有不同的比賽規範，可否修改作品請依比賽規範為準。" at bounding box center [683, 198] width 717 height 15
drag, startPoint x: 377, startPoint y: 207, endPoint x: 744, endPoint y: 207, distance: 366.9
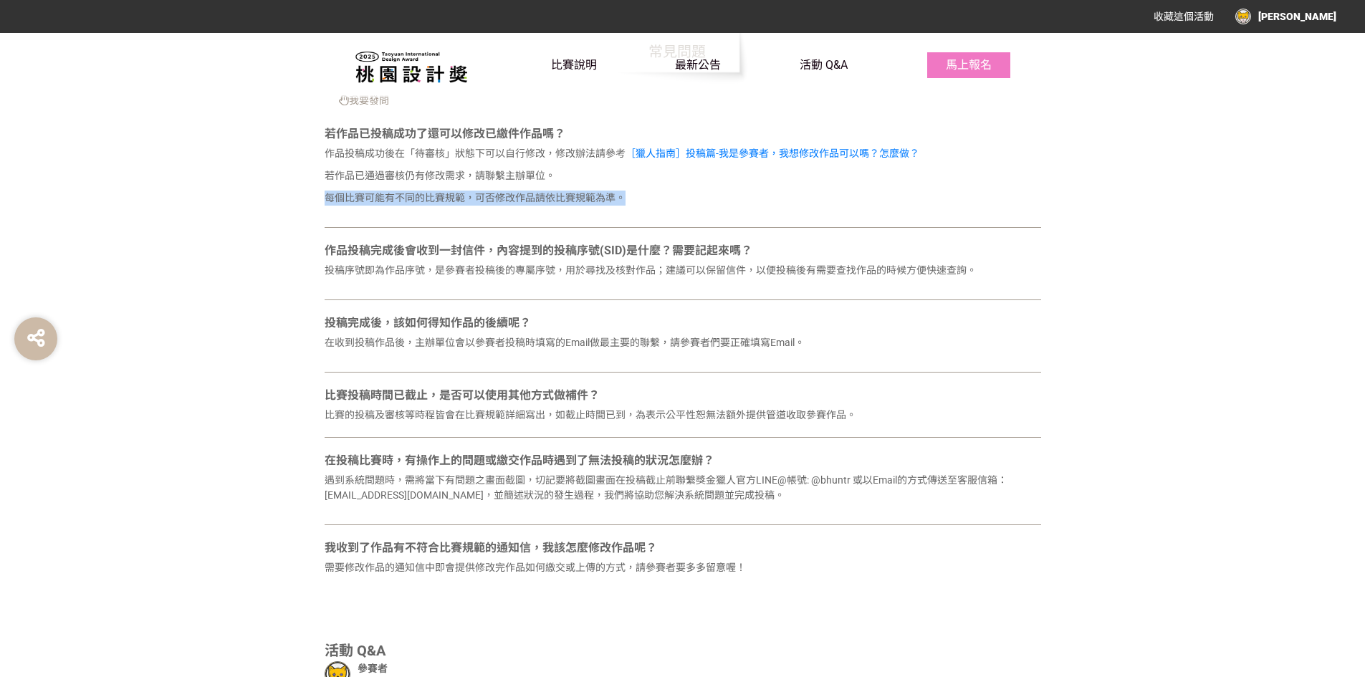
click at [744, 207] on div "2025桃園設計獎 常見問題 我要發問 若作品已投稿成功了還可以修改已繳件作品嗎？ 作品投稿成功後在「待審核」狀態下可以自行修改，修改辦法請參考 ［獵人指南］…" at bounding box center [682, 610] width 817 height 1379
click at [477, 315] on div "作品投稿完成後會收到一封信件，內容提到的投稿序號(SID)是什麼？需要記起來嗎？ 投稿序號即為作品序號，是參賽者投稿後的專屬序號，用於尋找及核對作品；建議可以…" at bounding box center [683, 344] width 717 height 58
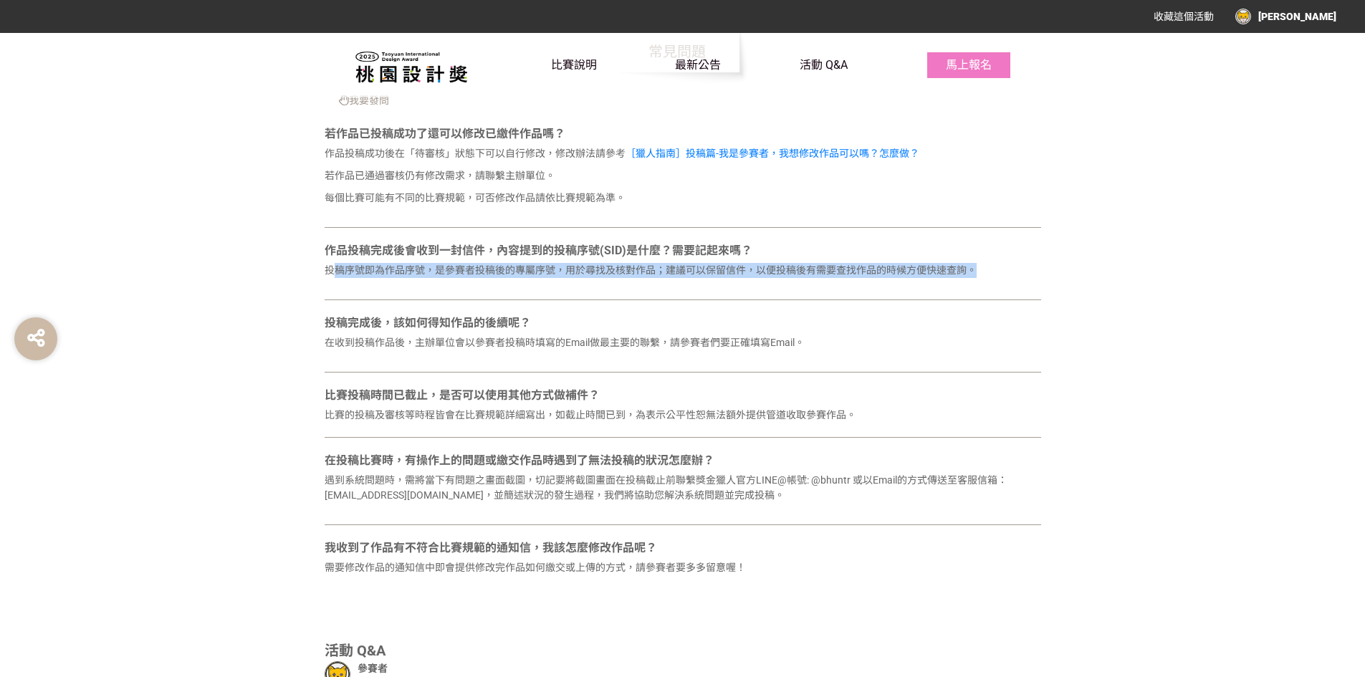
drag, startPoint x: 332, startPoint y: 266, endPoint x: 888, endPoint y: 259, distance: 555.4
click at [970, 315] on div "作品投稿完成後會收到一封信件，內容提到的投稿序號(SID)是什麼？需要記起來嗎？ 投稿序號即為作品序號，是參賽者投稿後的專屬序號，用於尋找及核對作品；建議可以…" at bounding box center [683, 344] width 717 height 58
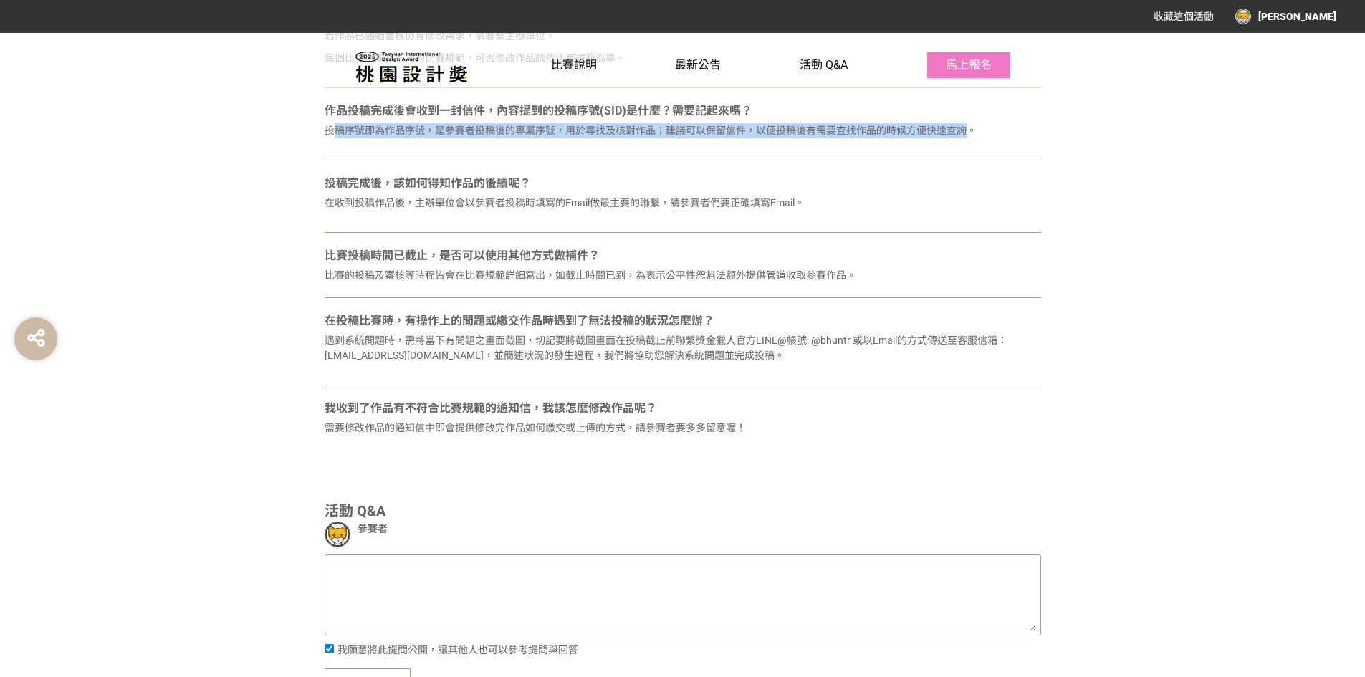
scroll to position [788, 0]
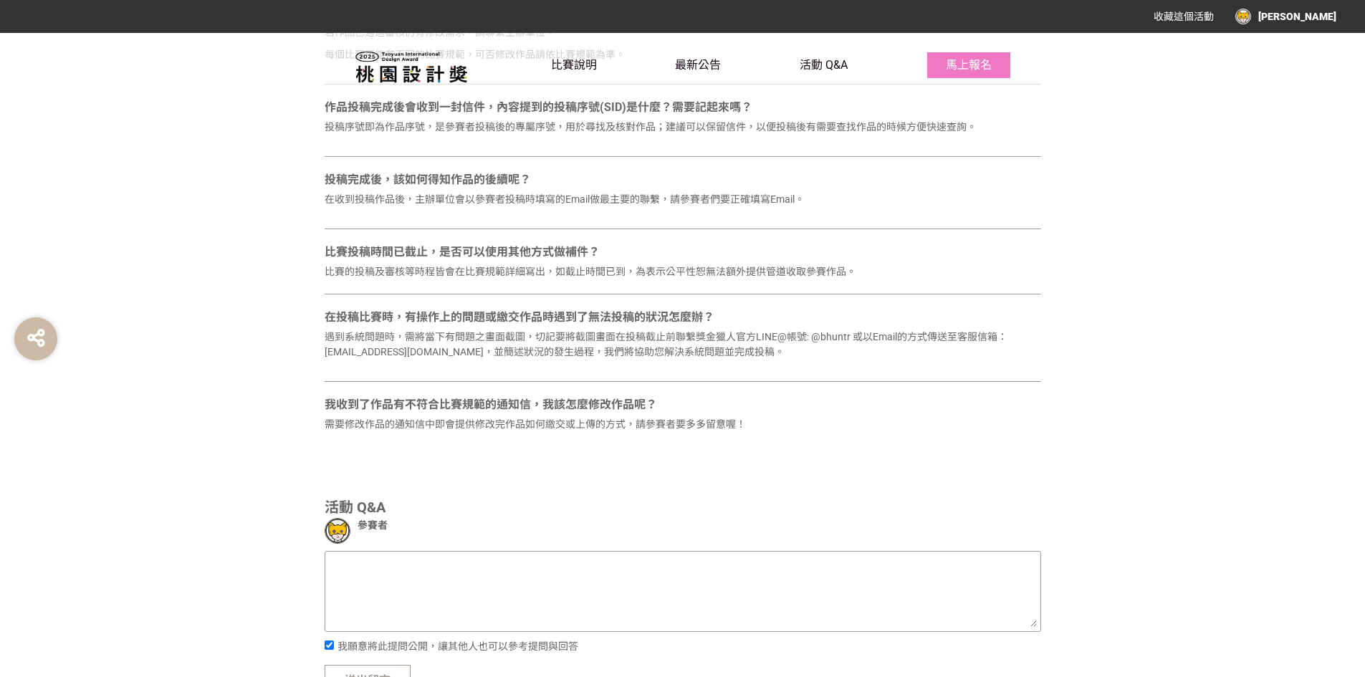
drag, startPoint x: 611, startPoint y: 242, endPoint x: 485, endPoint y: 241, distance: 125.4
click at [547, 242] on div "若作品已投稿成功了還可以修改已繳件作品嗎？ 作品投稿成功後在「待審核」狀態下可以自行修改，修改辦法請參考 ［獵人指南］投稿篇-我是參賽者，我想修改作品可以嗎？…" at bounding box center [683, 218] width 717 height 472
drag, startPoint x: 335, startPoint y: 200, endPoint x: 1004, endPoint y: 202, distance: 668.6
click at [1004, 202] on div "2025桃園設計獎 常見問題 我要發問 若作品已投稿成功了還可以修改已繳件作品嗎？ 作品投稿成功後在「待審核」狀態下可以自行修改，修改辦法請參考 ［獵人指南］…" at bounding box center [682, 467] width 817 height 1379
click at [823, 230] on div "若作品已投稿成功了還可以修改已繳件作品嗎？ 作品投稿成功後在「待審核」狀態下可以自行修改，修改辦法請參考 ［獵人指南］投稿篇-我是參賽者，我想修改作品可以嗎？…" at bounding box center [683, 218] width 717 height 472
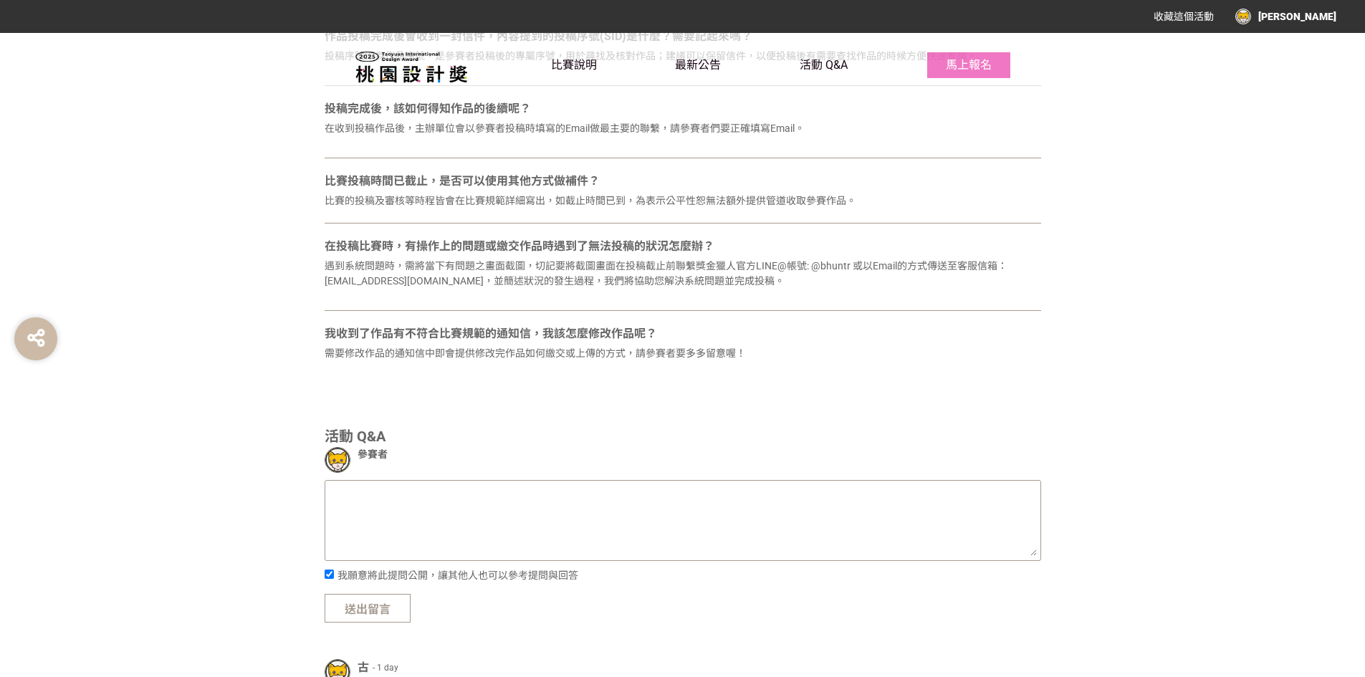
scroll to position [860, 0]
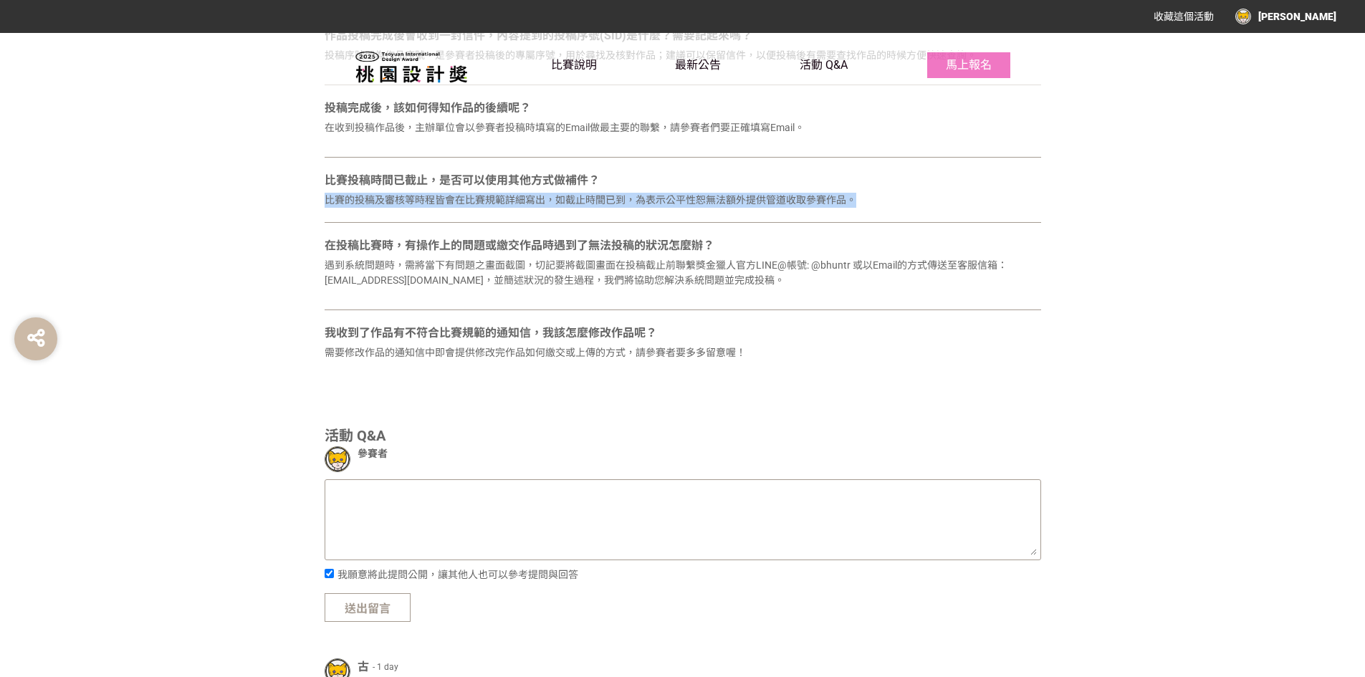
drag, startPoint x: 357, startPoint y: 194, endPoint x: 972, endPoint y: 211, distance: 615.8
click at [1096, 201] on section "2025桃園設計獎 常見問題 我要發問 若作品已投稿成功了還可以修改已繳件作品嗎？ 作品投稿成功後在「待審核」狀態下可以自行修改，修改辦法請參考 ［獵人指南］…" at bounding box center [682, 395] width 1365 height 1379
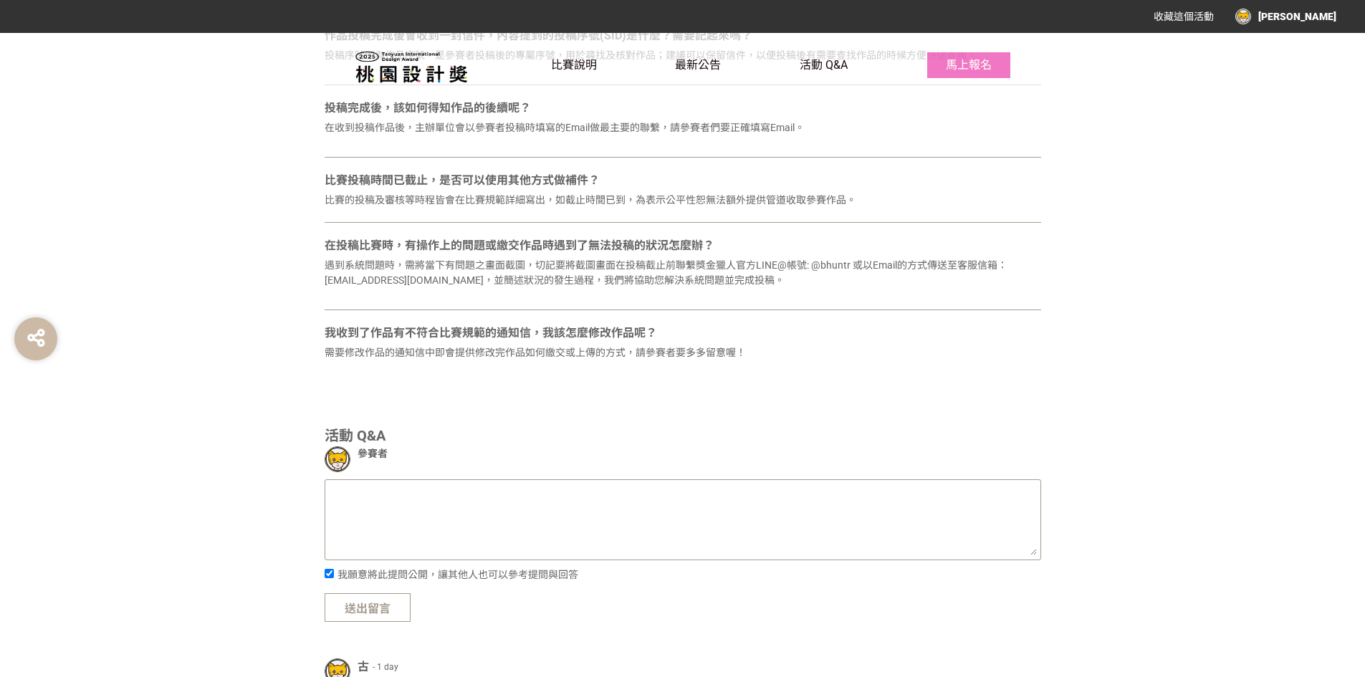
drag, startPoint x: 326, startPoint y: 262, endPoint x: 267, endPoint y: 269, distance: 60.0
click at [312, 264] on div "2025桃園設計獎 常見問題 我要發問 若作品已投稿成功了還可以修改已繳件作品嗎？ 作品投稿成功後在「待審核」狀態下可以自行修改，修改辦法請參考 ［獵人指南］…" at bounding box center [682, 395] width 817 height 1379
drag, startPoint x: 469, startPoint y: 279, endPoint x: 1137, endPoint y: 279, distance: 668.6
click at [1137, 279] on section "2025桃園設計獎 常見問題 我要發問 若作品已投稿成功了還可以修改已繳件作品嗎？ 作品投稿成功後在「待審核」狀態下可以自行修改，修改辦法請參考 ［獵人指南］…" at bounding box center [682, 395] width 1365 height 1379
drag, startPoint x: 911, startPoint y: 298, endPoint x: 871, endPoint y: 298, distance: 39.4
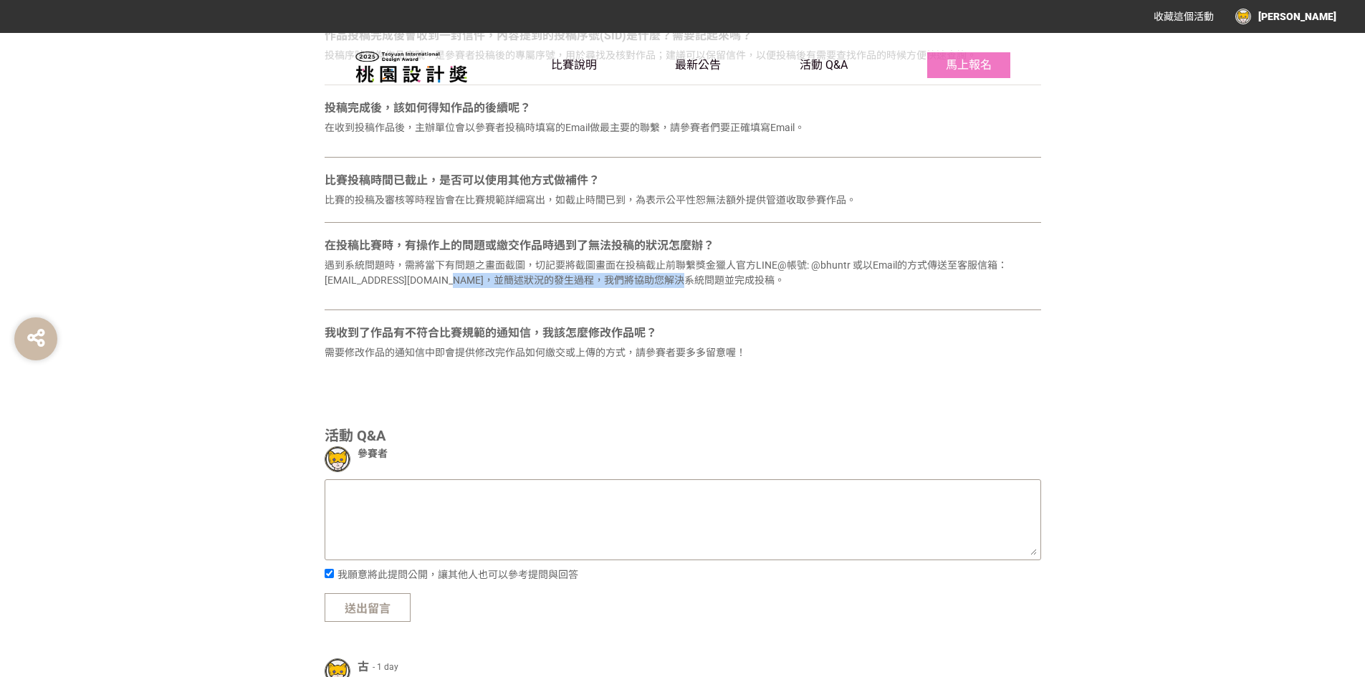
click at [910, 325] on div "在投稿比賽時，有操作上的問題或繳交作品時遇到了無法投稿的狀況怎麼辦？ 遇到系統問題時，需將當下有問題之畫面截圖，切記要將截圖畫面在投稿截止前聯繫獎金獵人官方L…" at bounding box center [683, 353] width 717 height 57
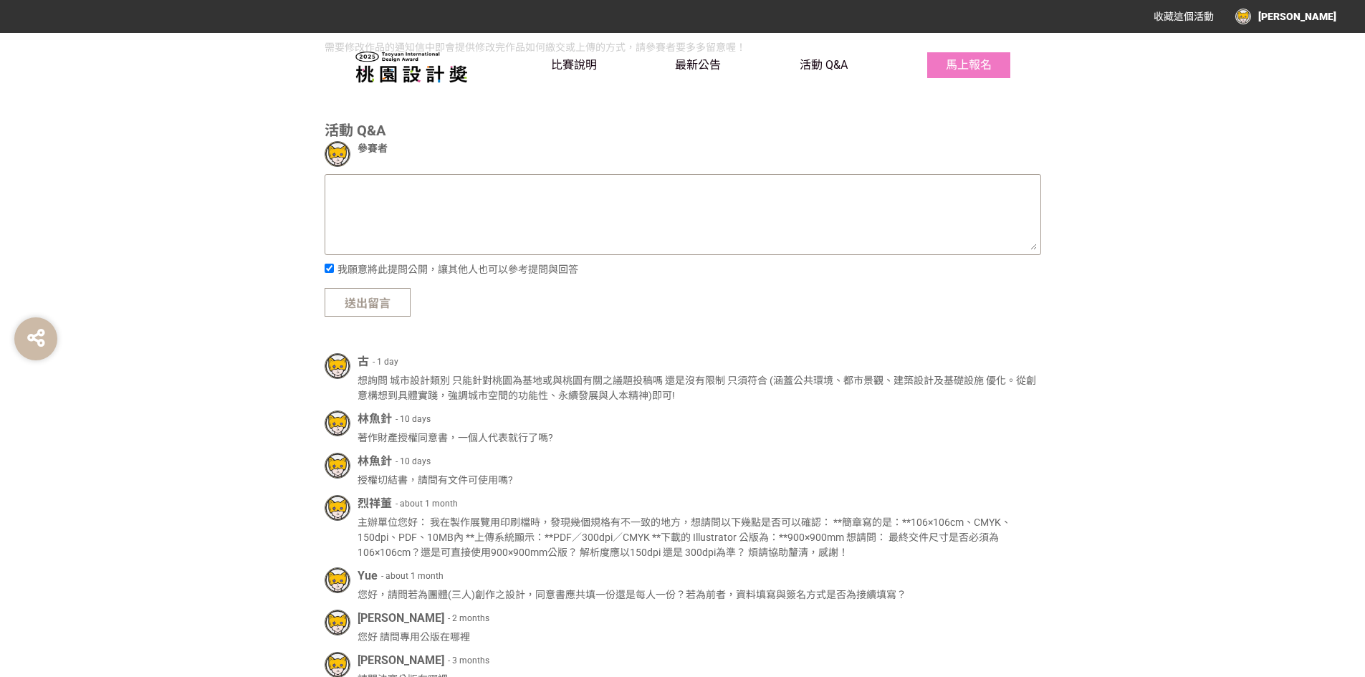
scroll to position [1361, 0]
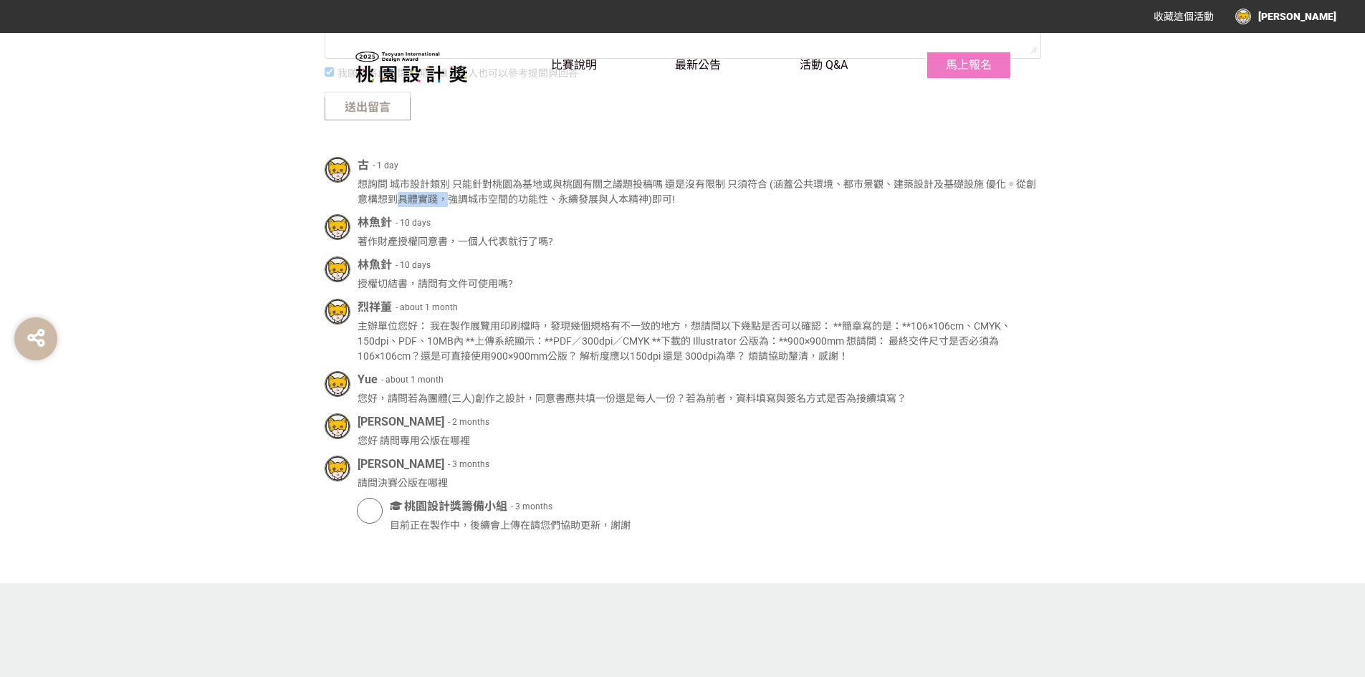
drag, startPoint x: 427, startPoint y: 194, endPoint x: 449, endPoint y: 195, distance: 22.2
click at [449, 195] on div "想詢問 城市設計類別 只能針對桃園為基地或與桃園有關之議題投稿嗎 還是沒有限制 只須符合 (涵蓋公共環境、都市景觀、建築設計及基礎設施 優化。從創意構想到具體…" at bounding box center [700, 192] width 684 height 30
click at [382, 176] on div "古 - 1 day 想詢問 城市設計類別 只能針對桃園為基地或與桃園有關之議題投稿嗎 還是沒有限制 只須符合 (涵蓋公共環境、都市景觀、建築設計及基礎設施 優…" at bounding box center [700, 182] width 684 height 50
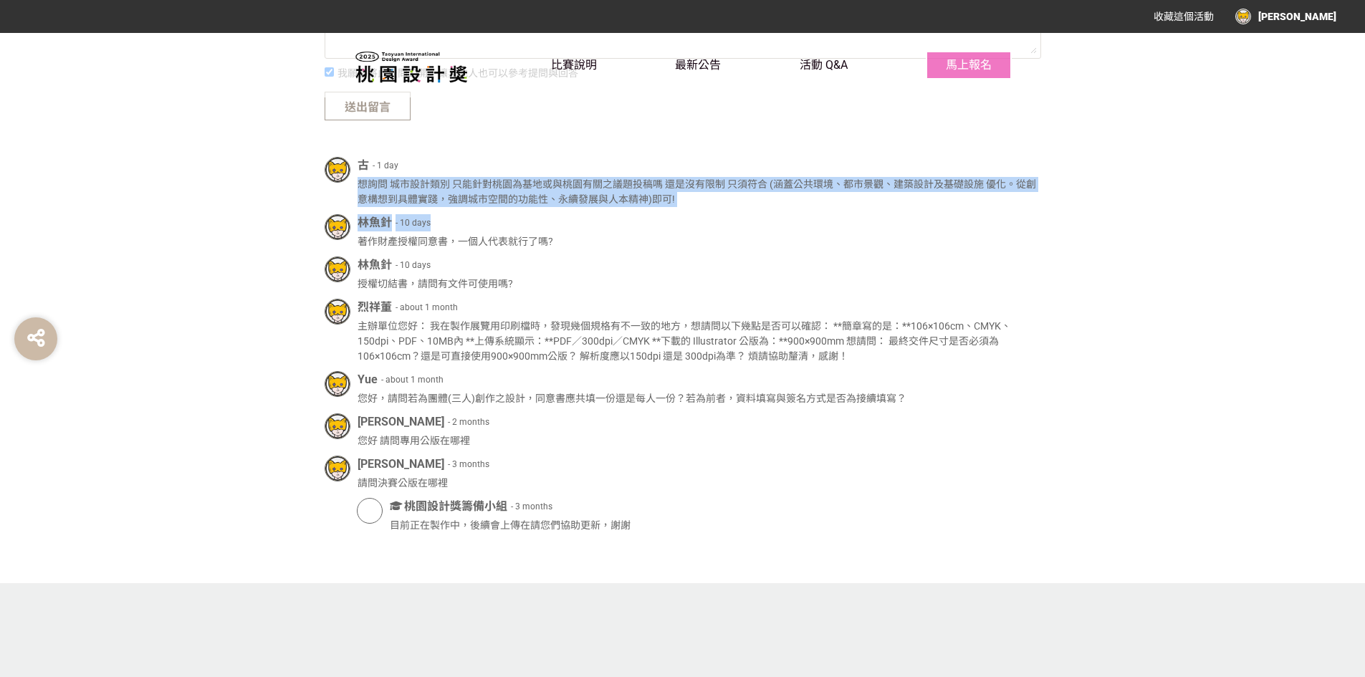
drag, startPoint x: 366, startPoint y: 176, endPoint x: 757, endPoint y: 237, distance: 395.3
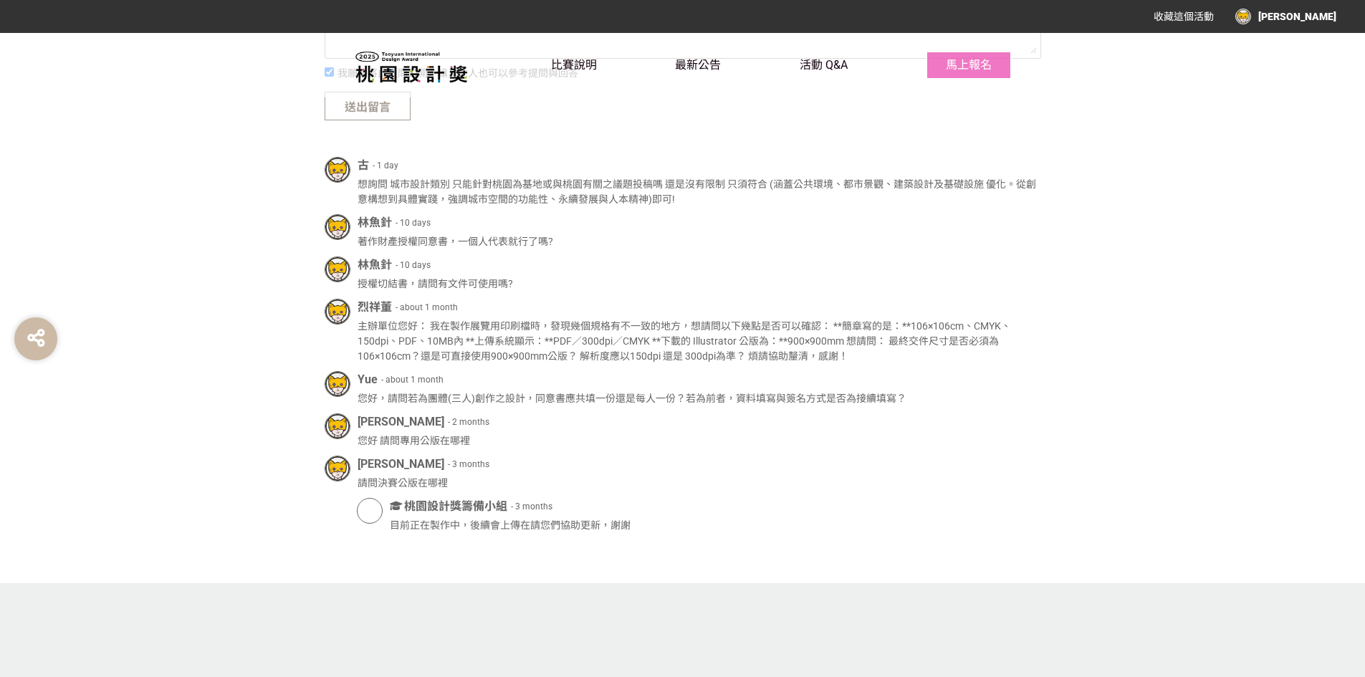
click at [569, 240] on div "著作財產授權同意書，一個人代表就行了嗎?" at bounding box center [700, 241] width 684 height 15
drag, startPoint x: 360, startPoint y: 239, endPoint x: 684, endPoint y: 237, distance: 323.9
click at [684, 498] on div "林魚針 - 10 days 著作財產授權同意書，一個人代表就行了嗎?" at bounding box center [683, 515] width 717 height 35
click at [578, 239] on div "著作財產授權同意書，一個人代表就行了嗎?" at bounding box center [700, 241] width 684 height 15
click at [362, 275] on div "林魚針 - 10 days 授權切結書，請問有文件可使用嗎?" at bounding box center [700, 274] width 684 height 35
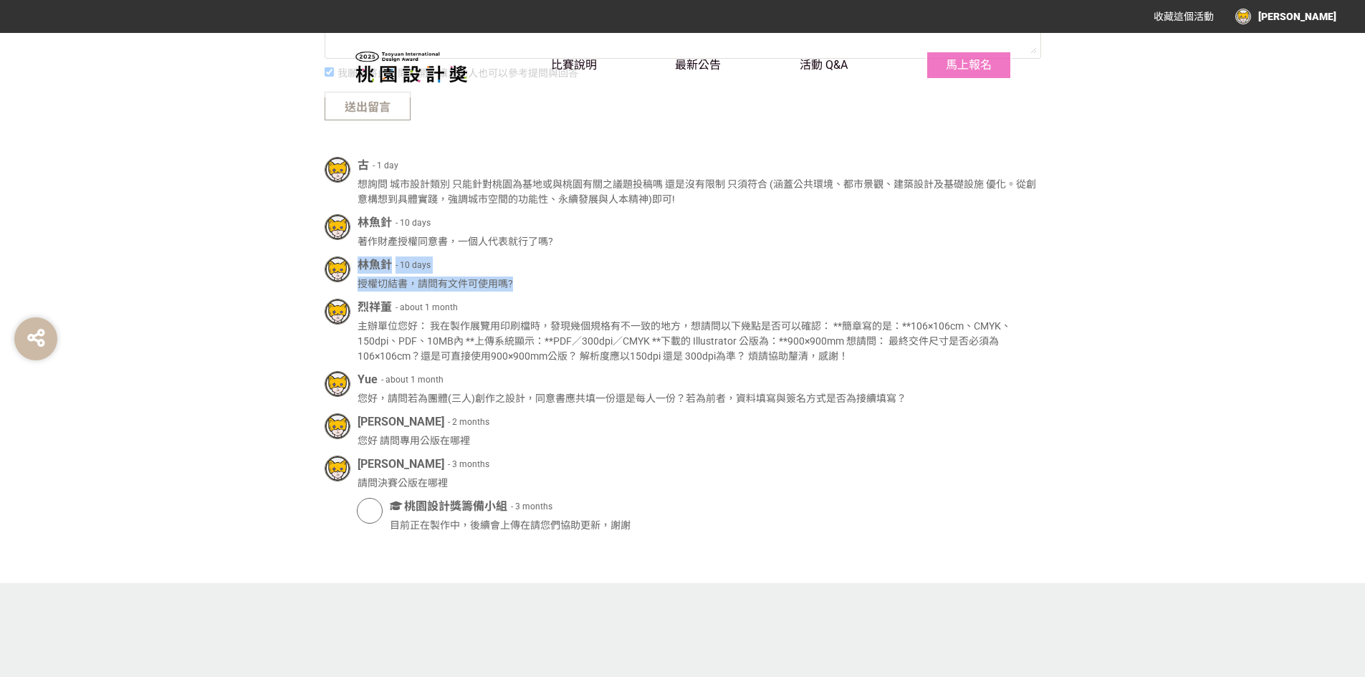
drag, startPoint x: 344, startPoint y: 282, endPoint x: 575, endPoint y: 284, distance: 231.5
click at [575, 284] on div "林魚針 - 10 days 授權切結書，請問有文件可使用嗎?" at bounding box center [683, 274] width 717 height 35
click at [575, 284] on div "授權切結書，請問有文件可使用嗎?" at bounding box center [700, 284] width 684 height 15
drag, startPoint x: 406, startPoint y: 309, endPoint x: 686, endPoint y: 309, distance: 279.5
click at [686, 309] on div "[PERSON_NAME]董 - about 1 month" at bounding box center [700, 307] width 684 height 17
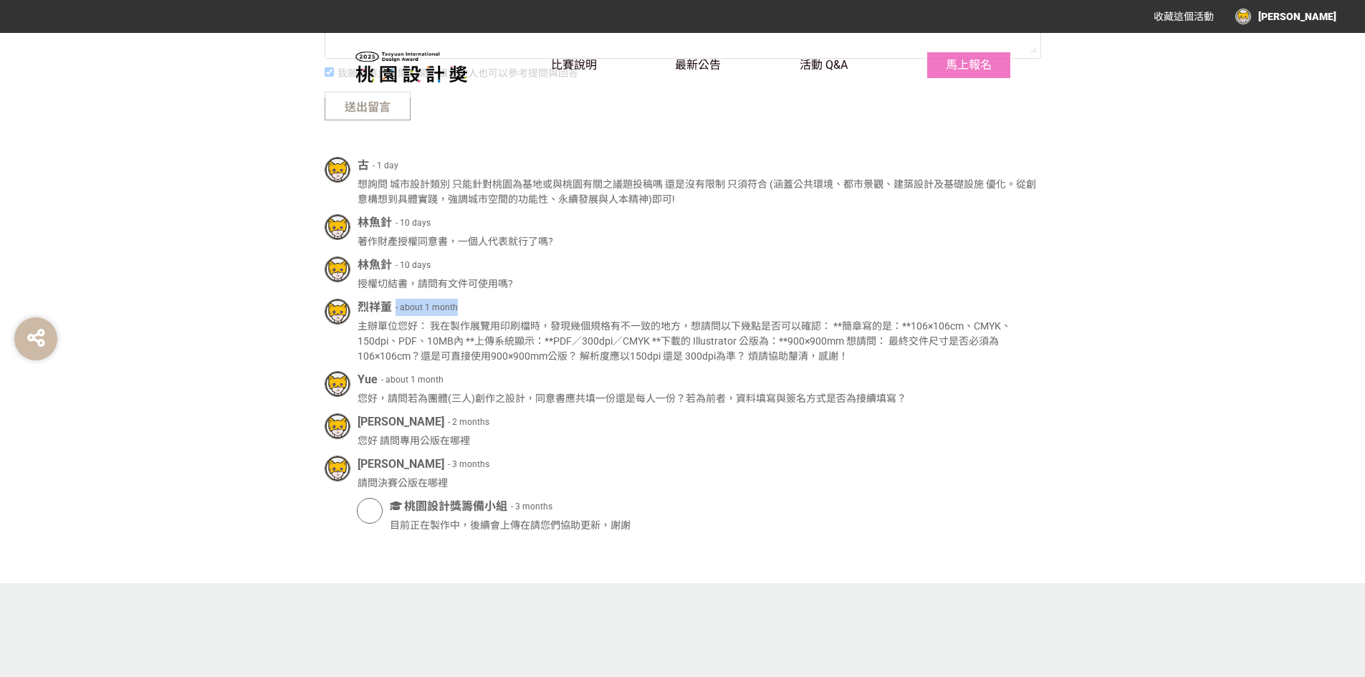
click at [396, 312] on div "[PERSON_NAME]董 - about 1 month" at bounding box center [700, 307] width 684 height 17
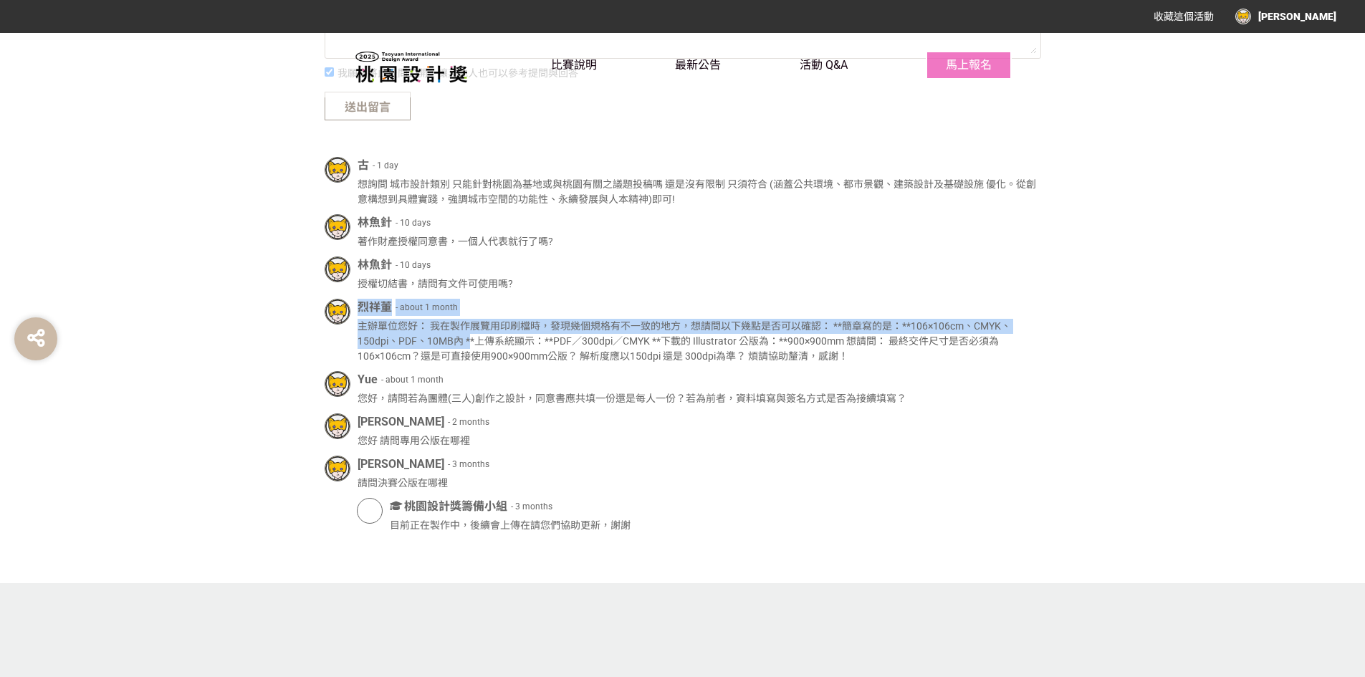
drag, startPoint x: 358, startPoint y: 330, endPoint x: 472, endPoint y: 339, distance: 114.3
click at [469, 340] on div "[PERSON_NAME]董 - about 1 month 主辦單位您好： 我在製作展覽用印刷檔時，發現幾個規格有不一致的地方，想請問以下幾點是否可以確認：…" at bounding box center [683, 331] width 717 height 65
click at [557, 308] on div "[PERSON_NAME]董 - about 1 month" at bounding box center [700, 307] width 684 height 17
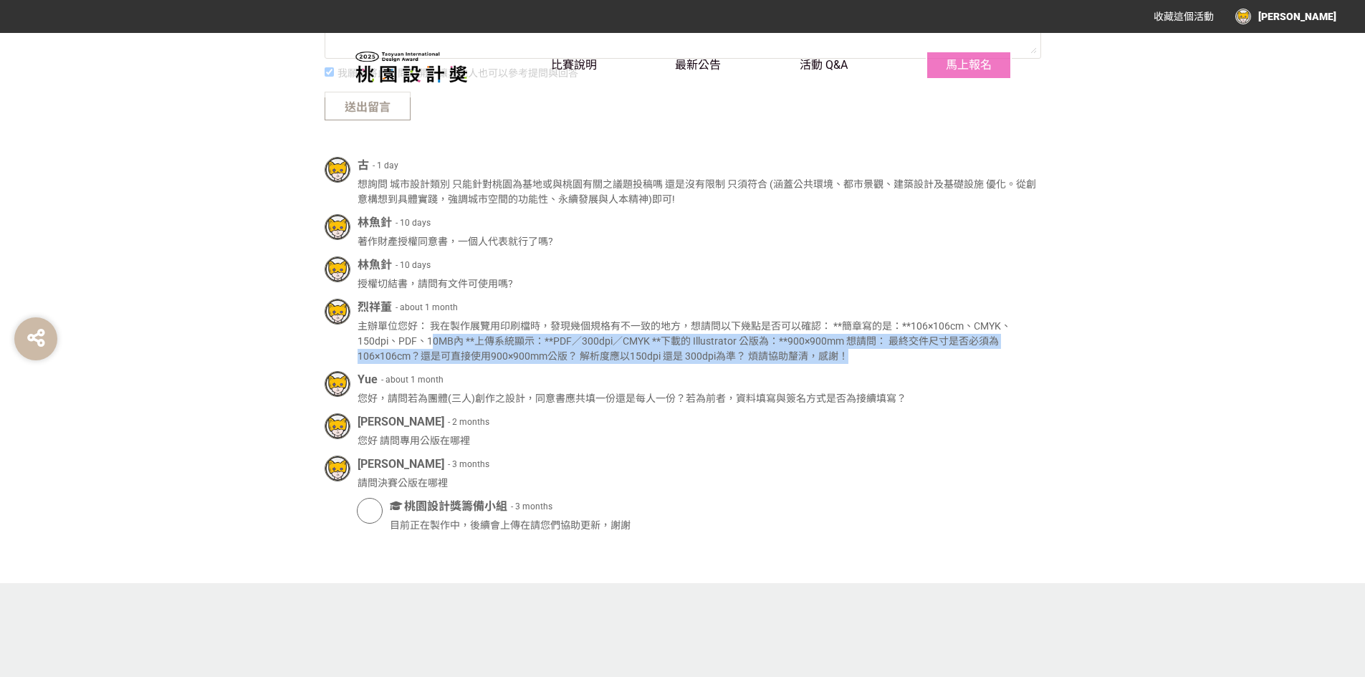
drag, startPoint x: 430, startPoint y: 336, endPoint x: 959, endPoint y: 368, distance: 530.5
click at [961, 367] on div "古 - 1 day 想詢問 城市設計類別 只能針對桃園為基地或與桃園有關之議題投稿嗎 還是沒有限制 只須符合 (涵蓋公共環境、都市景觀、建築設計及基礎設施 優…" at bounding box center [683, 345] width 717 height 376
drag, startPoint x: 952, startPoint y: 372, endPoint x: 899, endPoint y: 372, distance: 53.0
click at [949, 372] on div "Yue - about 1 month" at bounding box center [700, 379] width 684 height 17
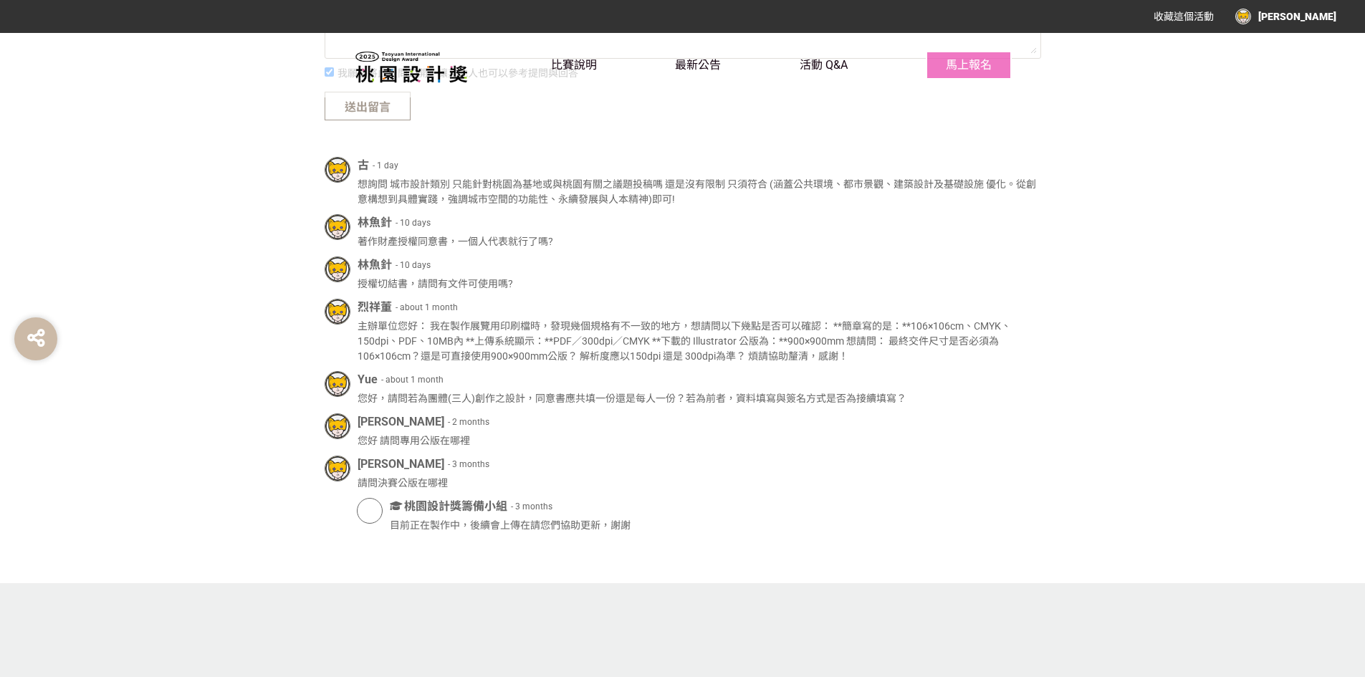
click at [512, 411] on div "古 - 1 day 想詢問 城市設計類別 只能針對桃園為基地或與桃園有關之議題投稿嗎 還是沒有限制 只須符合 (涵蓋公共環境、都市景觀、建築設計及基礎設施 優…" at bounding box center [683, 345] width 717 height 376
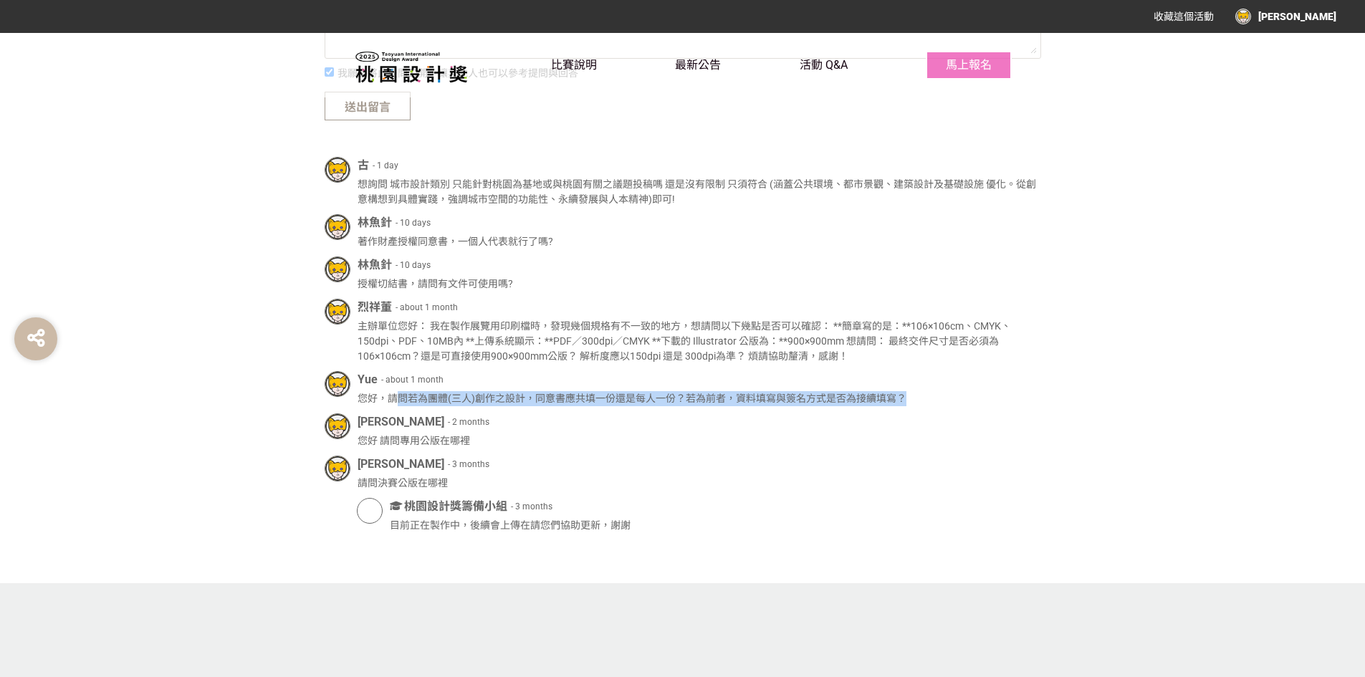
drag
click at [1028, 398] on div "您好，請問若為團體(三人)創作之設計，同意書應共填一份還是每人一份？若為前者，資料填寫與簽名方式是否為接續填寫？" at bounding box center [700, 398] width 684 height 15
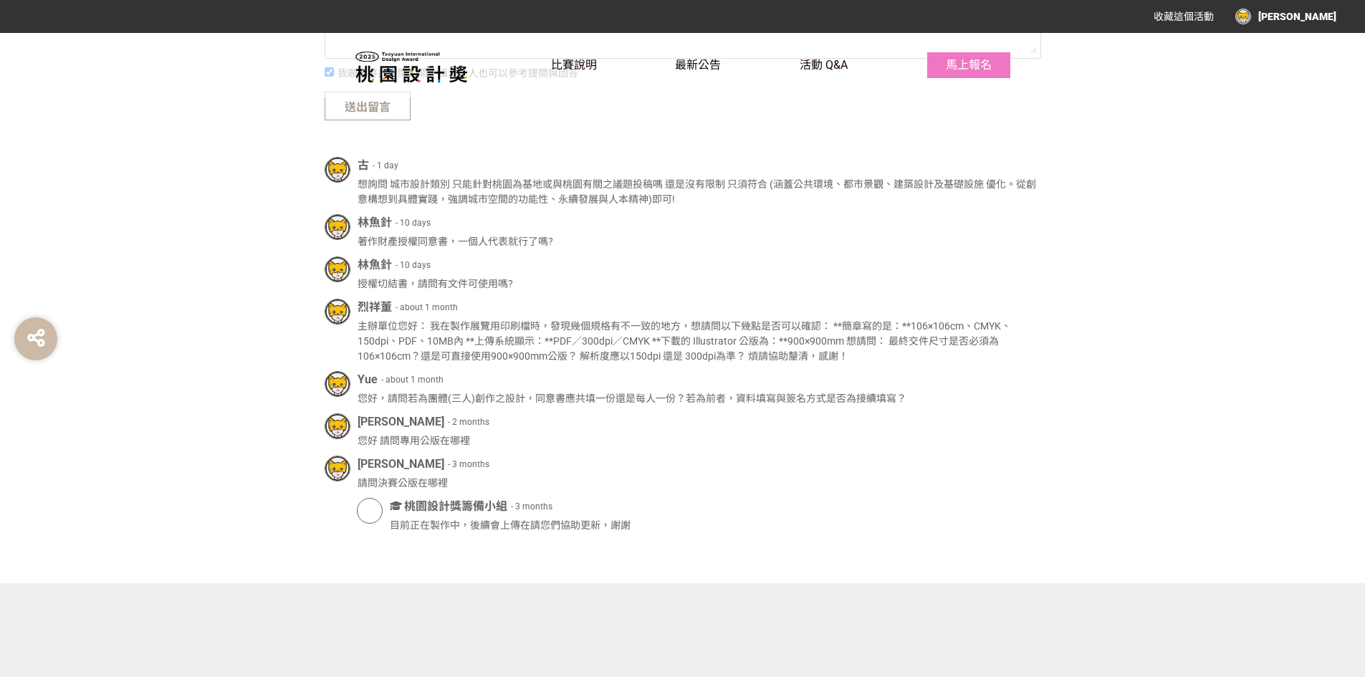
click at [777, 459] on div "[PERSON_NAME]- 3 months" at bounding box center [700, 464] width 684 height 17
click at [537, 435] on div "[PERSON_NAME] - 2 months 您好 請問專用公版在哪裡" at bounding box center [683, 430] width 717 height 35
click at [531, 439] on div "您好 請問專用公版在哪裡" at bounding box center [700, 441] width 684 height 15
click at [547, 439] on div "您好 請問專用公版在哪裡" at bounding box center [700, 441] width 684 height 15
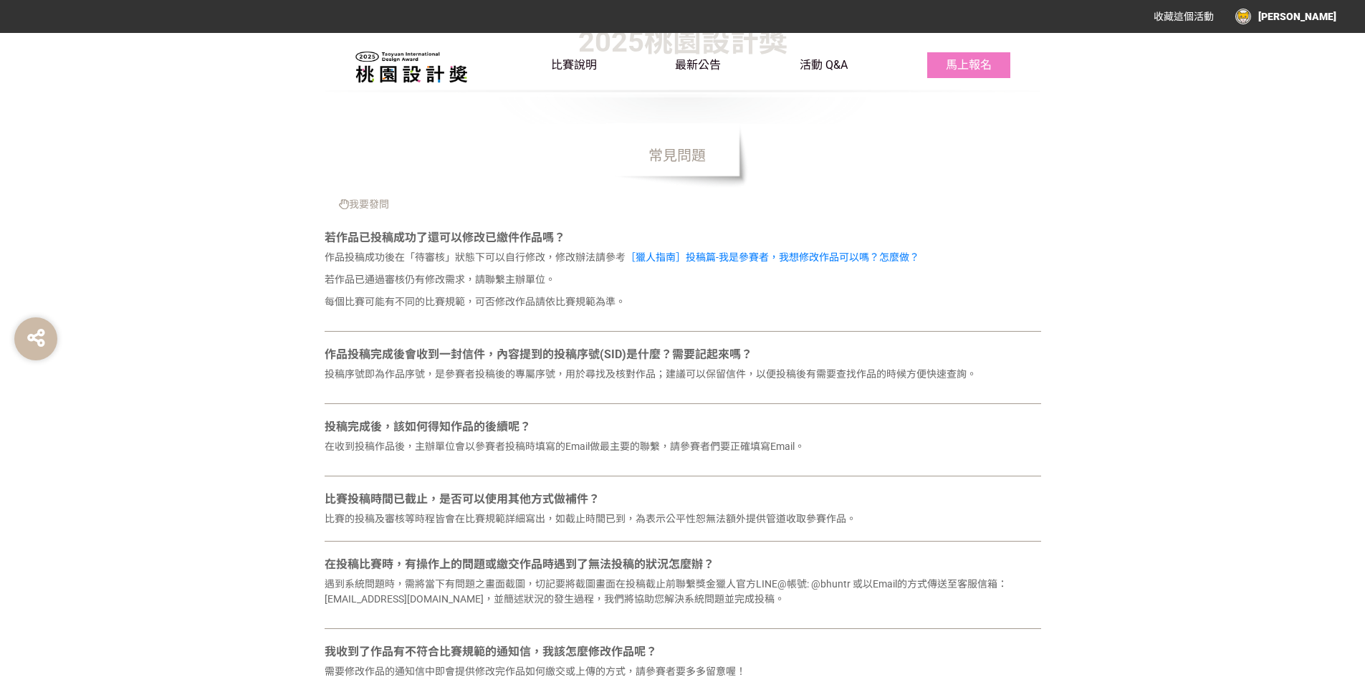
scroll to position [183, 0]
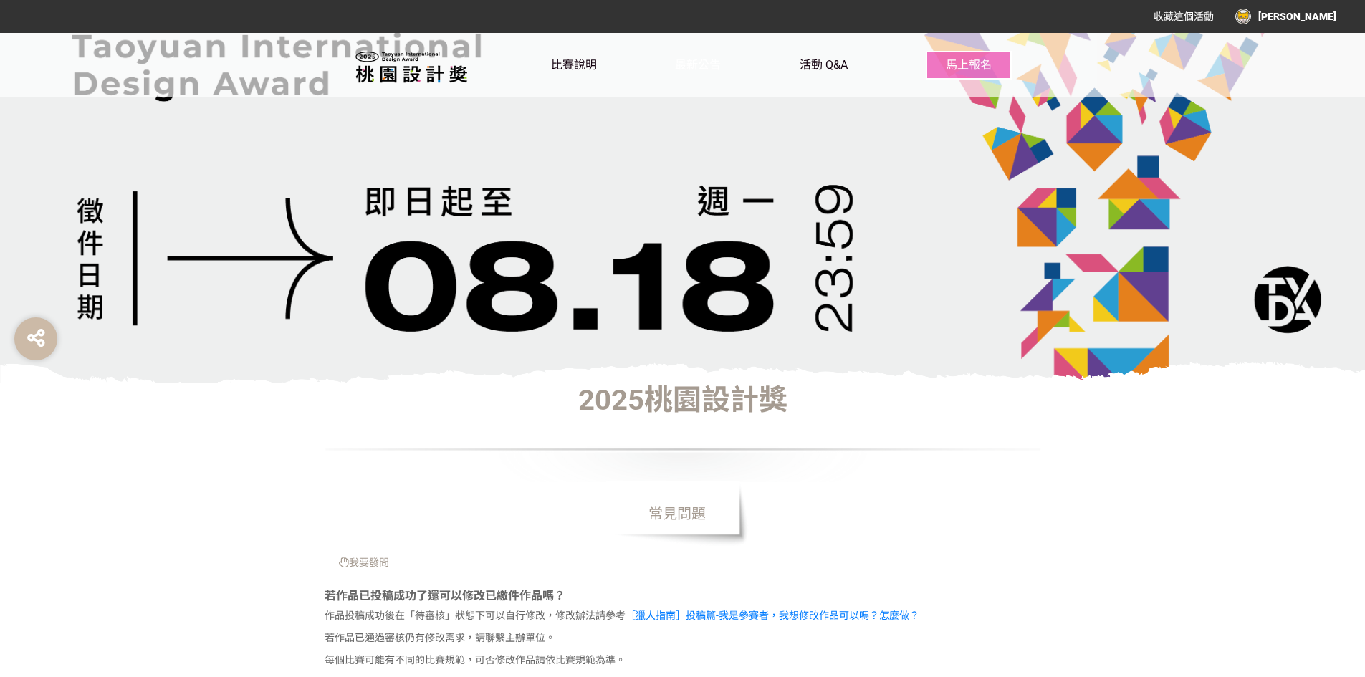
click at [698, 63] on span "最新公告" at bounding box center [698, 65] width 46 height 14
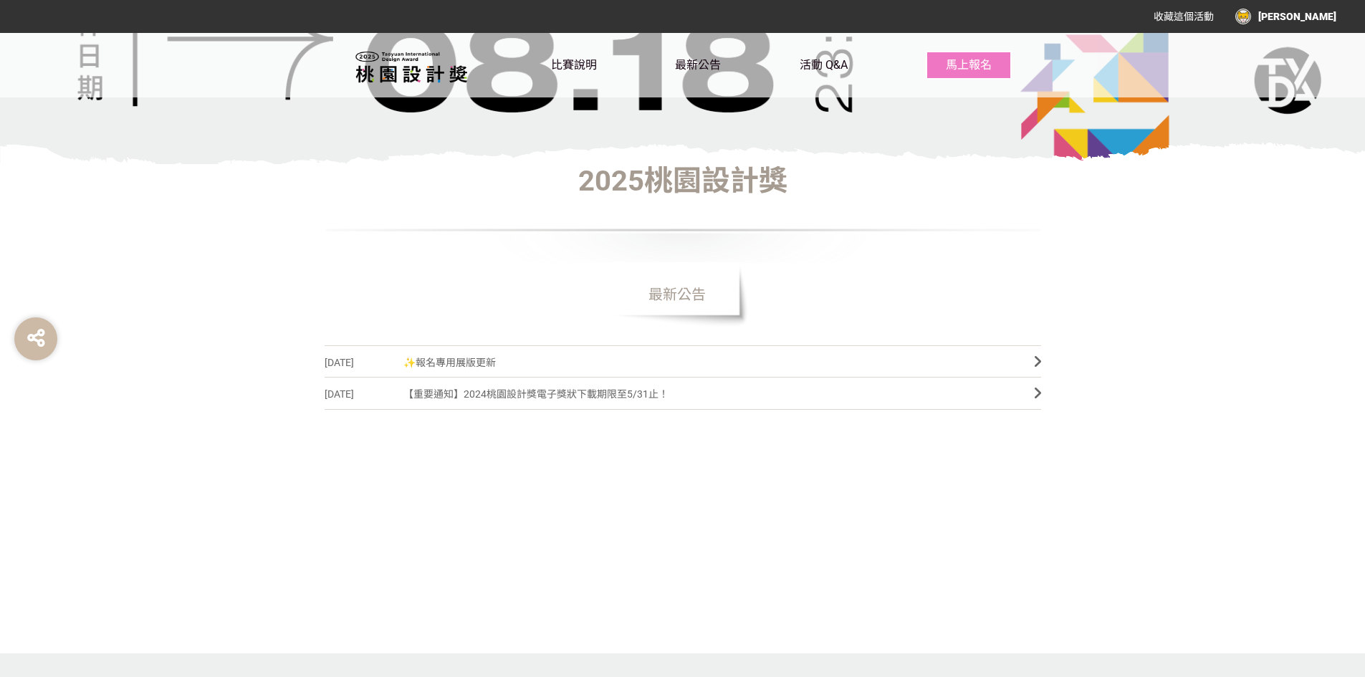
scroll to position [430, 0]
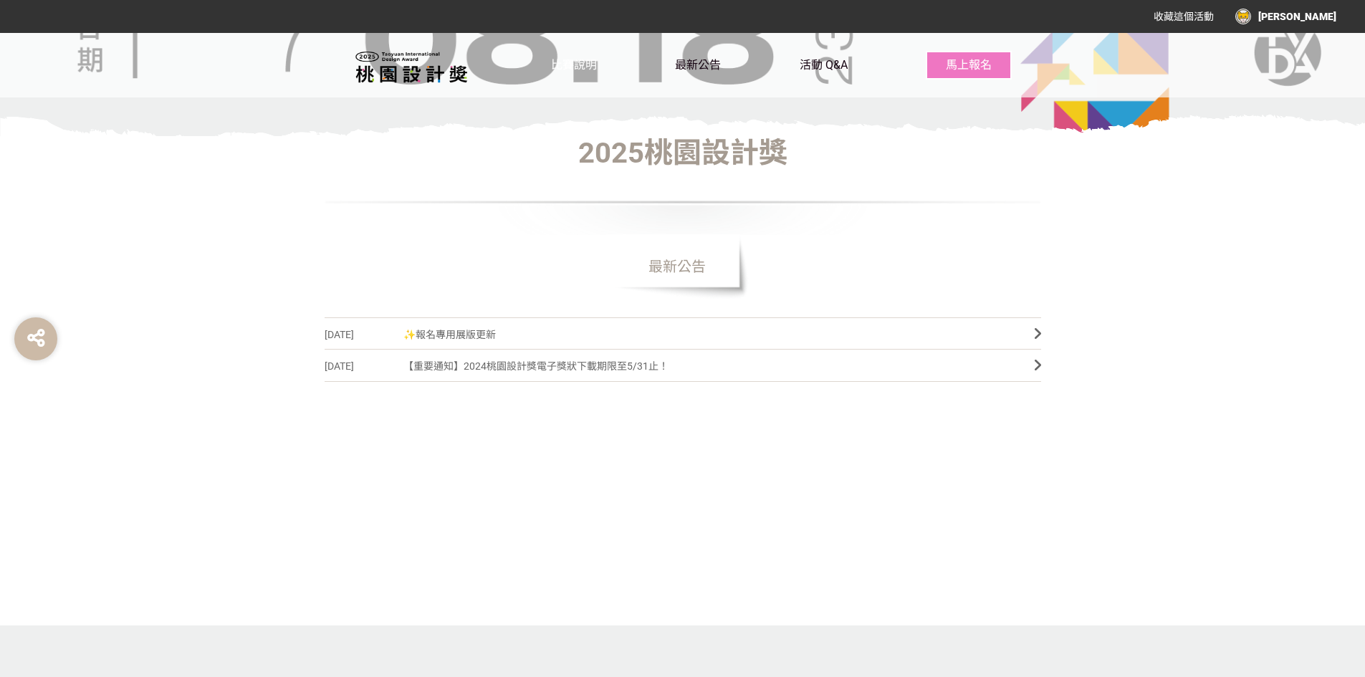
click at [583, 67] on span "比賽說明" at bounding box center [574, 65] width 46 height 14
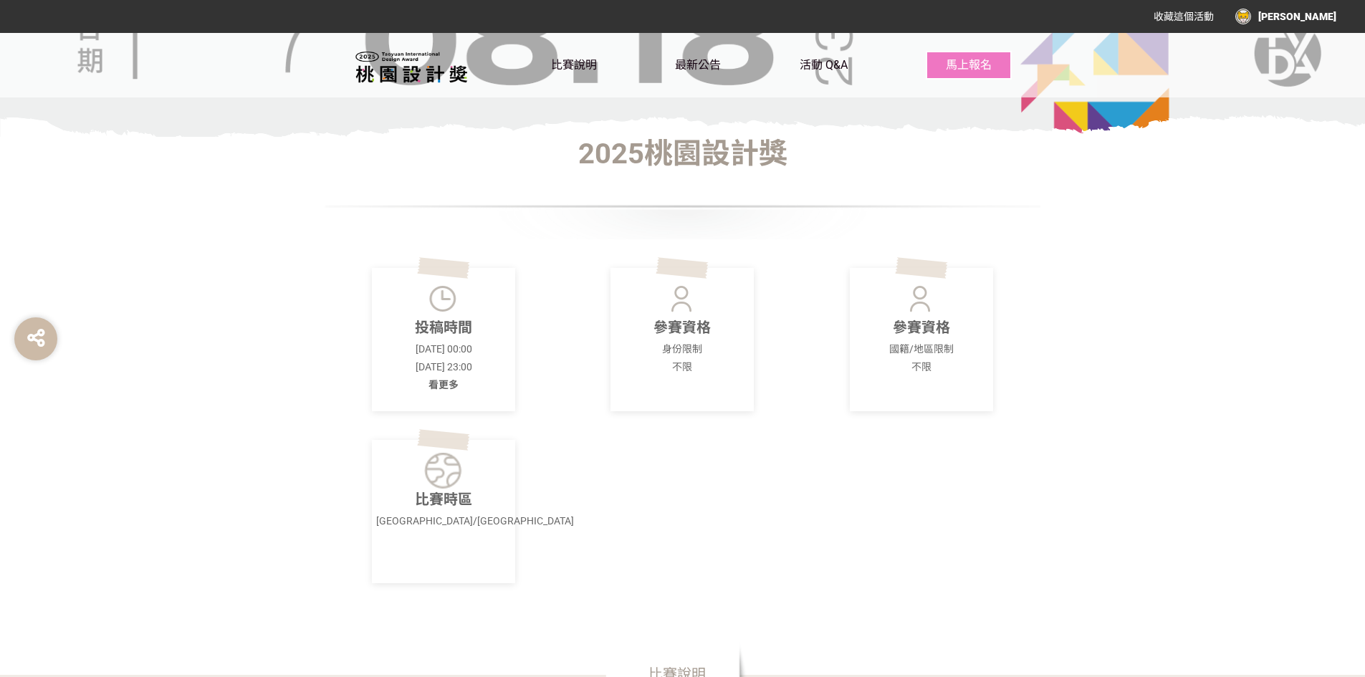
scroll to position [430, 0]
click at [647, 63] on div "比賽說明 最新公告 活動 Q&A 馬上報名" at bounding box center [781, 65] width 461 height 64
click at [672, 63] on div "比賽說明 最新公告 活動 Q&A 馬上報名" at bounding box center [781, 65] width 461 height 64
click at [534, 68] on div at bounding box center [452, 65] width 198 height 64
click at [590, 73] on link "比賽說明" at bounding box center [574, 65] width 46 height 64
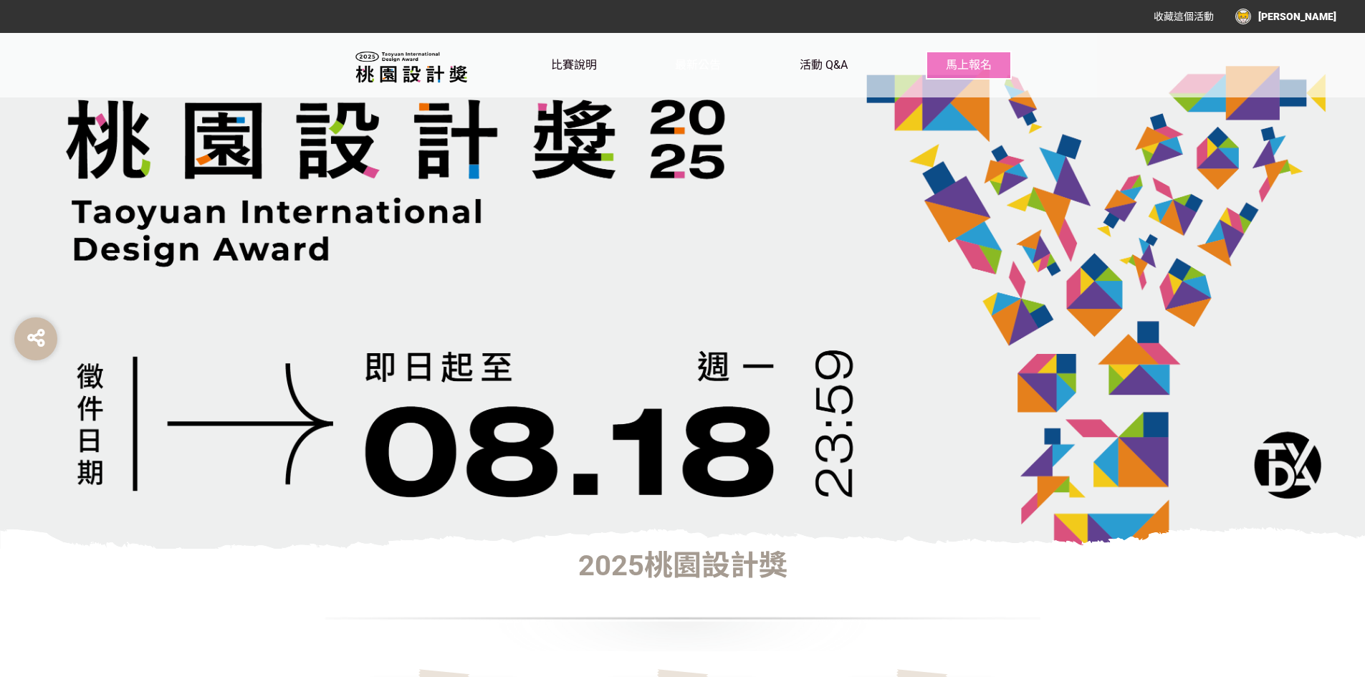
scroll to position [0, 0]
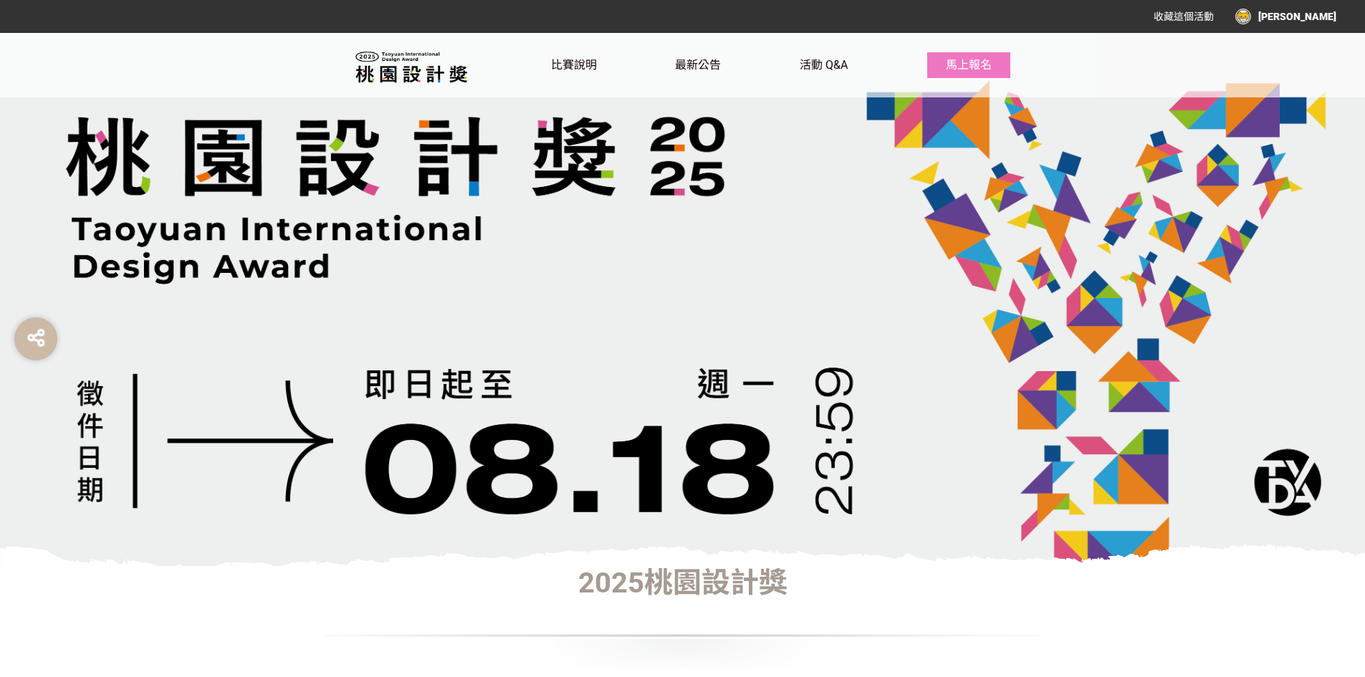
click at [724, 63] on div "比賽說明 最新公告 活動 Q&A 馬上報名" at bounding box center [781, 65] width 461 height 64
click at [709, 63] on span "最新公告" at bounding box center [698, 65] width 46 height 14
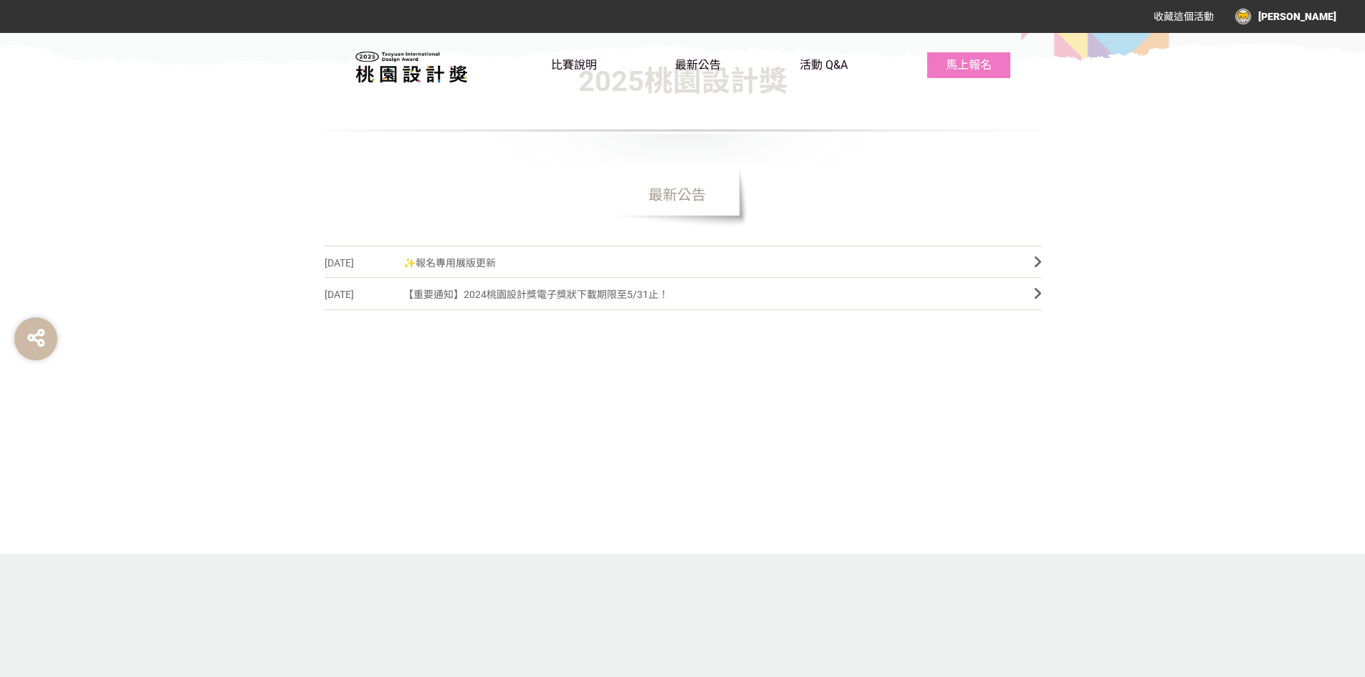
click at [519, 293] on span "【重要通知】2024桃園設計獎電子獎狀下載期限至5/31止！" at bounding box center [707, 295] width 609 height 32
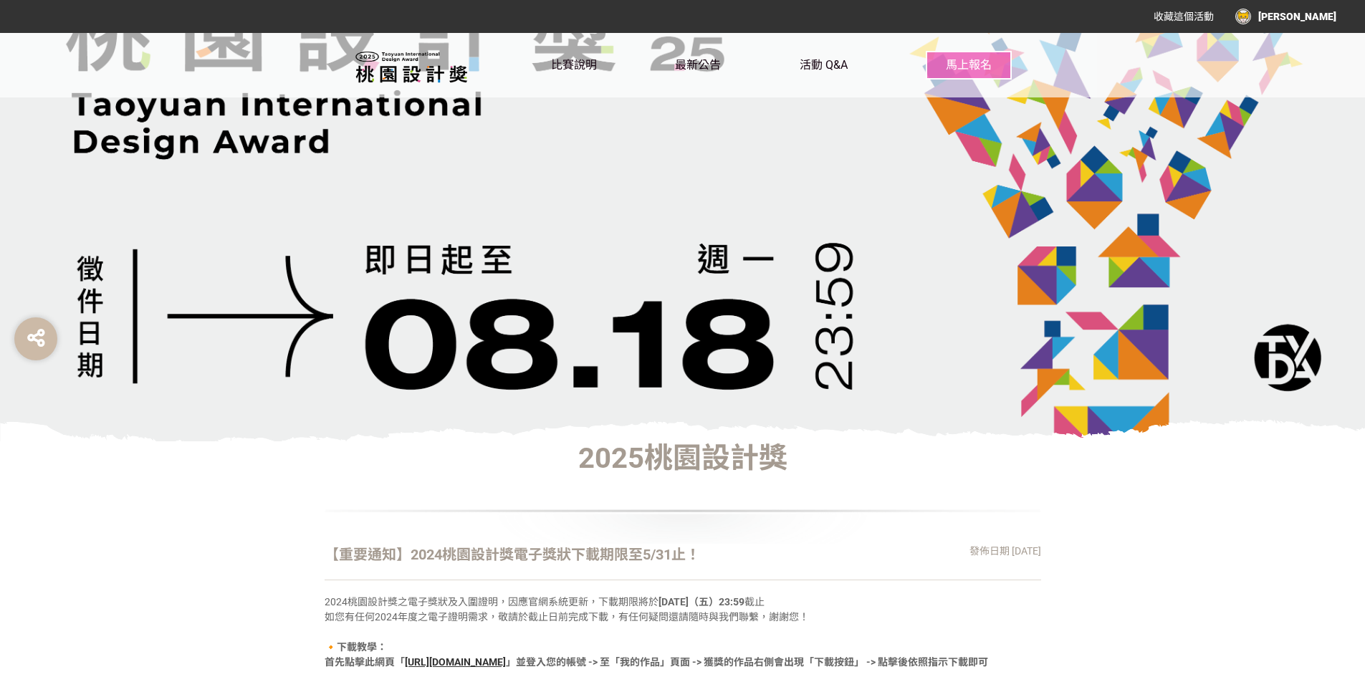
scroll to position [358, 0]
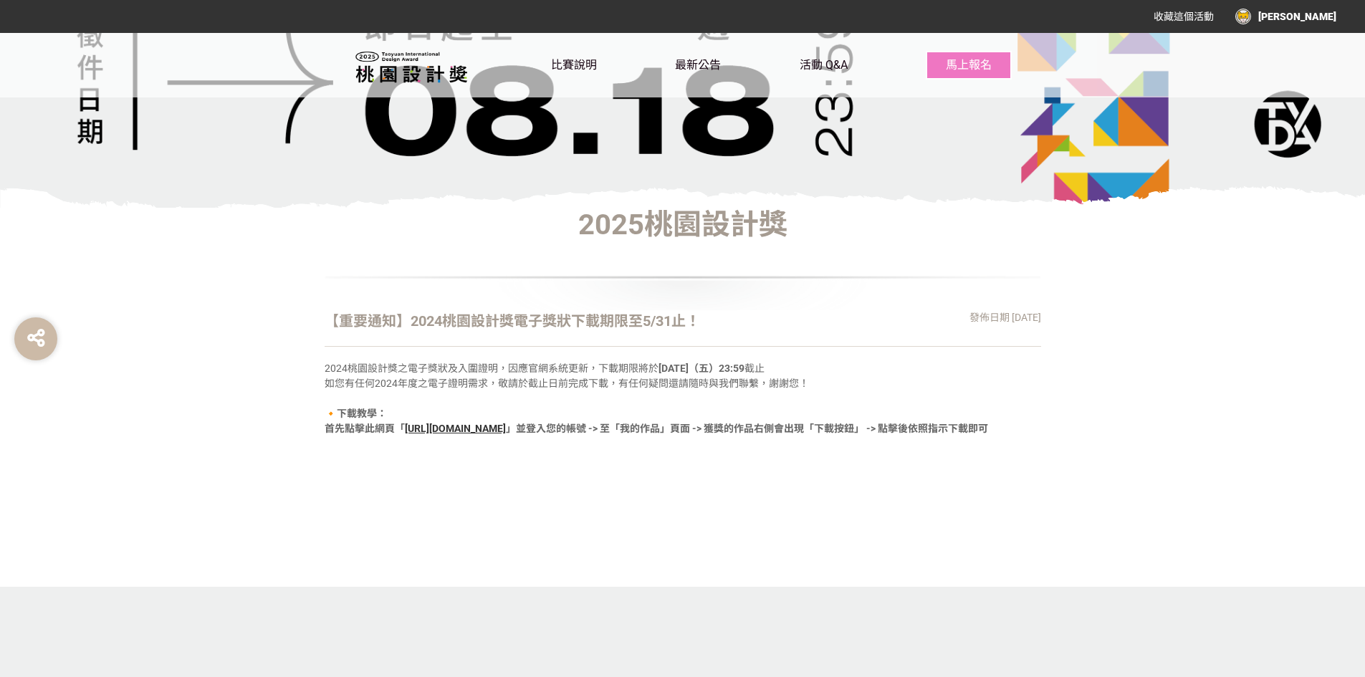
click at [504, 424] on u "[URL][DOMAIN_NAME]" at bounding box center [455, 428] width 101 height 11
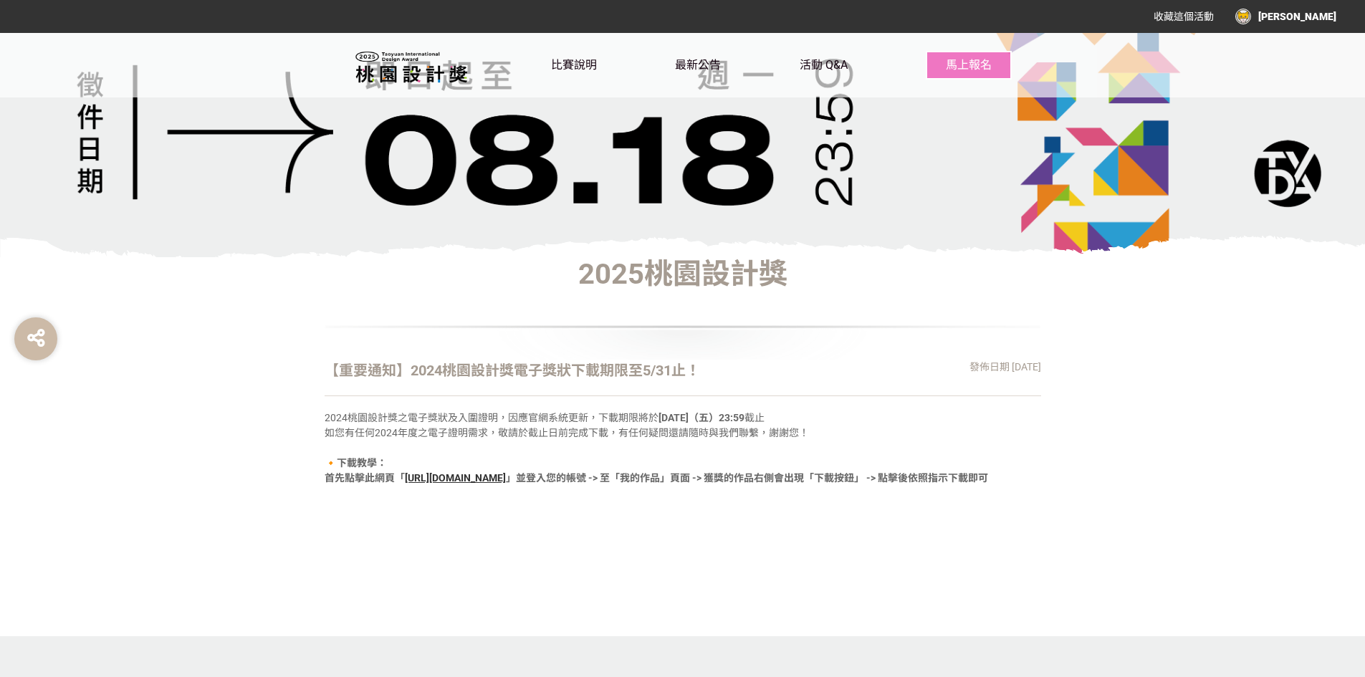
scroll to position [287, 0]
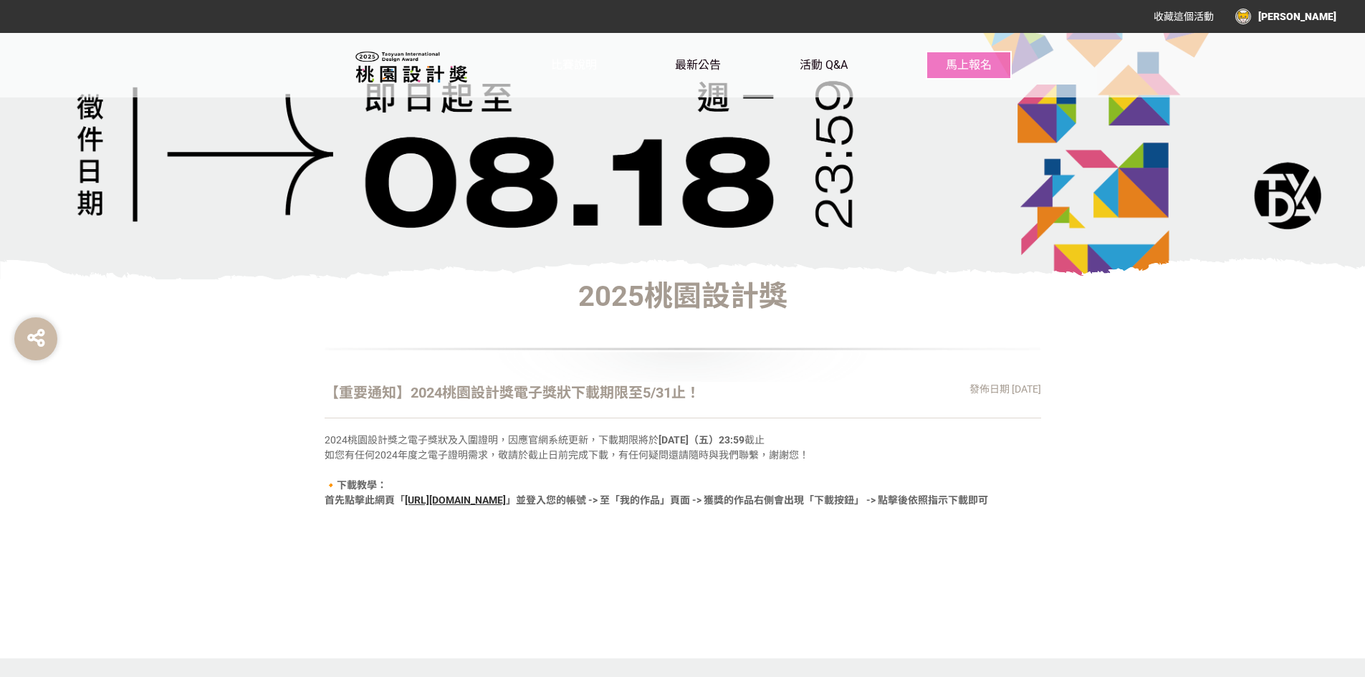
click at [580, 70] on span "比賽說明" at bounding box center [574, 65] width 46 height 14
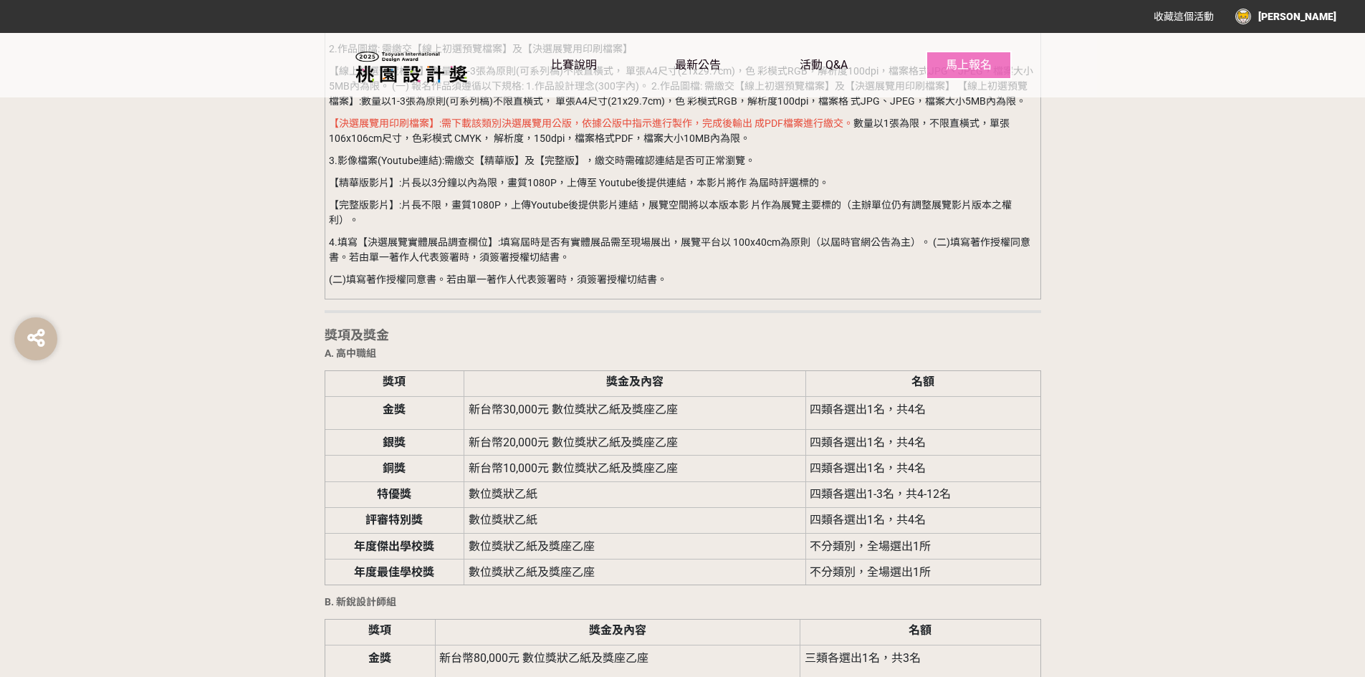
scroll to position [2365, 0]
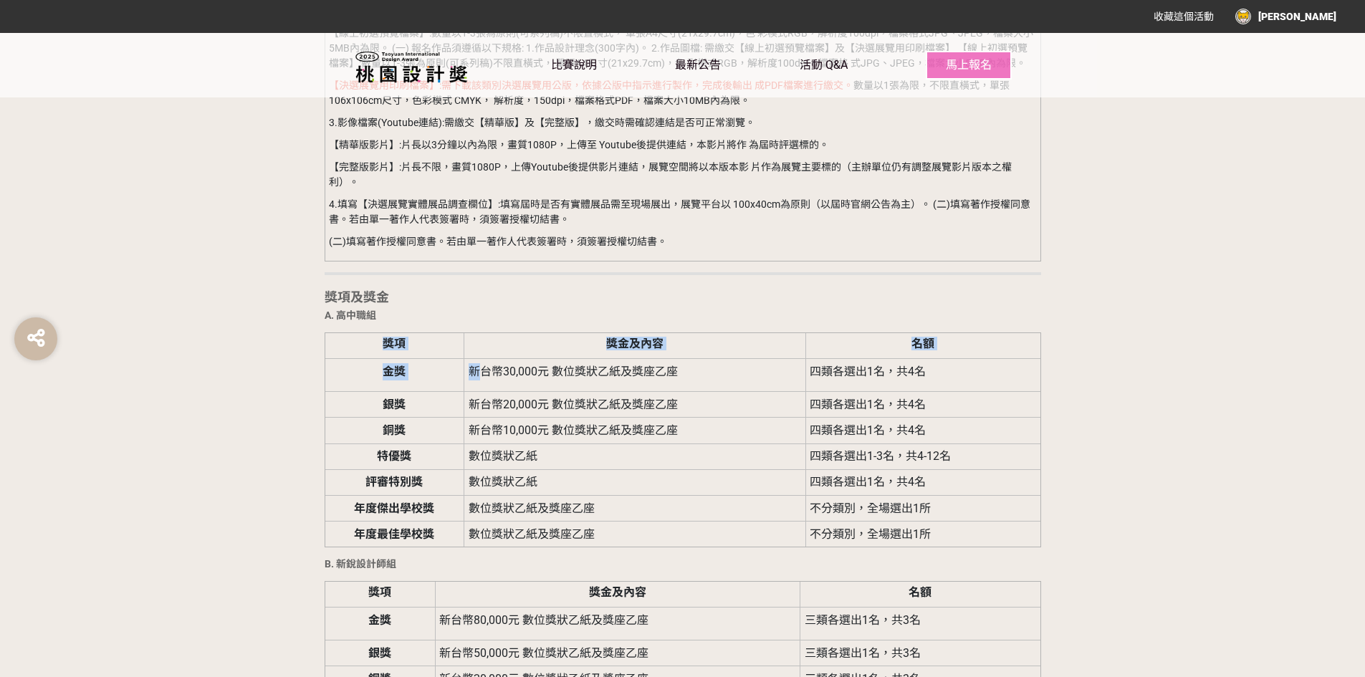
drag, startPoint x: 476, startPoint y: 373, endPoint x: 1172, endPoint y: 382, distance: 695.8
click at [1172, 382] on section "比賽說明 前言 桃園市政府青年事務局為扶植青年設計師、大專院校及高中職設計學系發 展，自[DATE]起開辦「桃園設計獎」競賽與展覽，今年已邁入第七屆，期 望創…" at bounding box center [682, 521] width 1365 height 3563
drag, startPoint x: 494, startPoint y: 375, endPoint x: 651, endPoint y: 375, distance: 157.6
click at [651, 375] on span "新台幣30,000元 數位獎狀乙紙及獎座乙座" at bounding box center [573, 372] width 209 height 14
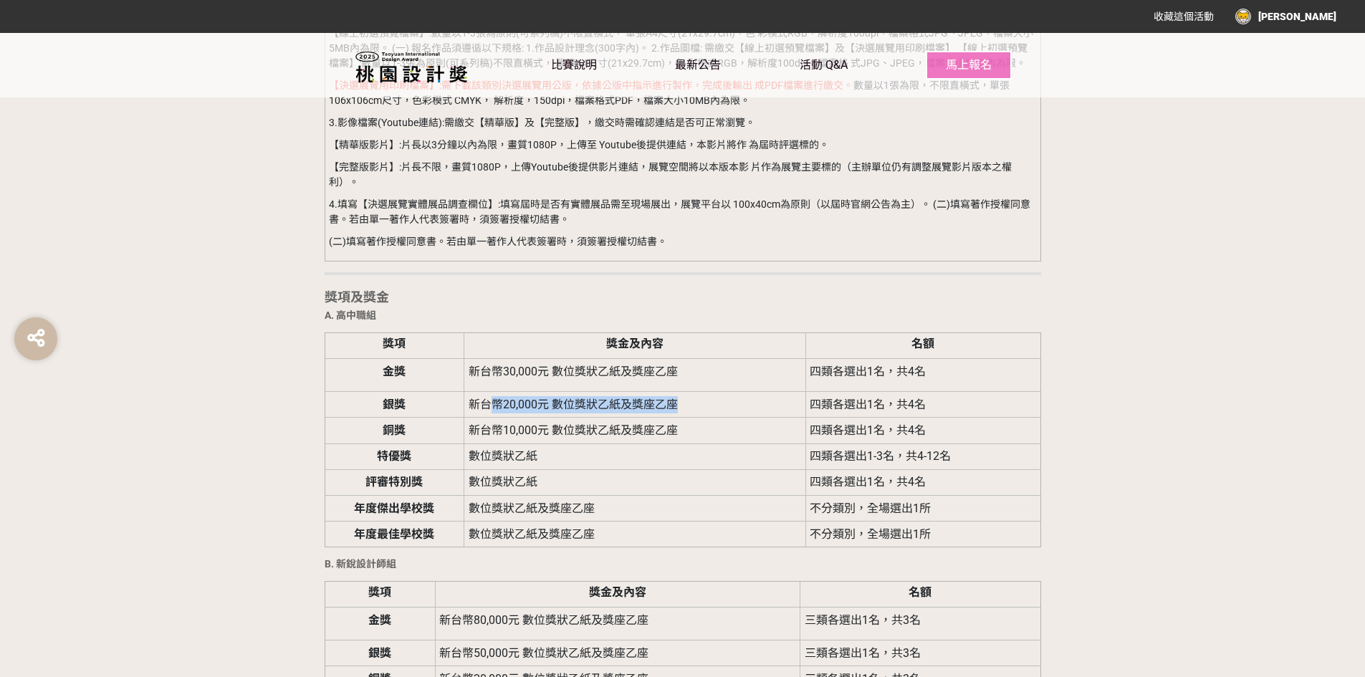
drag, startPoint x: 562, startPoint y: 410, endPoint x: 709, endPoint y: 410, distance: 146.9
click at [709, 410] on td "新台幣20,000元 數位獎狀乙紙及獎座乙座" at bounding box center [635, 405] width 342 height 26
click at [1125, 434] on section "比賽說明 前言 桃園市政府青年事務局為扶植青年設計師、大專院校及高中職設計學系發 展，自[DATE]起開辦「桃園設計獎」競賽與展覽，今年已邁入第七屆，期 望創…" at bounding box center [682, 521] width 1365 height 3563
drag, startPoint x: 513, startPoint y: 408, endPoint x: 595, endPoint y: 411, distance: 82.5
click at [595, 413] on td "新台幣20,000元 數位獎狀乙紙及獎座乙座" at bounding box center [635, 405] width 342 height 26
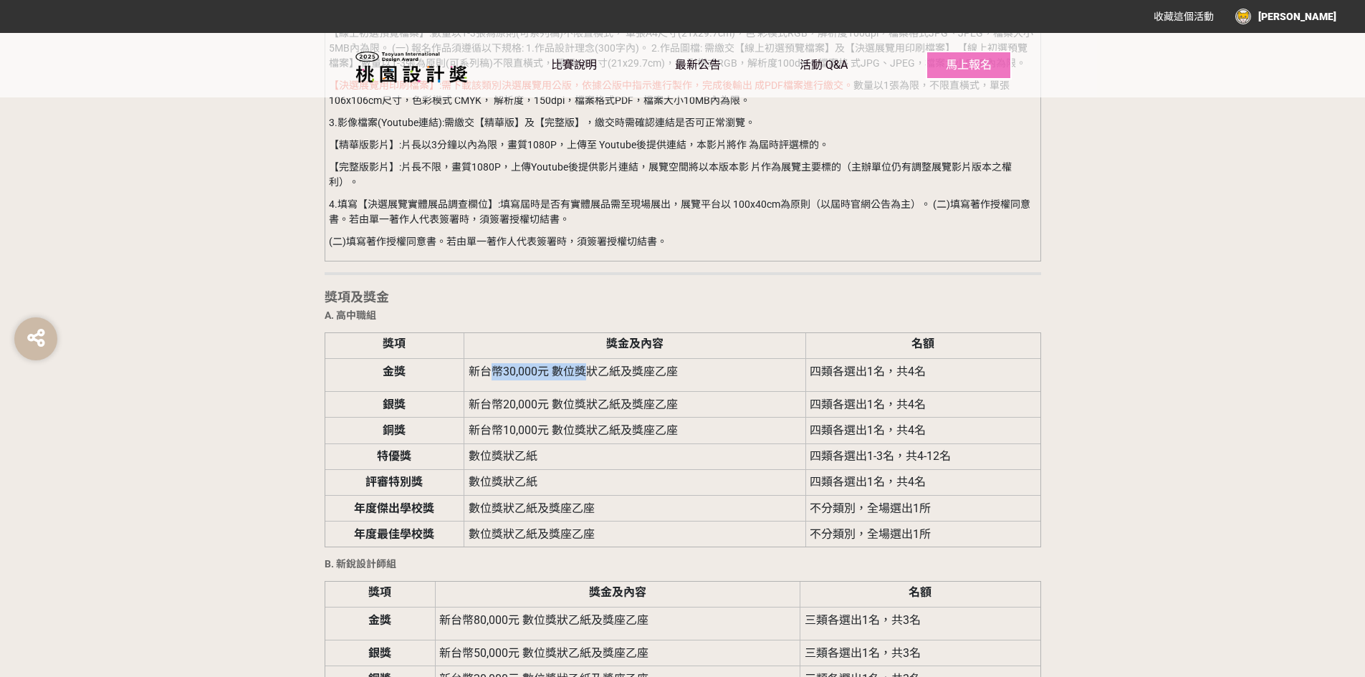
drag, startPoint x: 497, startPoint y: 370, endPoint x: 589, endPoint y: 378, distance: 92.8
click at [589, 378] on p "新台幣30,000元 數位獎狀乙紙及獎座乙座" at bounding box center [635, 371] width 332 height 17
click at [1058, 482] on div "前言 桃園市政府青年事務局為扶植青年設計師、大專院校及高中職設計學系發 展，自[DATE]起開辦「桃園設計獎」競賽與展覽，今年已邁入第七屆，期 望創造專屬青年…" at bounding box center [682, 519] width 817 height 3463
drag, startPoint x: 947, startPoint y: 378, endPoint x: 910, endPoint y: 378, distance: 37.3
click at [910, 378] on td "四類各選出1名，共4名" at bounding box center [922, 375] width 235 height 33
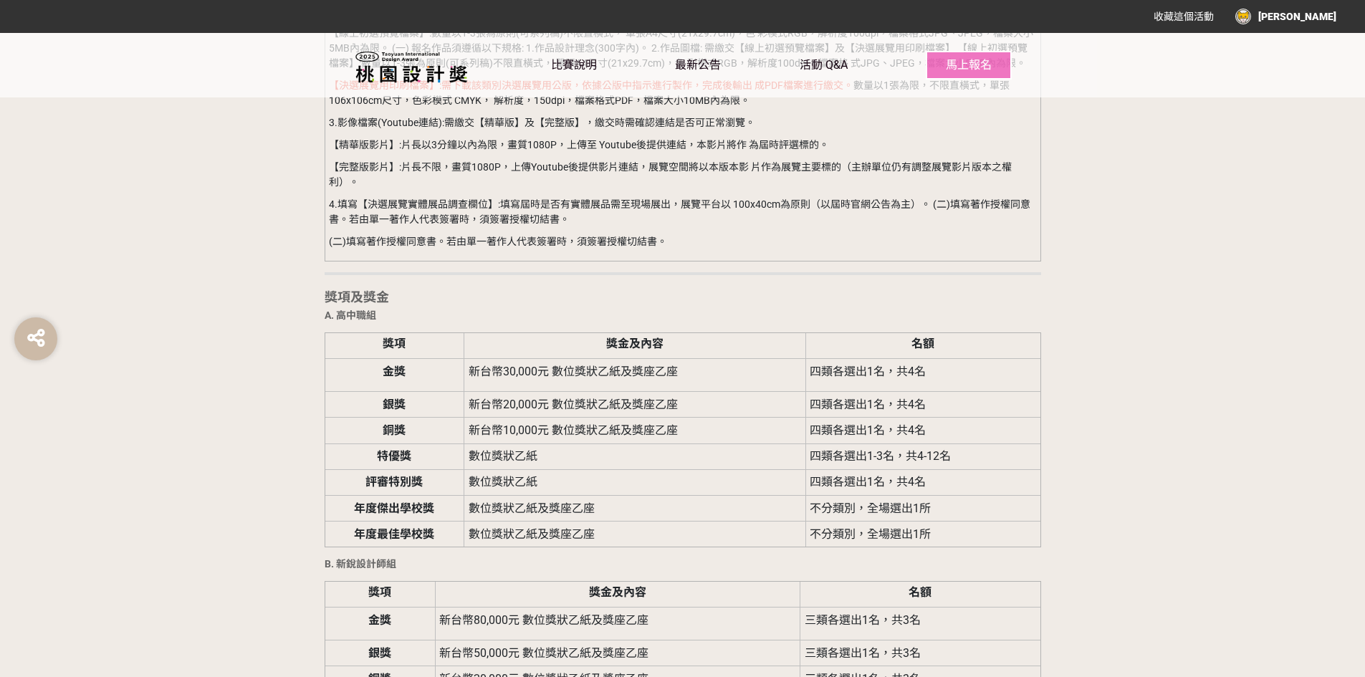
click at [970, 404] on td "四類各選出1名，共4名" at bounding box center [922, 405] width 235 height 26
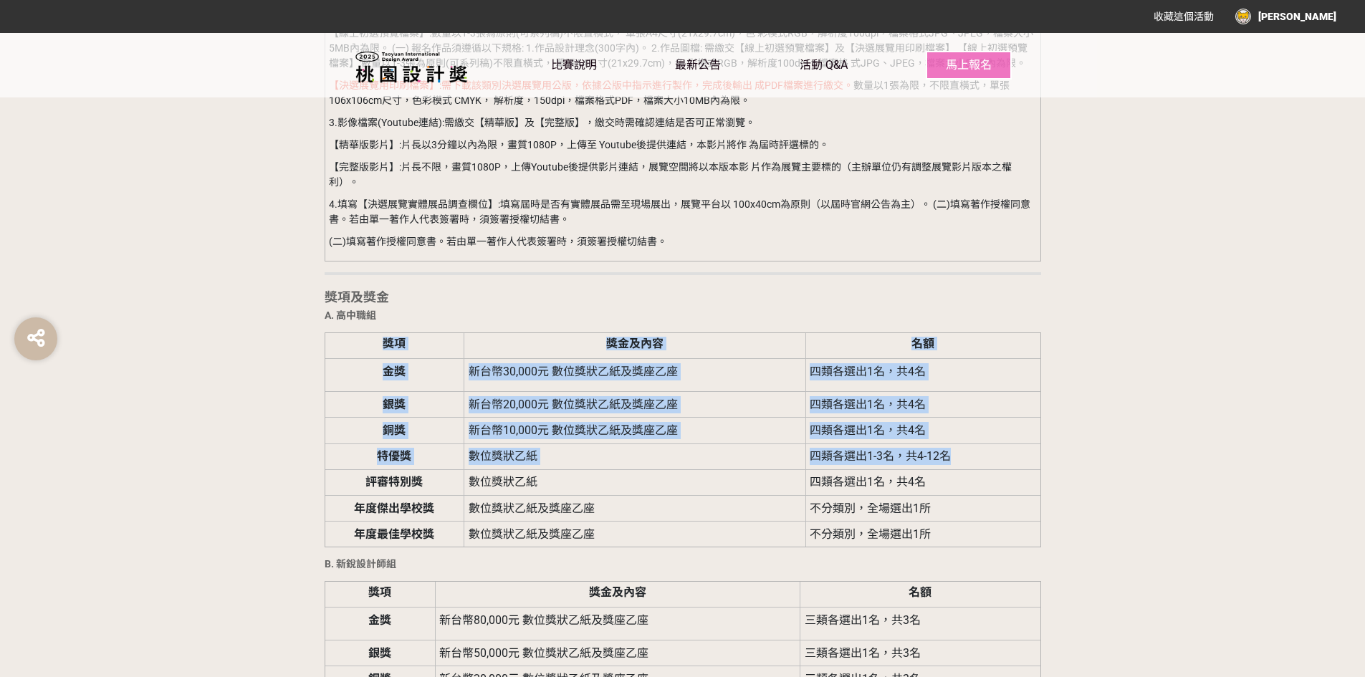
drag, startPoint x: 972, startPoint y: 453, endPoint x: 238, endPoint y: 457, distance: 734.5
click at [238, 457] on section "比賽說明 前言 桃園市政府青年事務局為扶植青年設計師、大專院校及高中職設計學系發 展，自[DATE]起開辦「桃園設計獎」競賽與展覽，今年已邁入第七屆，期 望創…" at bounding box center [682, 521] width 1365 height 3563
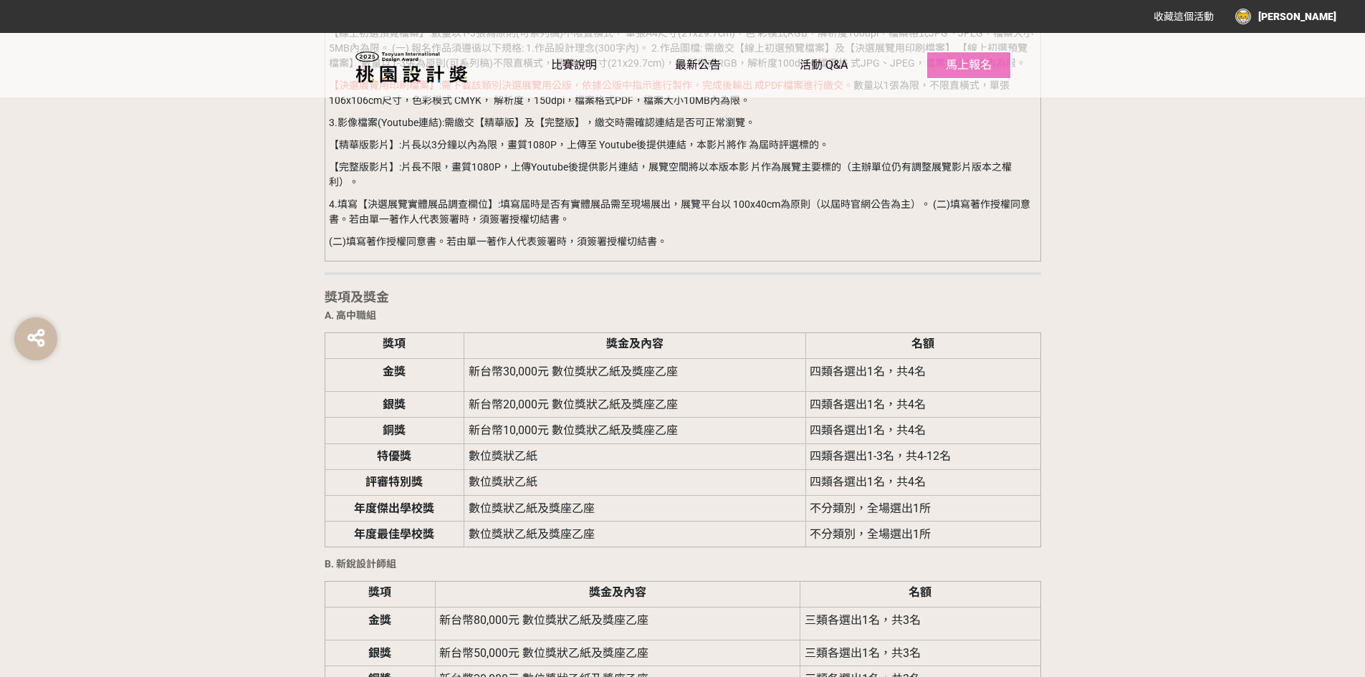
click at [549, 486] on td "數位獎狀乙紙" at bounding box center [635, 482] width 342 height 26
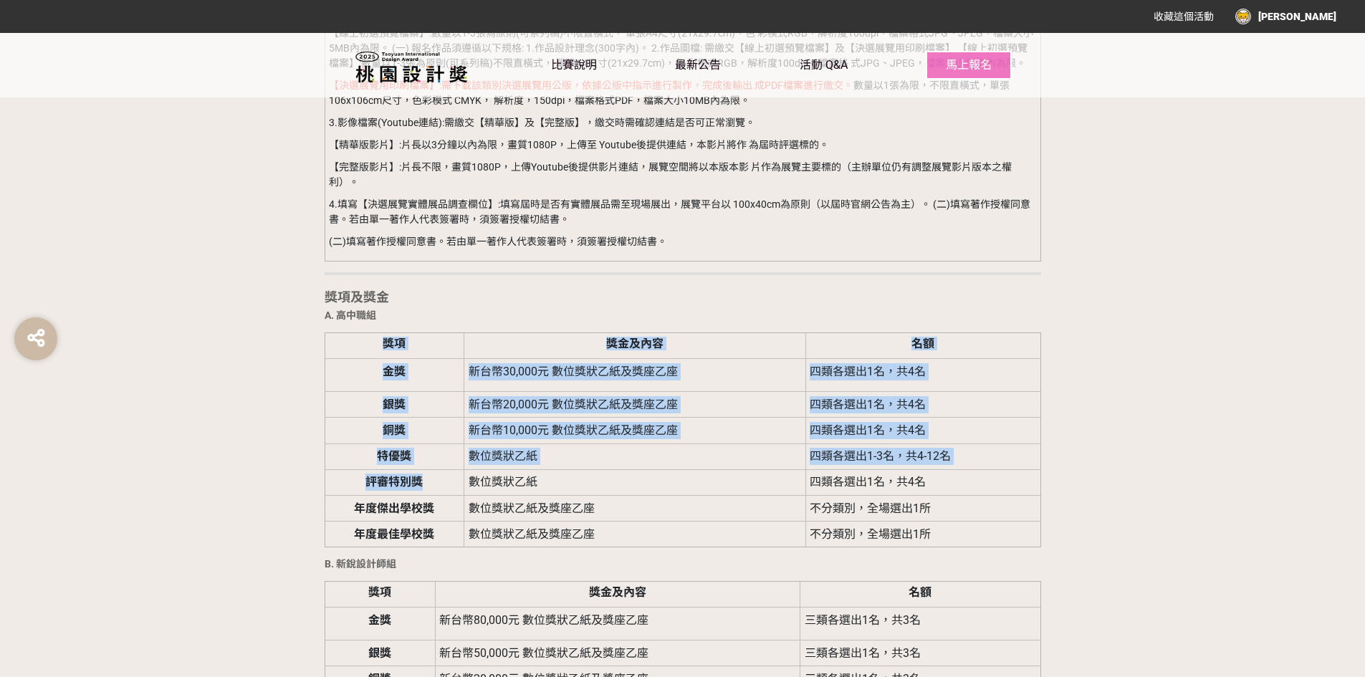
drag, startPoint x: 905, startPoint y: 493, endPoint x: 1056, endPoint y: 494, distance: 151.2
click at [1056, 494] on div "前言 桃園市政府青年事務局為扶植青年設計師、大專院校及高中職設計學系發 展，自[DATE]起開辦「桃園設計獎」競賽與展覽，今年已邁入第七屆，期 望創造專屬青年…" at bounding box center [682, 519] width 817 height 3463
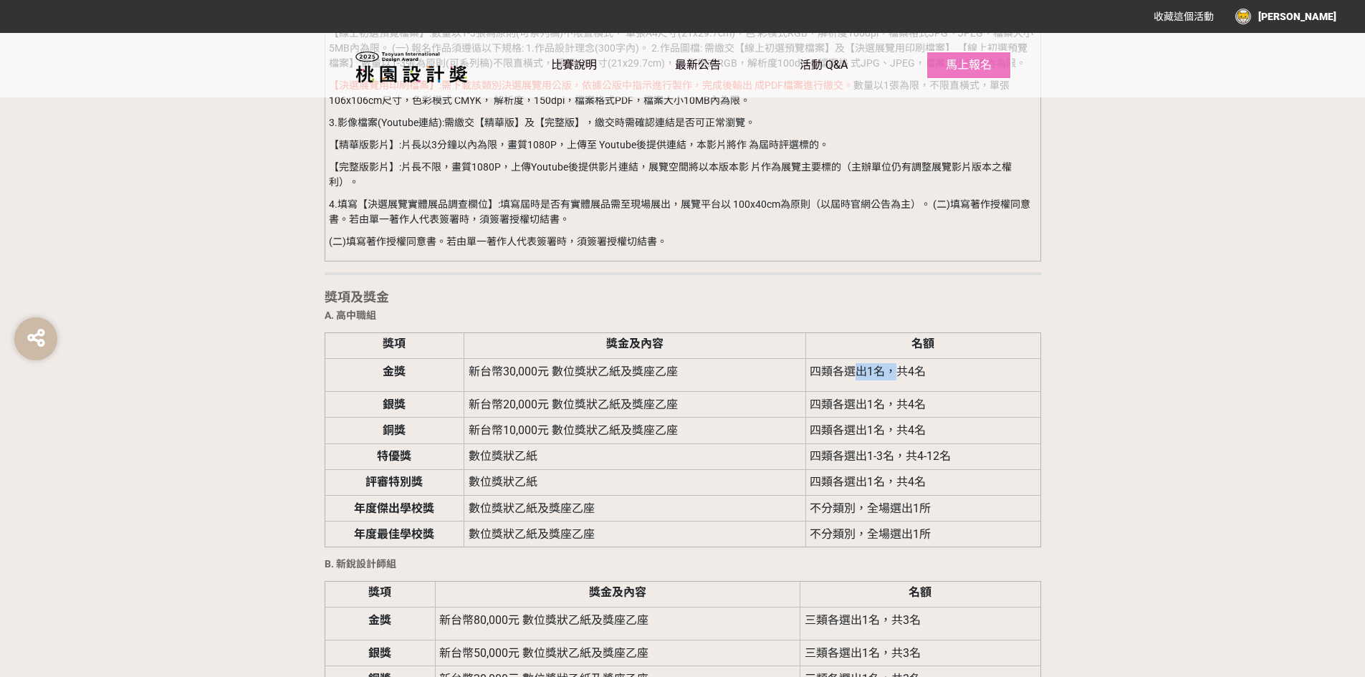
drag, startPoint x: 859, startPoint y: 373, endPoint x: 892, endPoint y: 377, distance: 33.2
click at [892, 377] on span "四類各選出1名，共4名" at bounding box center [868, 372] width 116 height 14
click at [971, 379] on td "四類各選出1名，共4名" at bounding box center [922, 375] width 235 height 33
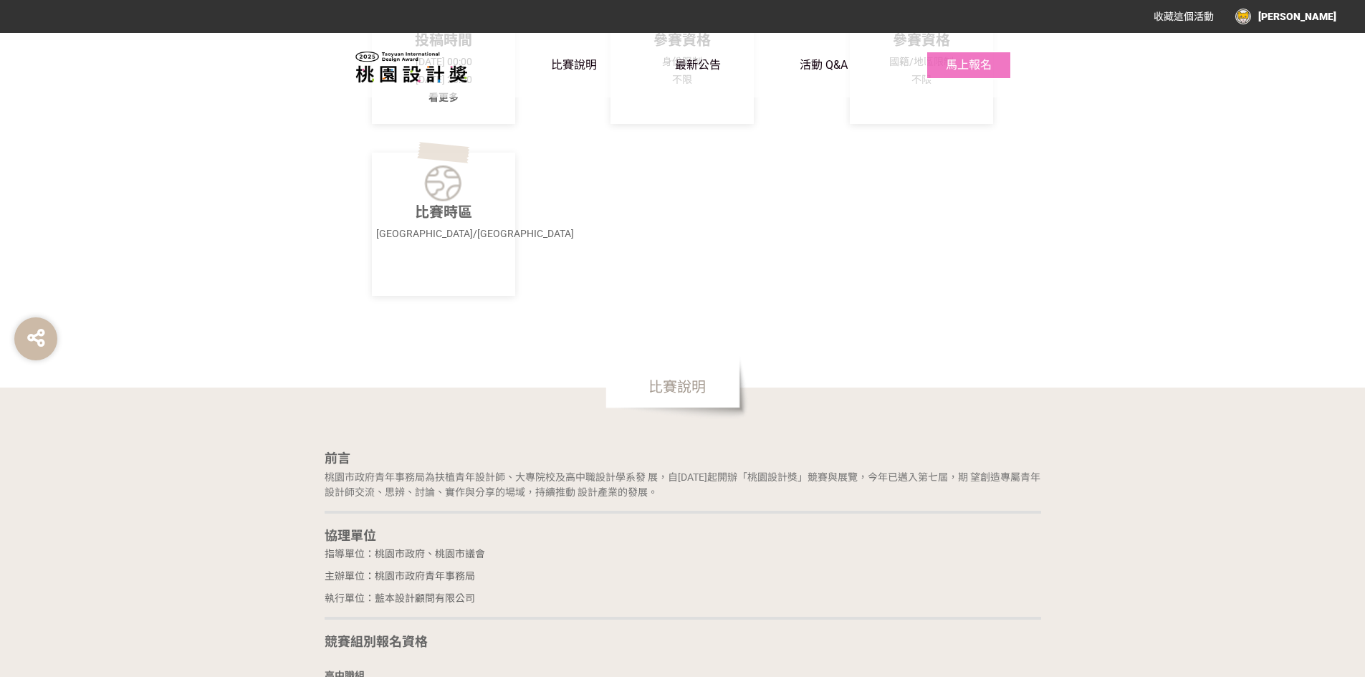
scroll to position [430, 0]
